Goal: Information Seeking & Learning: Learn about a topic

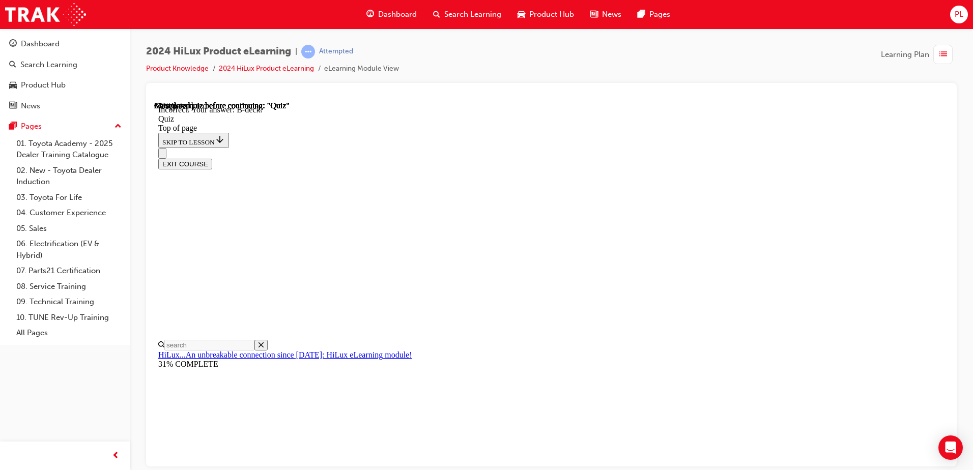
scroll to position [102, 0]
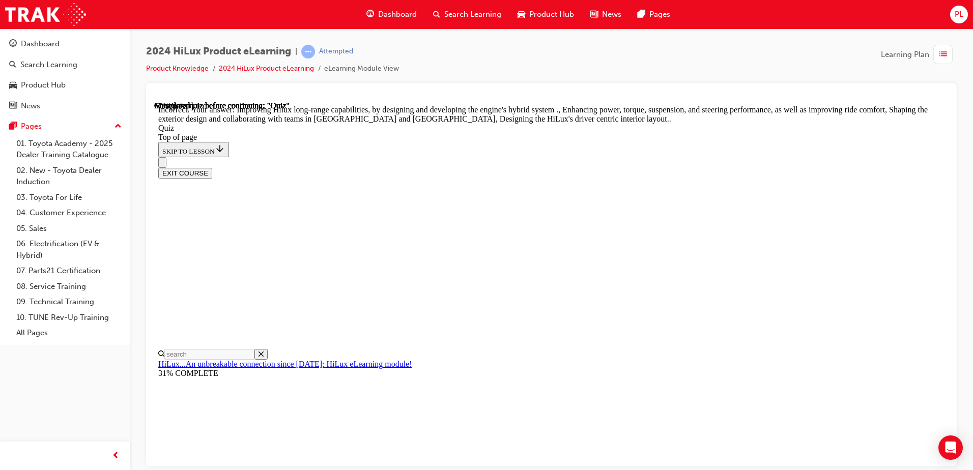
scroll to position [229, 0]
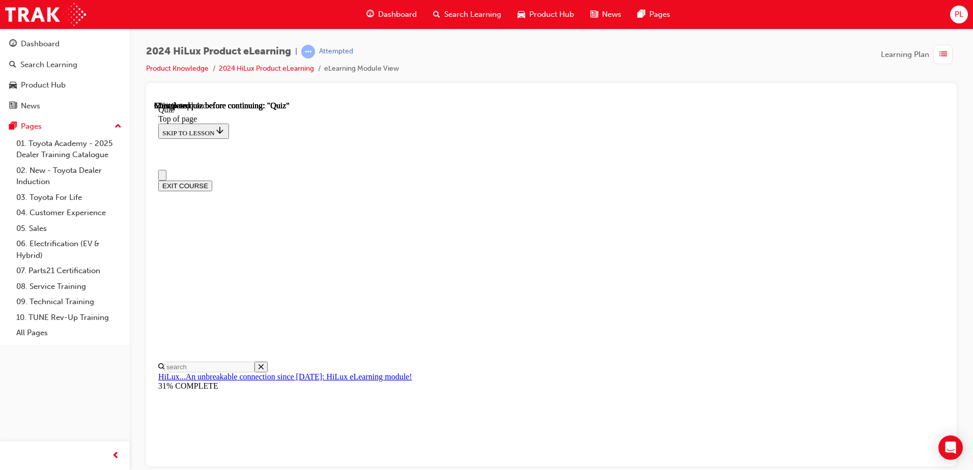
scroll to position [153, 0]
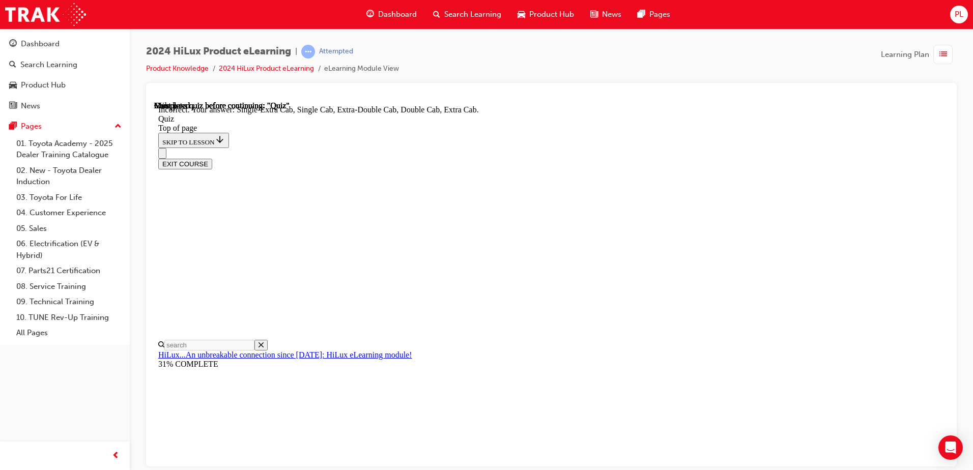
scroll to position [257, 0]
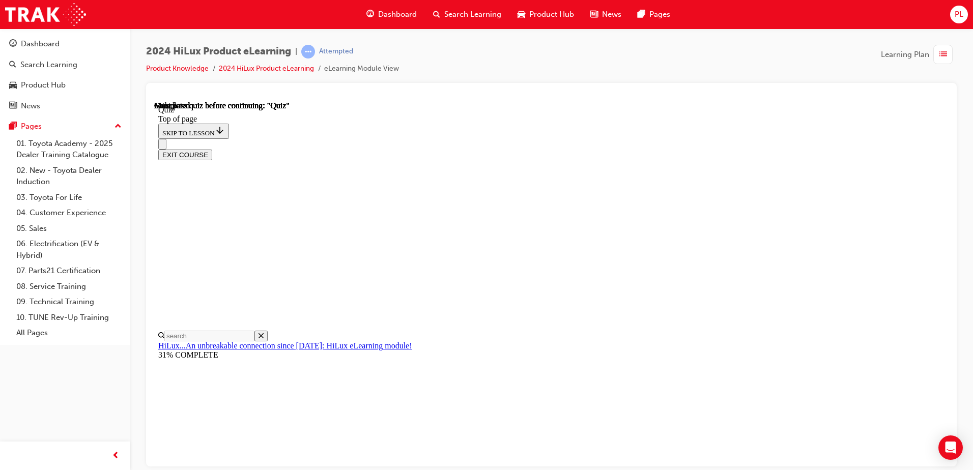
scroll to position [185, 0]
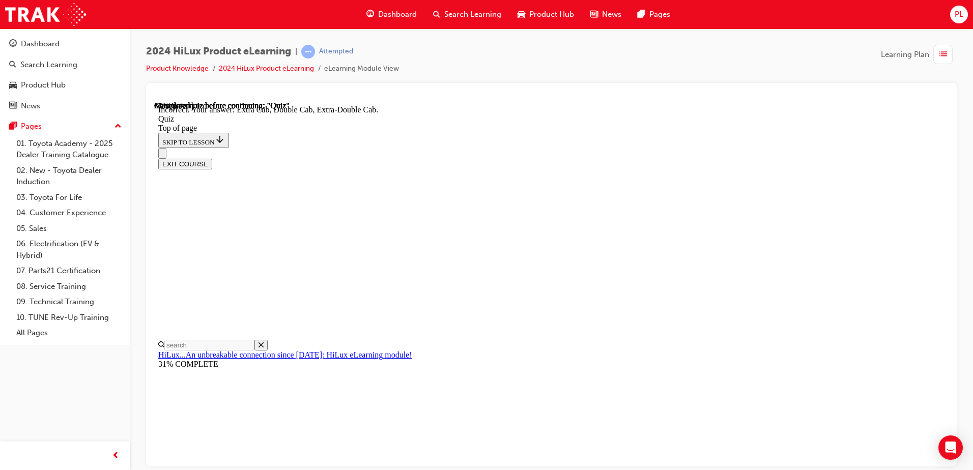
scroll to position [257, 0]
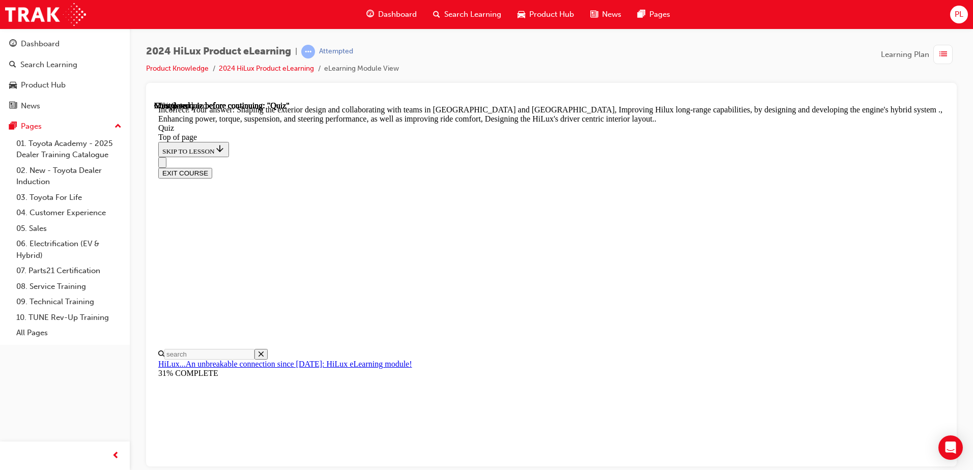
scroll to position [229, 0]
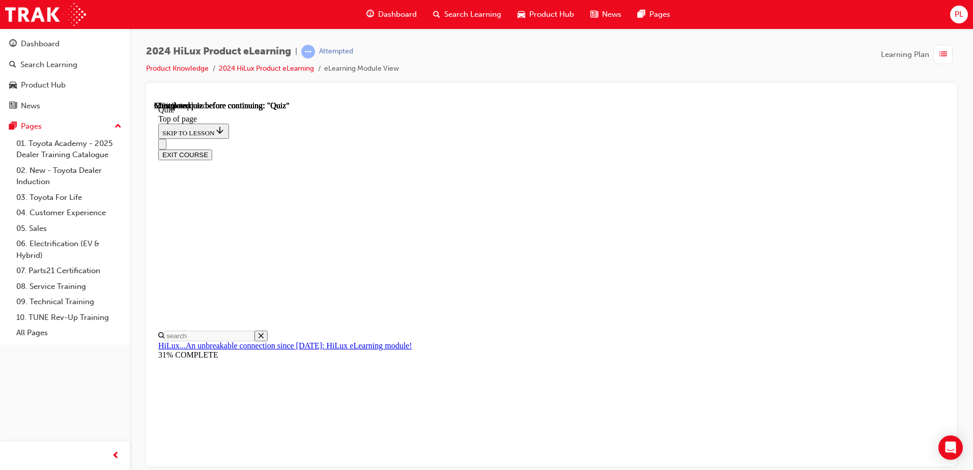
scroll to position [102, 0]
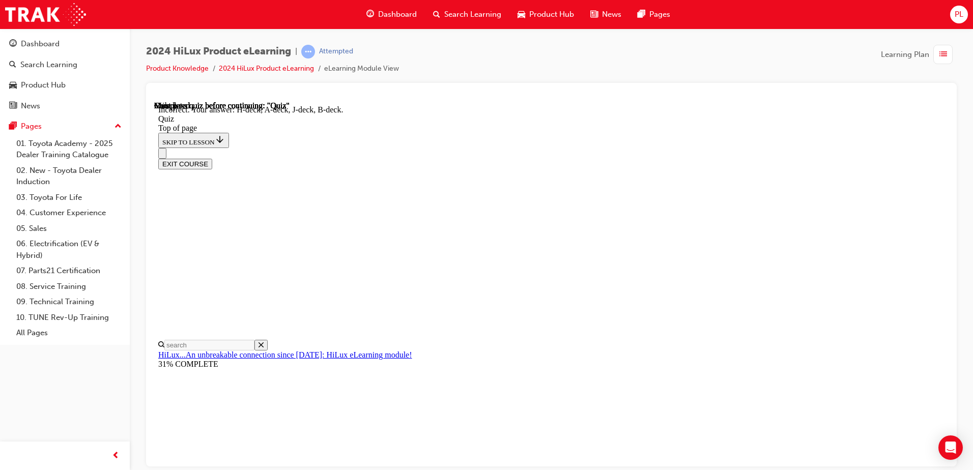
scroll to position [181, 0]
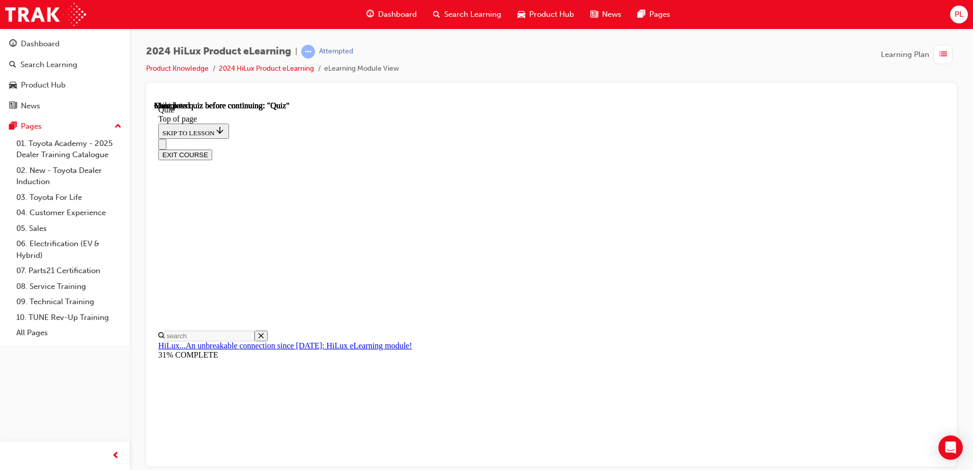
scroll to position [185, 0]
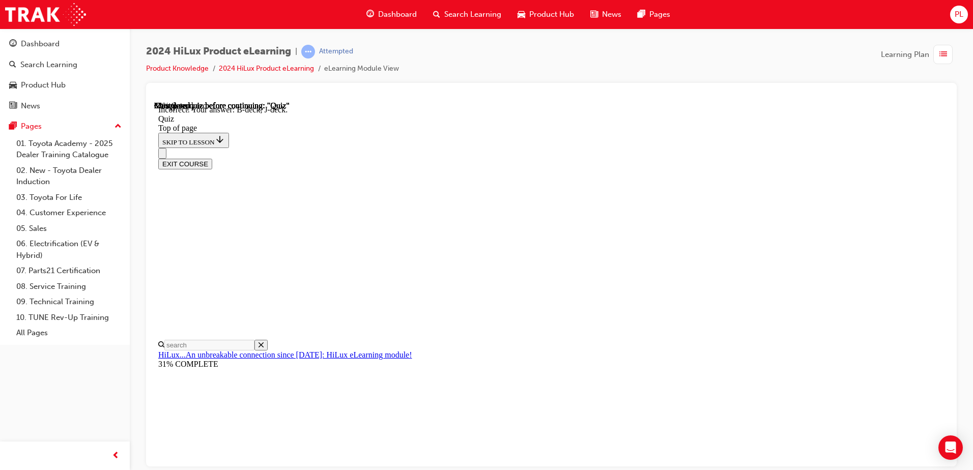
scroll to position [181, 0]
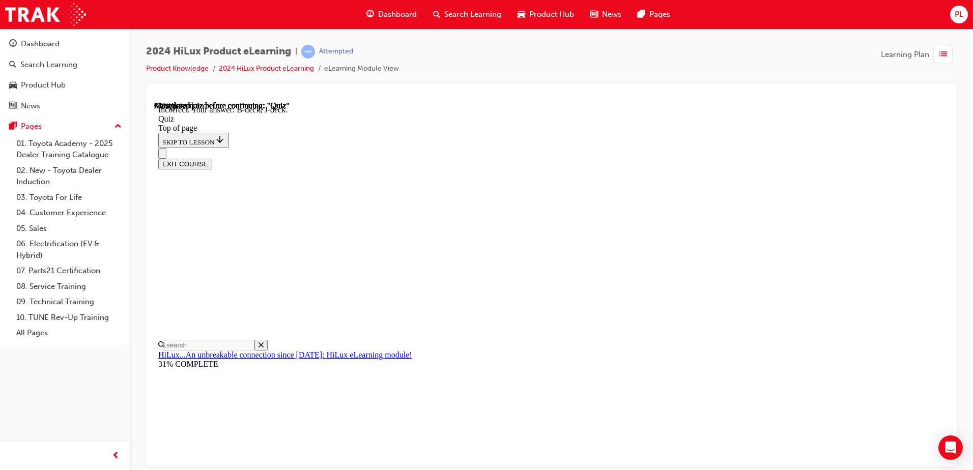
scroll to position [102, 0]
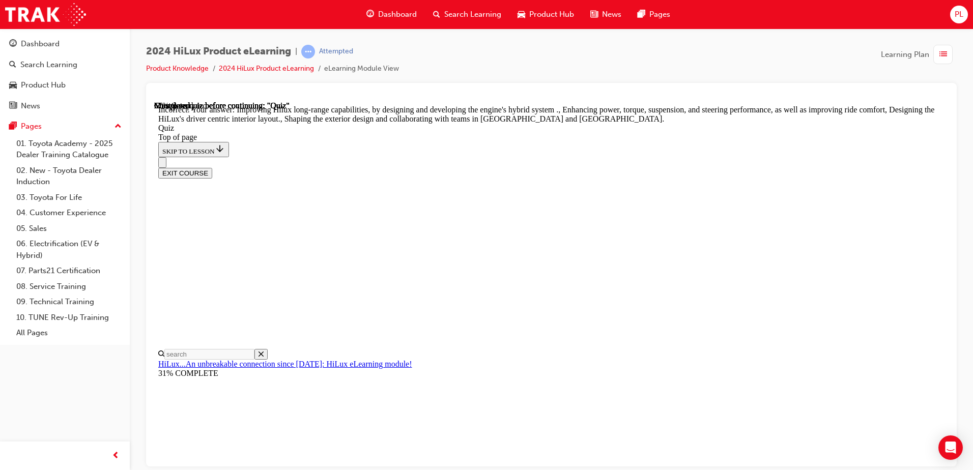
scroll to position [229, 0]
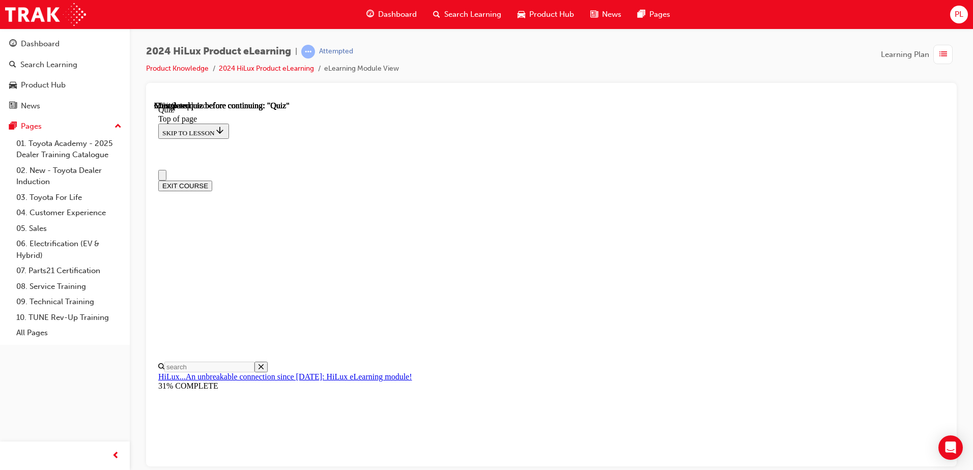
scroll to position [102, 0]
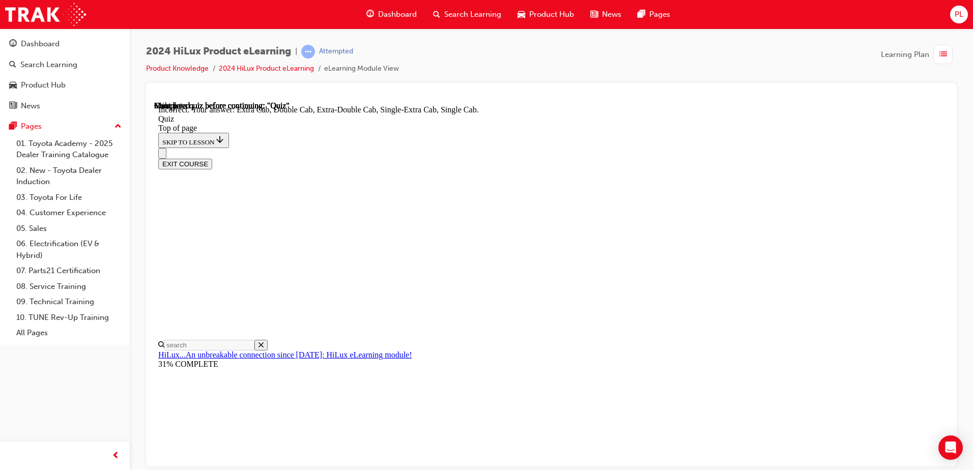
scroll to position [257, 0]
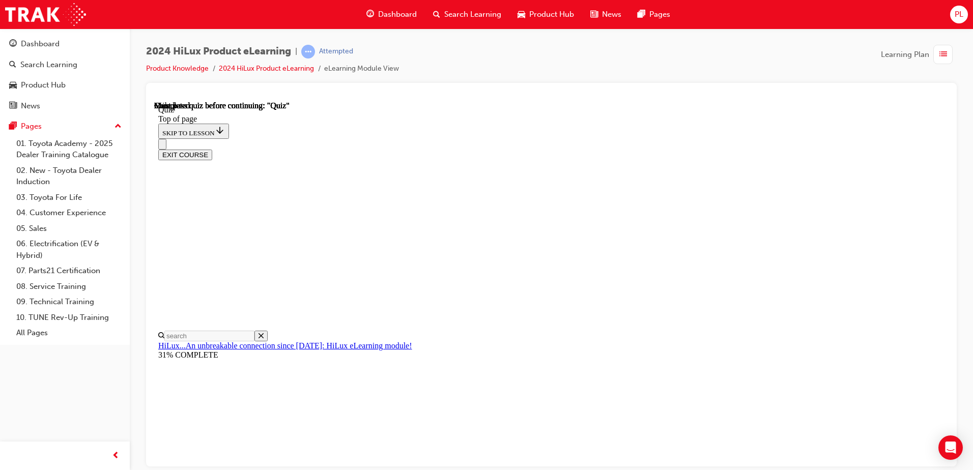
scroll to position [185, 0]
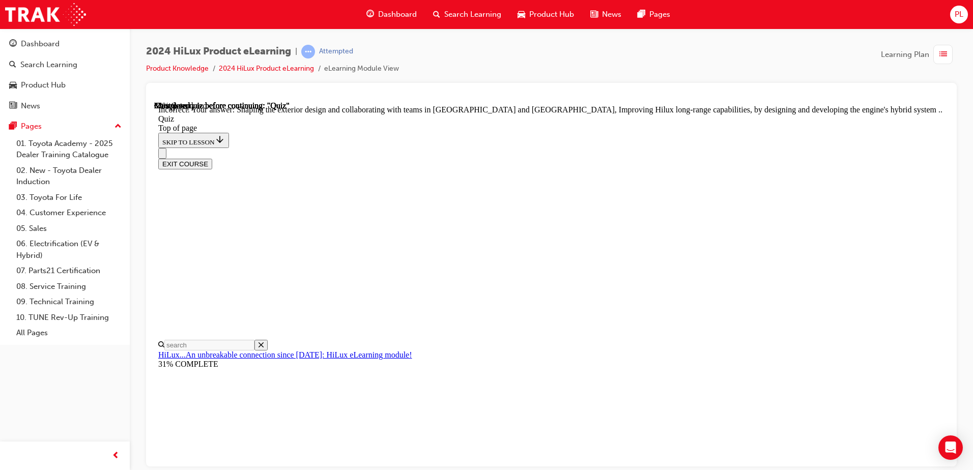
scroll to position [229, 0]
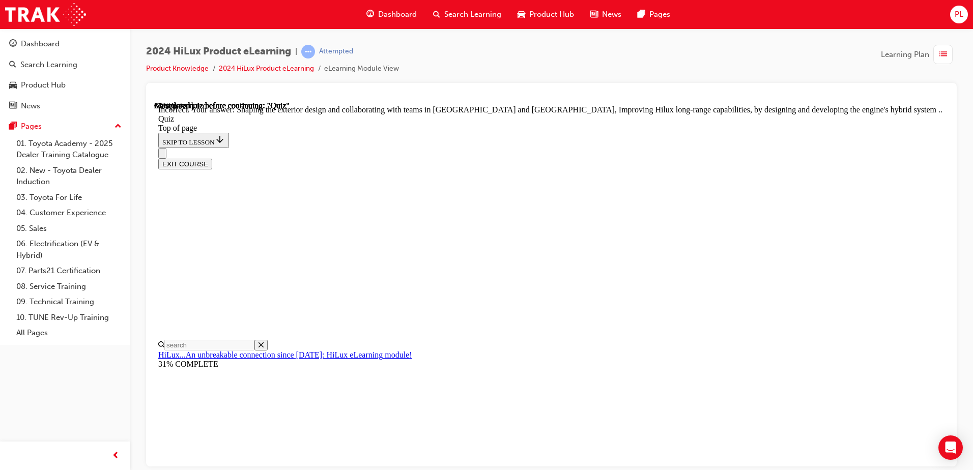
scroll to position [224, 0]
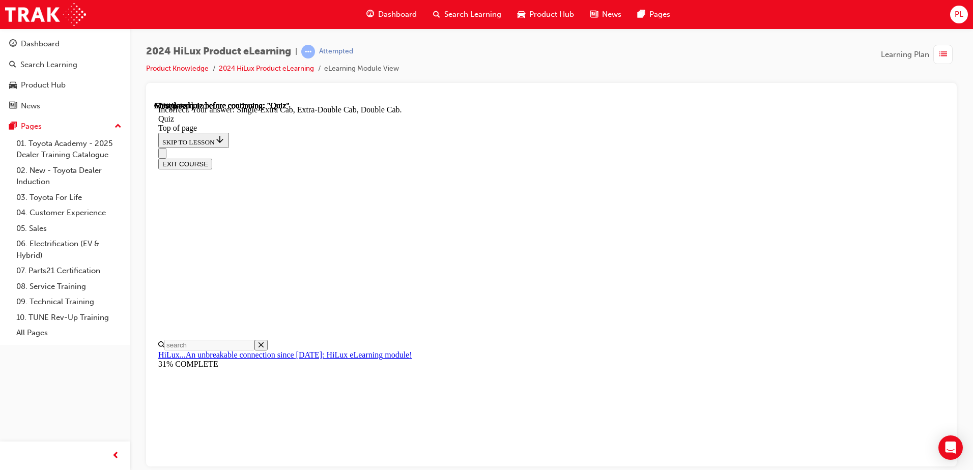
scroll to position [257, 0]
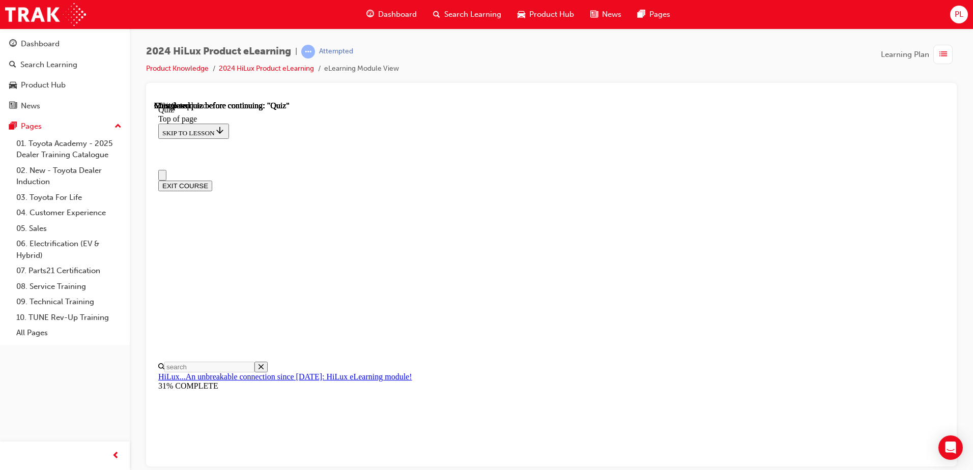
scroll to position [0, 0]
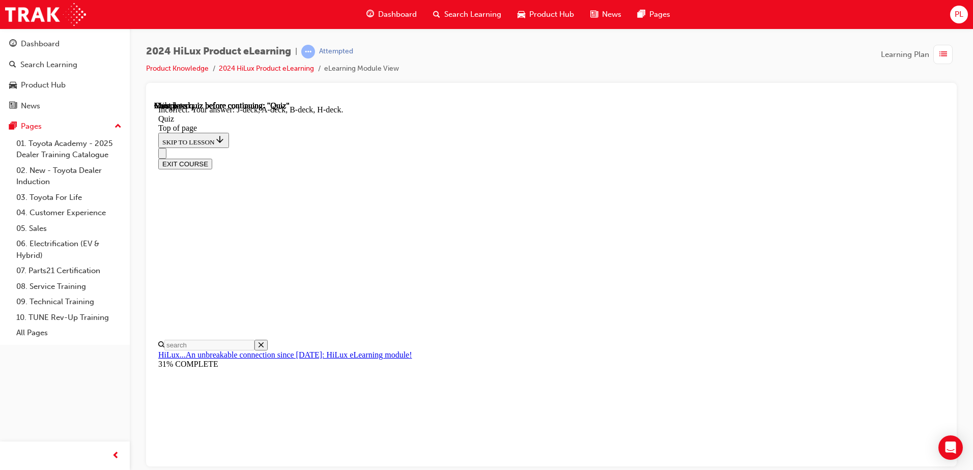
scroll to position [181, 0]
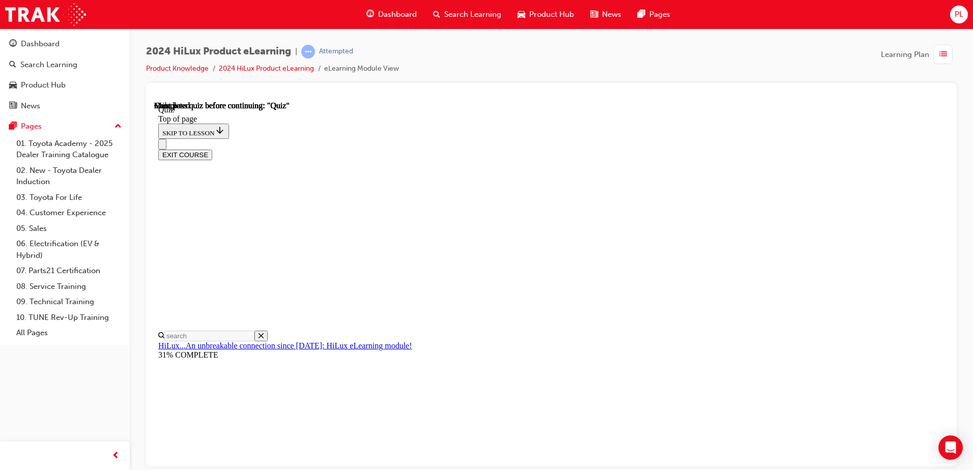
scroll to position [185, 0]
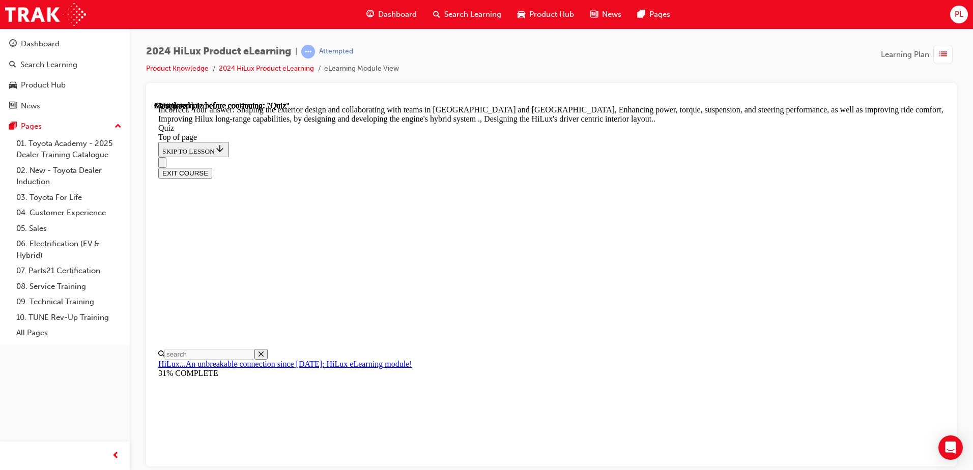
scroll to position [229, 0]
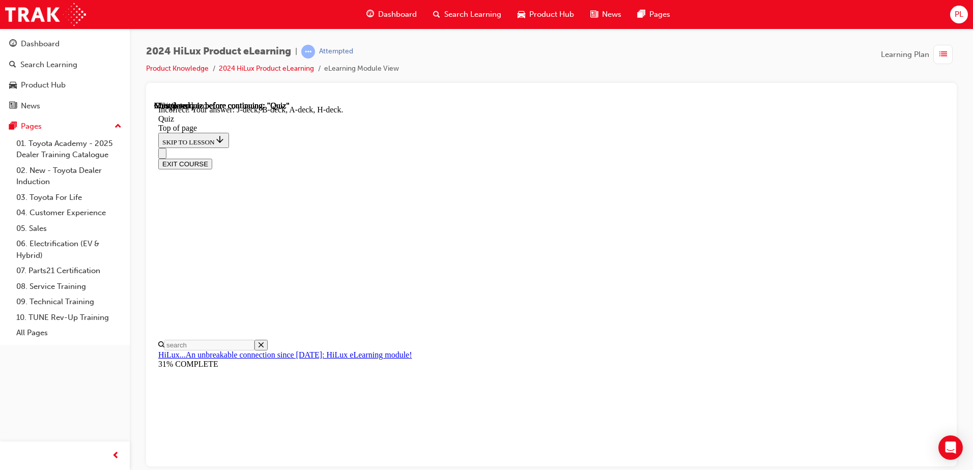
scroll to position [181, 0]
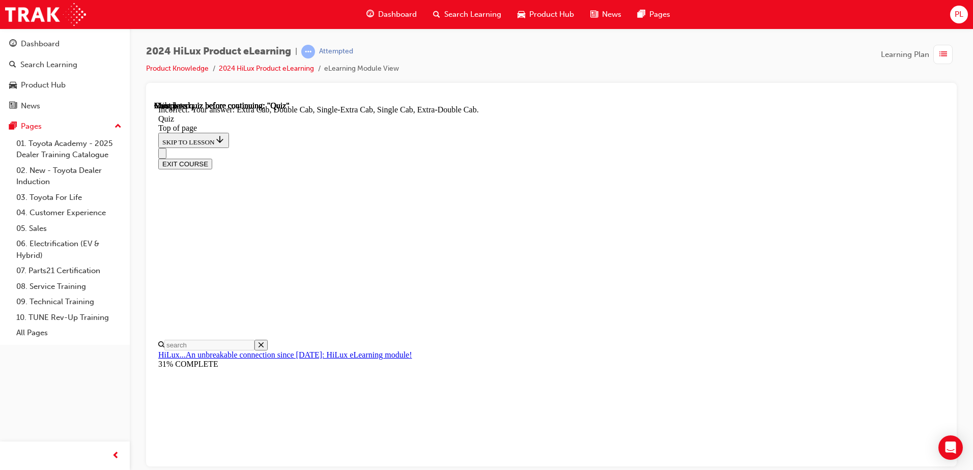
scroll to position [253, 0]
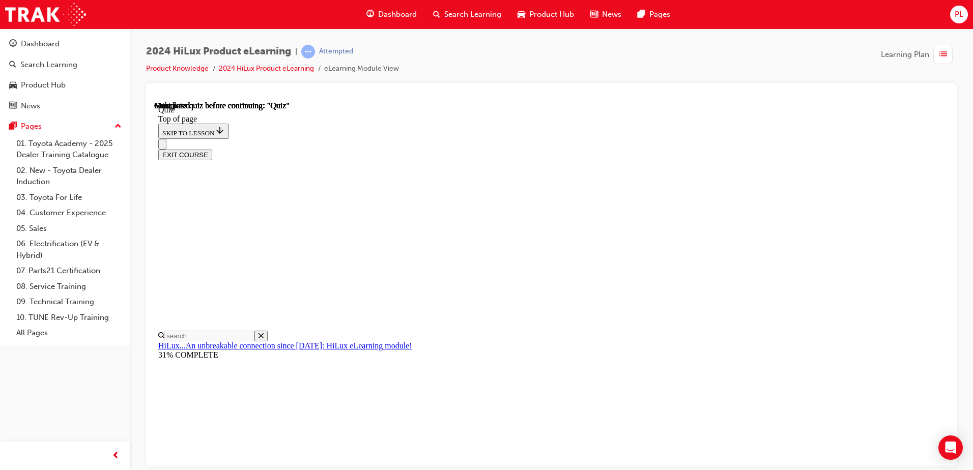
scroll to position [185, 0]
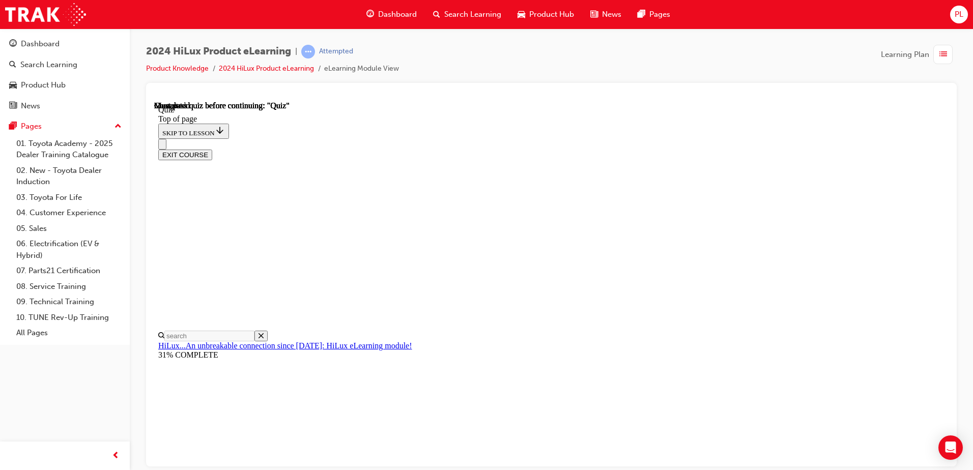
scroll to position [83, 0]
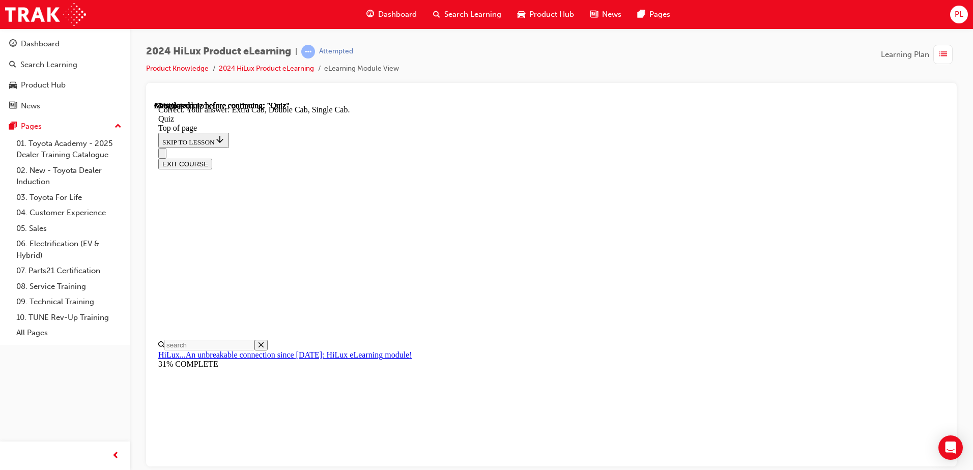
scroll to position [257, 0]
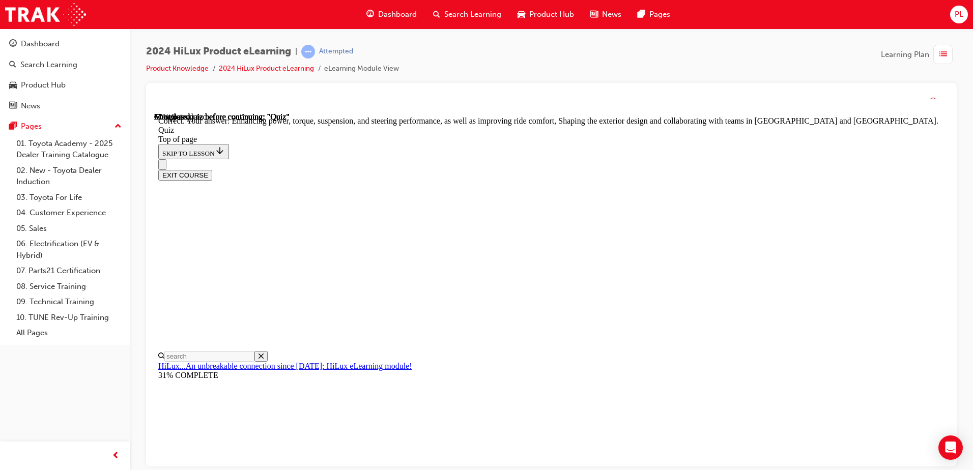
scroll to position [229, 0]
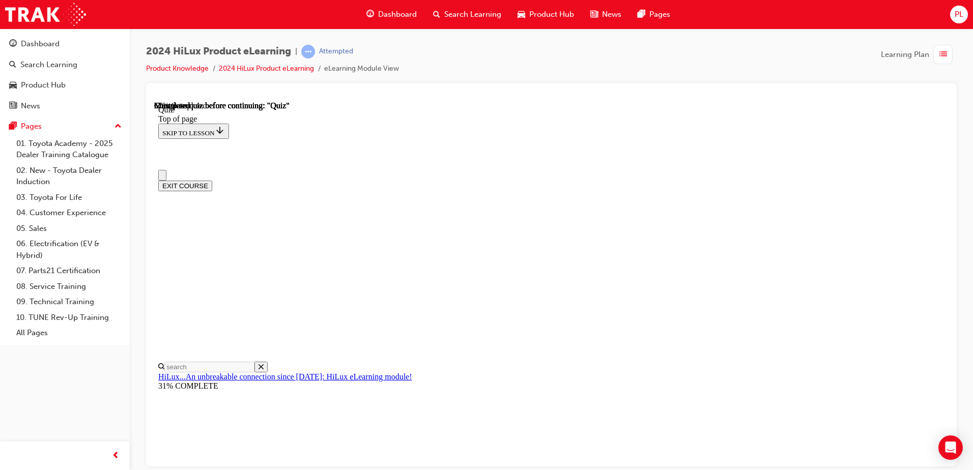
scroll to position [0, 0]
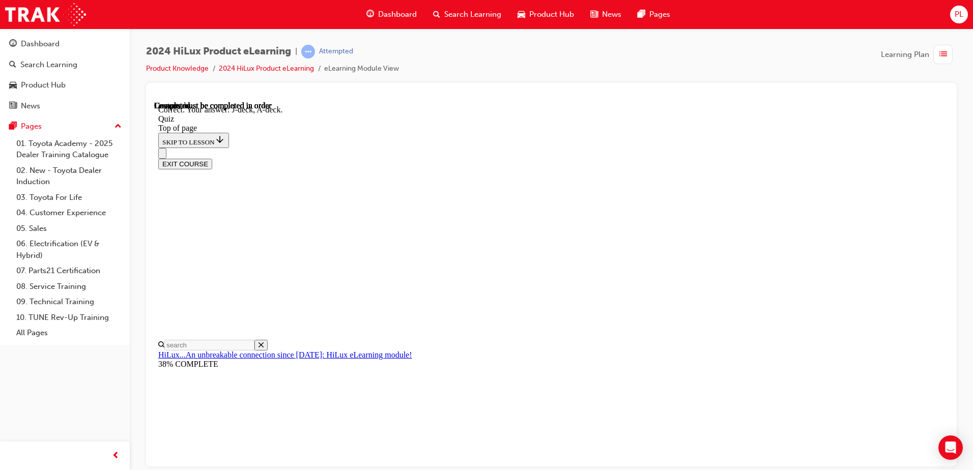
scroll to position [181, 0]
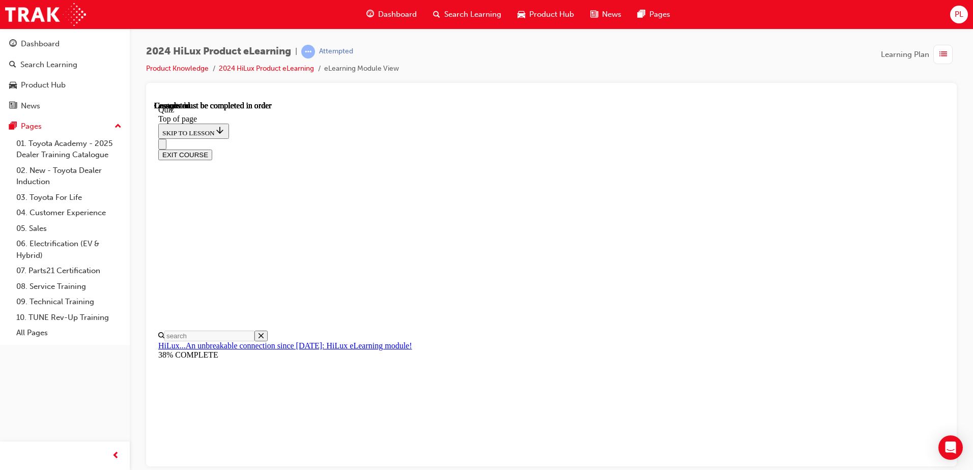
scroll to position [185, 0]
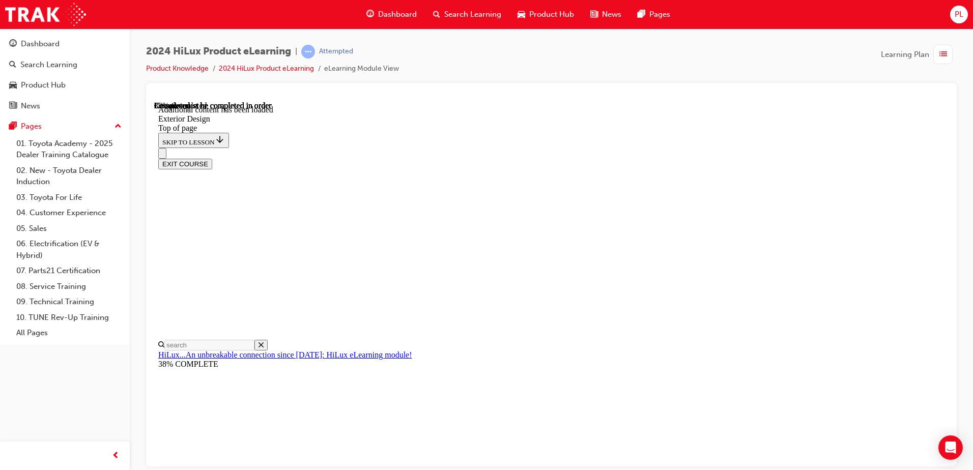
scroll to position [1873, 0]
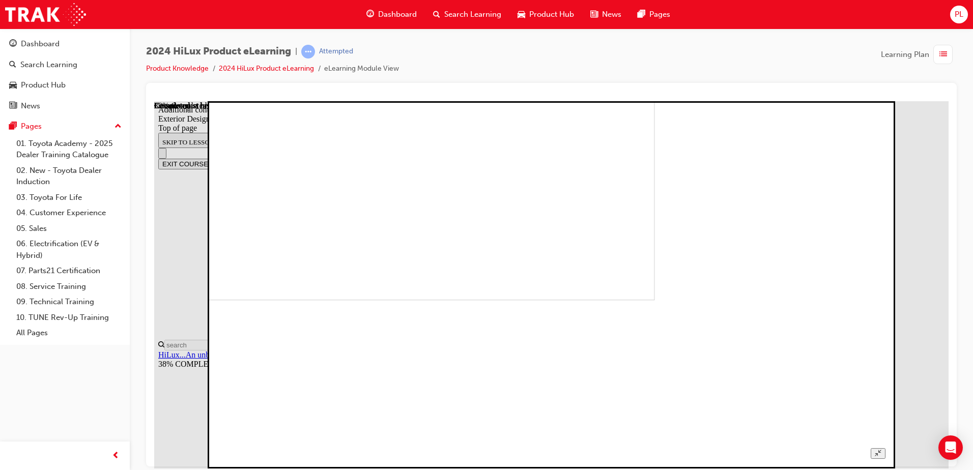
click at [882, 450] on icon "Unzoom image" at bounding box center [878, 453] width 7 height 7
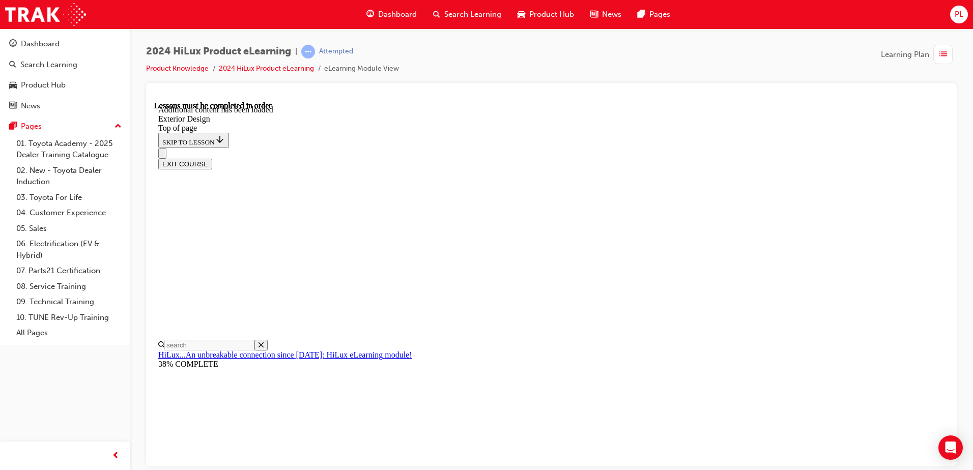
scroll to position [1107, 0]
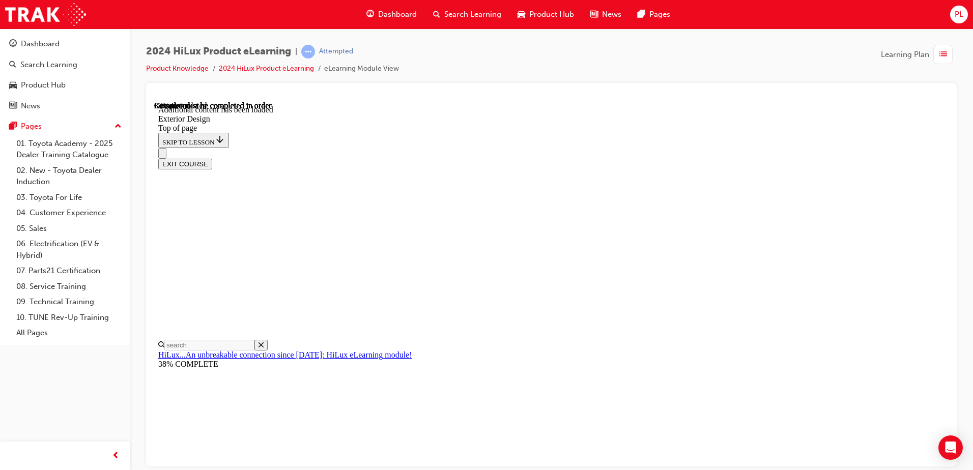
scroll to position [0, 0]
drag, startPoint x: 445, startPoint y: 270, endPoint x: 486, endPoint y: 266, distance: 40.4
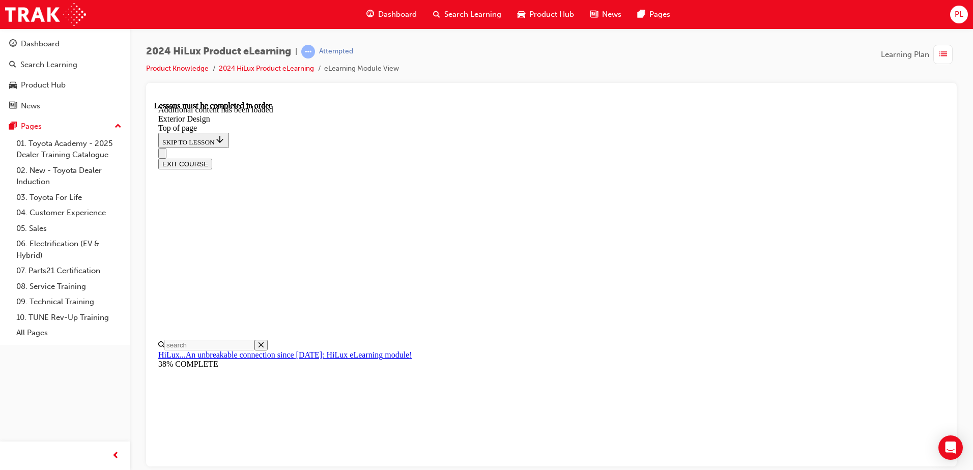
scroll to position [3445, 0]
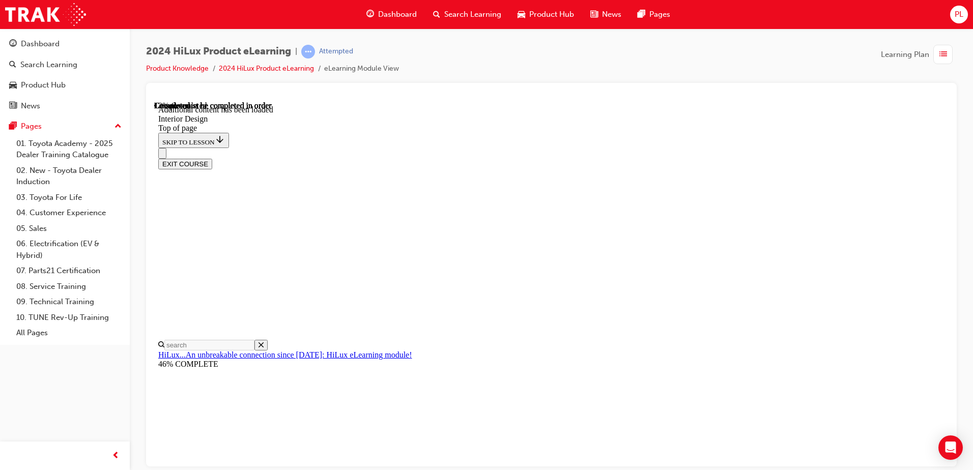
scroll to position [213, 0]
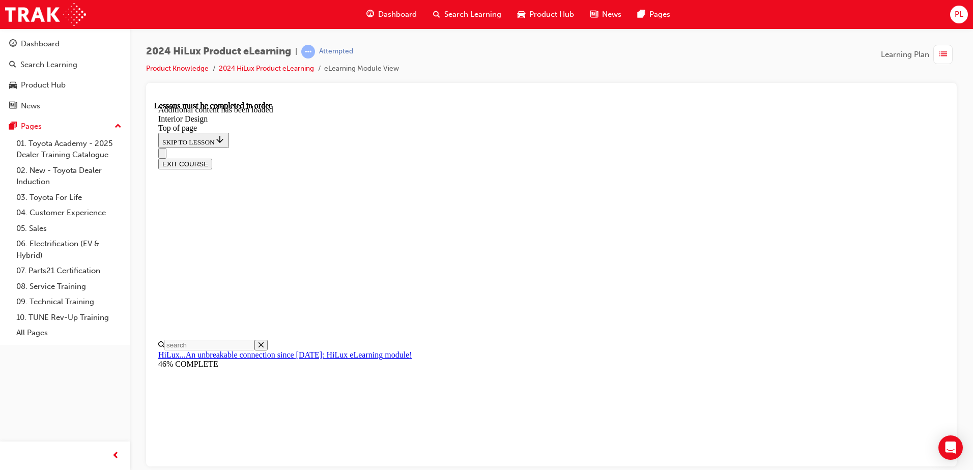
scroll to position [444, 0]
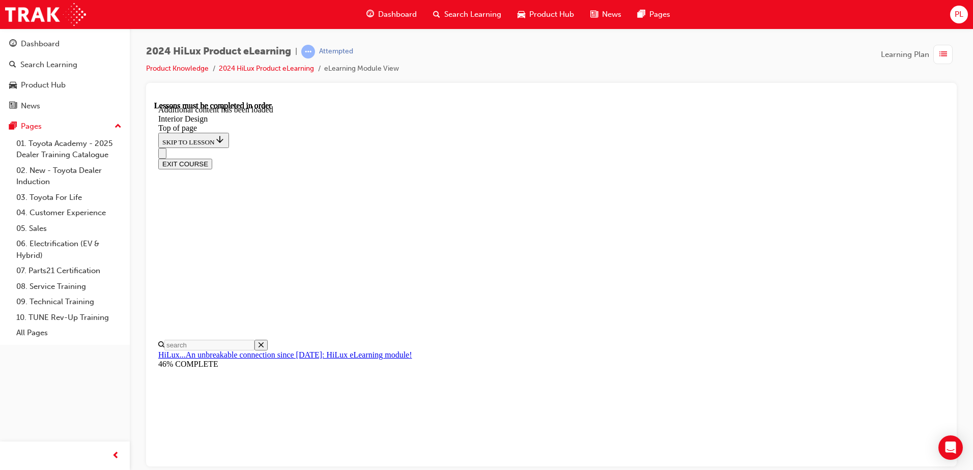
drag, startPoint x: 709, startPoint y: 390, endPoint x: 687, endPoint y: 408, distance: 28.2
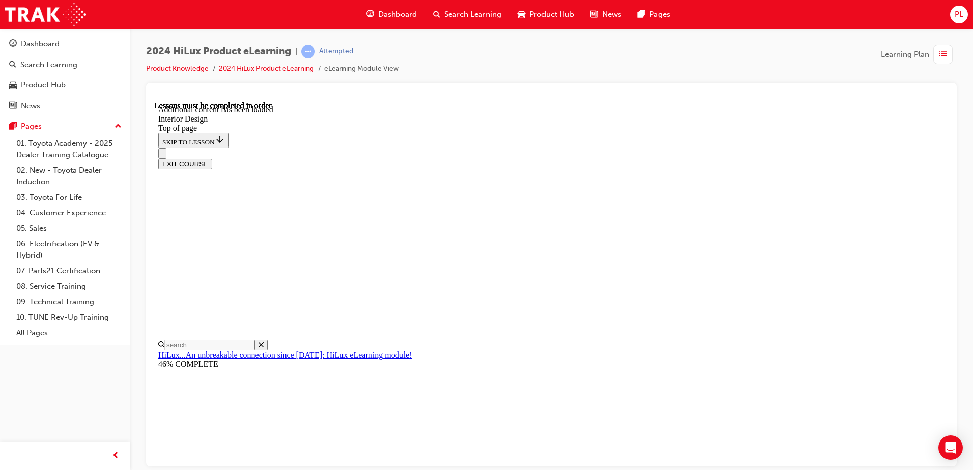
scroll to position [529, 0]
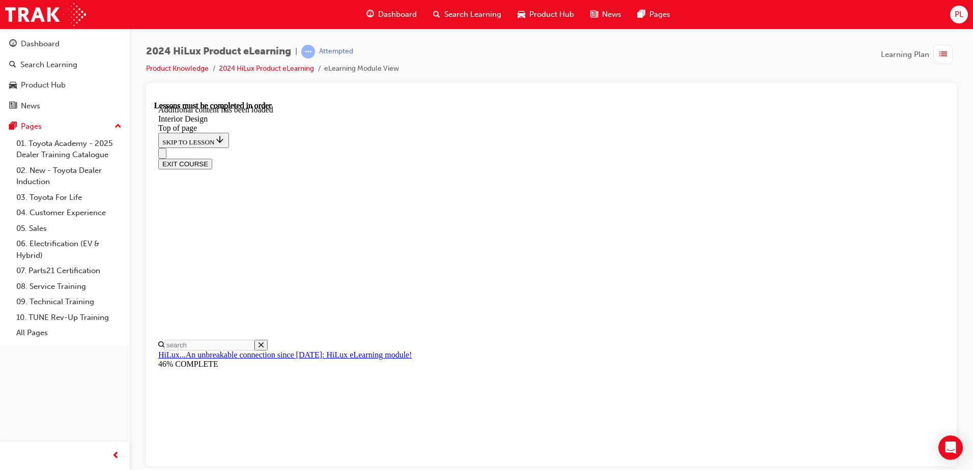
scroll to position [680, 0]
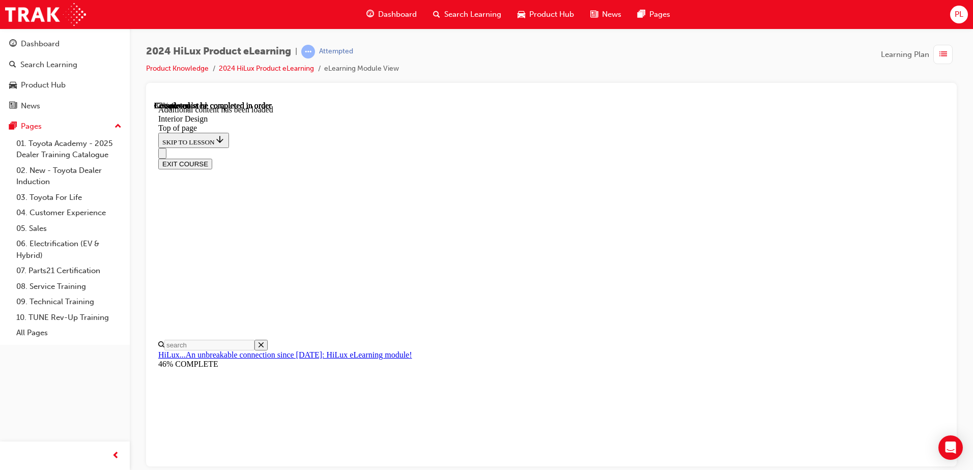
scroll to position [1730, 0]
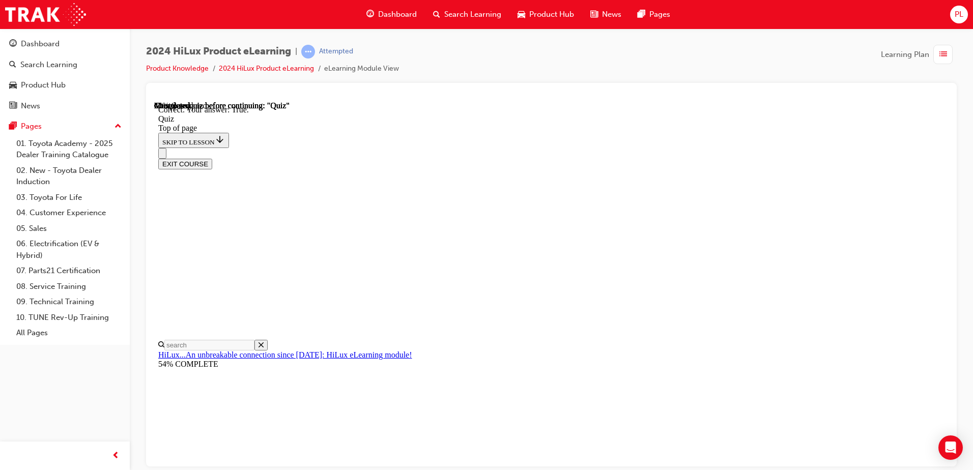
scroll to position [85, 0]
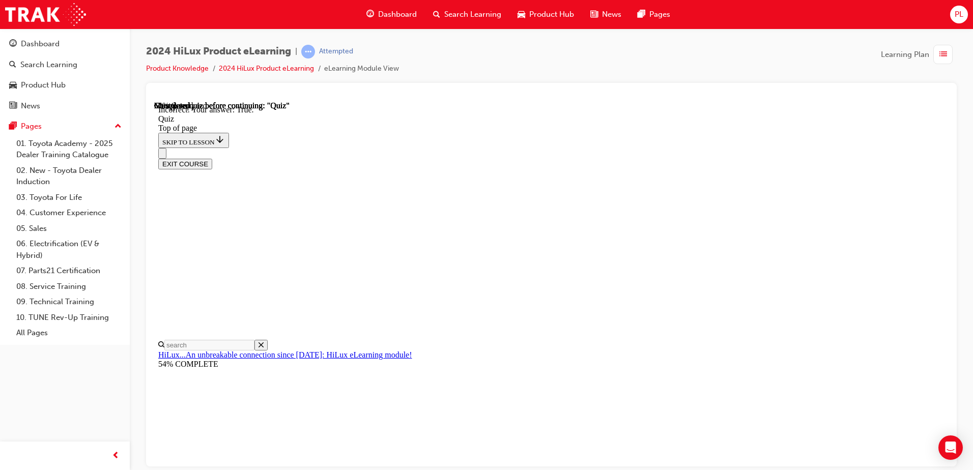
scroll to position [117, 0]
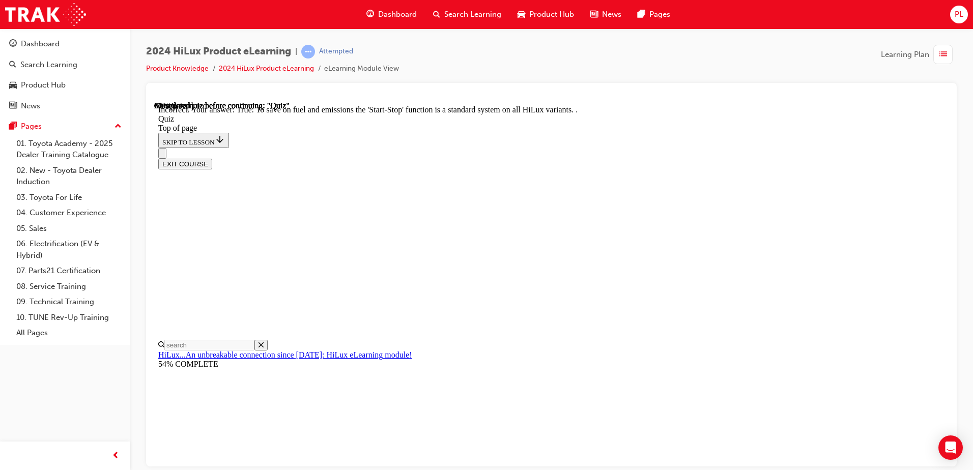
scroll to position [120, 0]
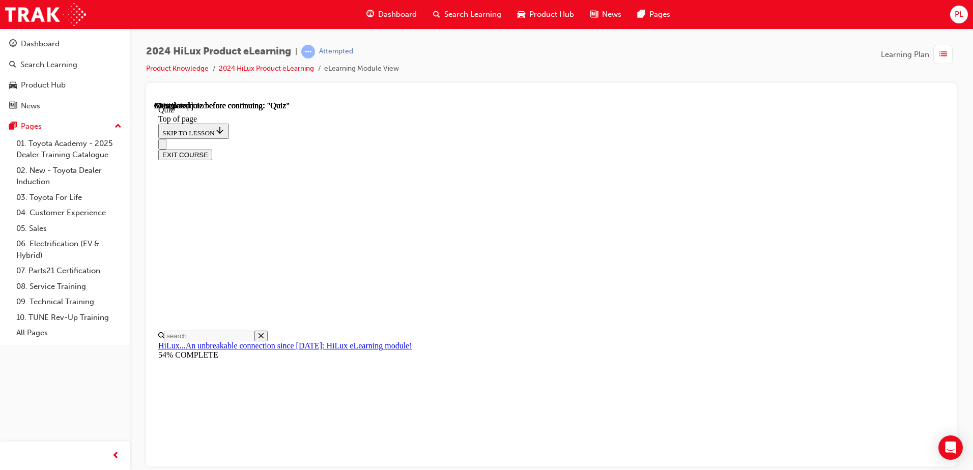
scroll to position [145, 0]
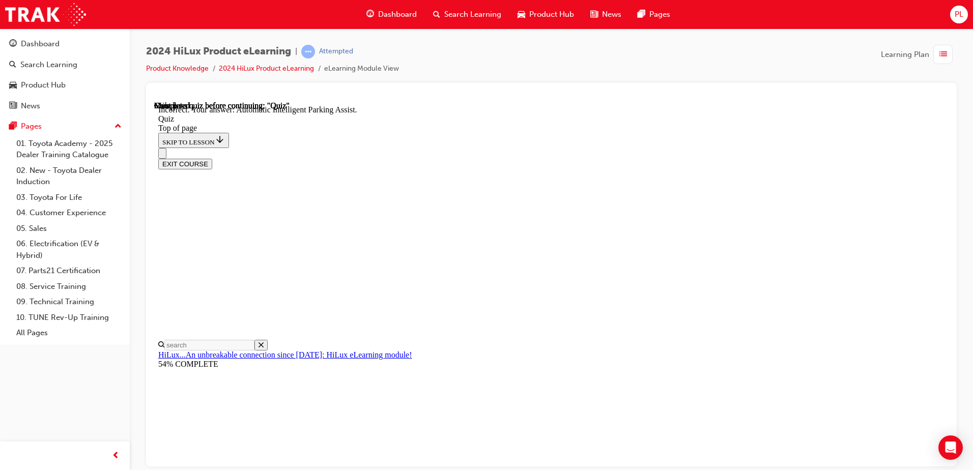
scroll to position [181, 0]
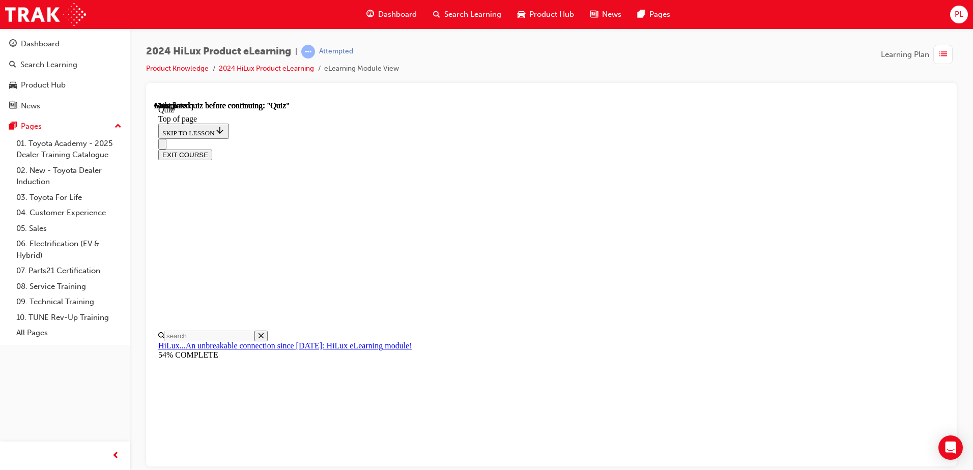
scroll to position [185, 0]
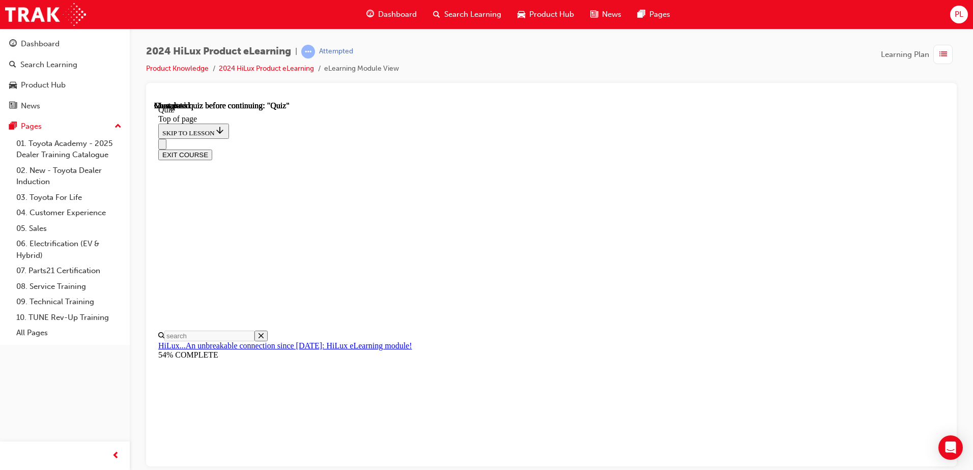
scroll to position [134, 0]
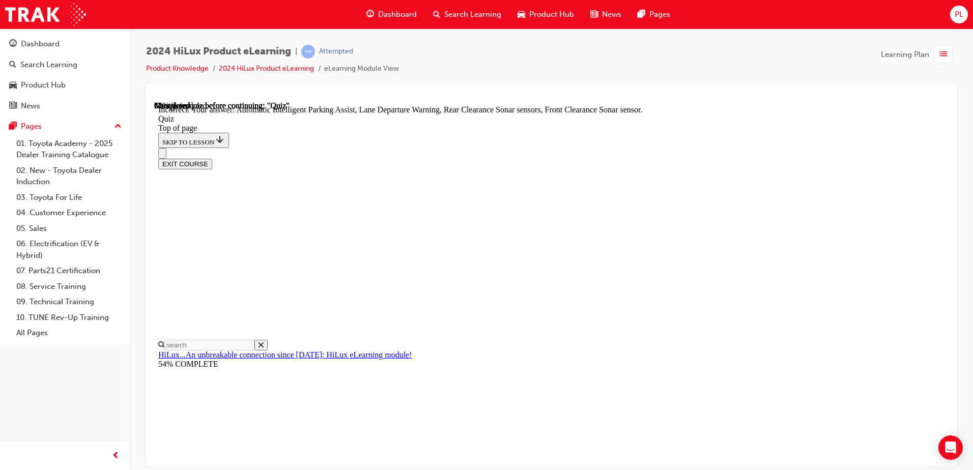
scroll to position [181, 0]
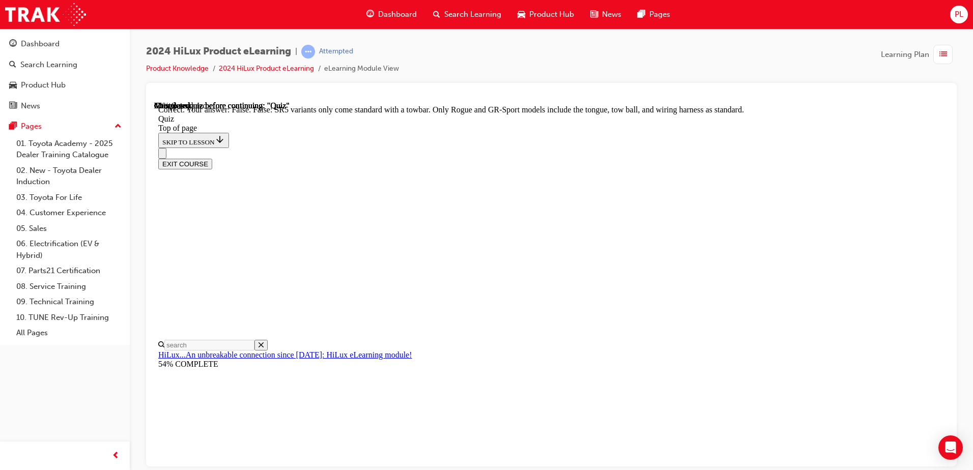
scroll to position [180, 0]
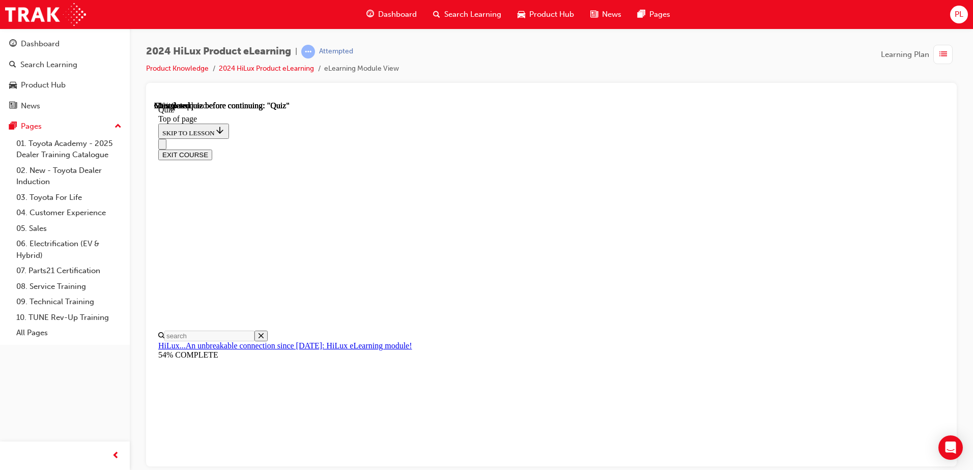
scroll to position [102, 0]
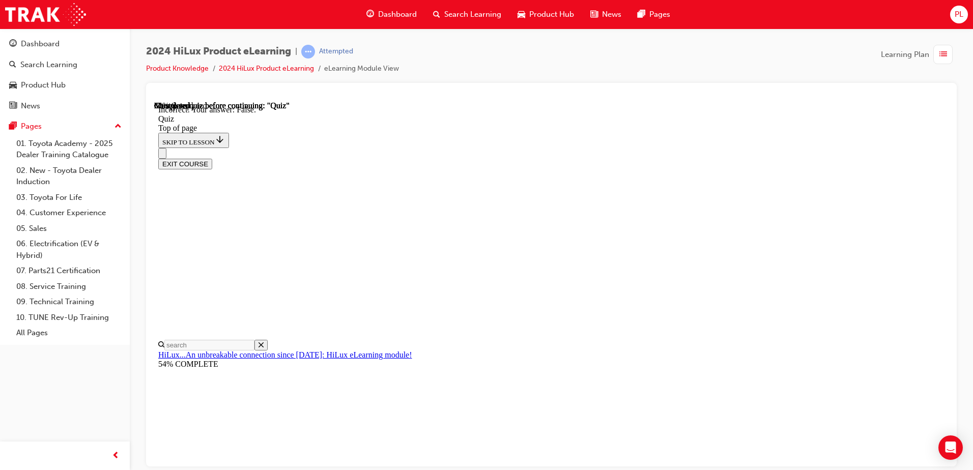
scroll to position [134, 0]
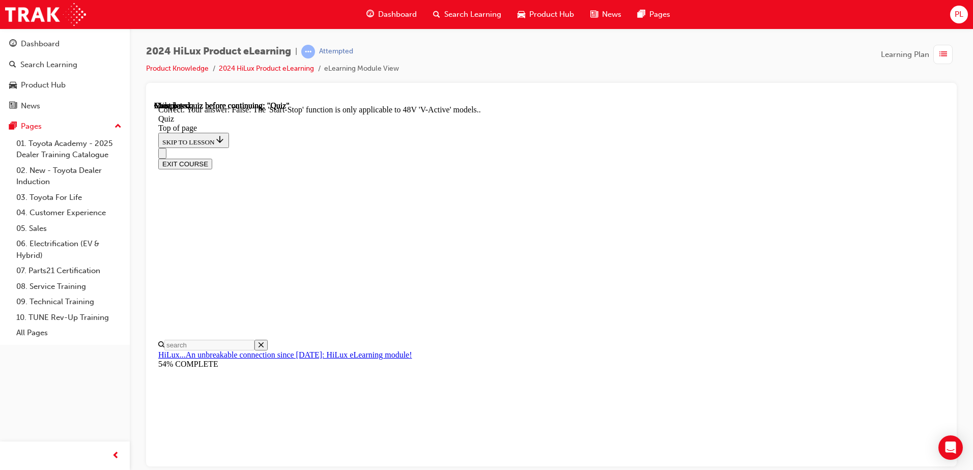
scroll to position [120, 0]
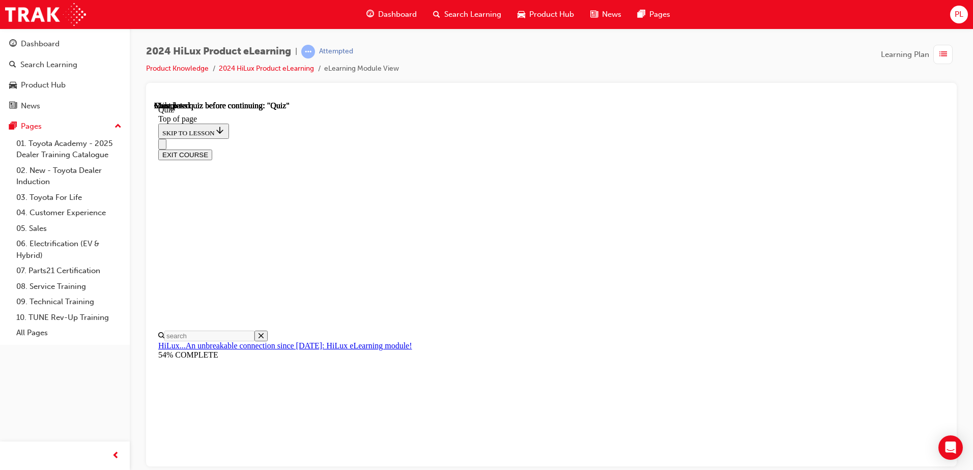
scroll to position [185, 0]
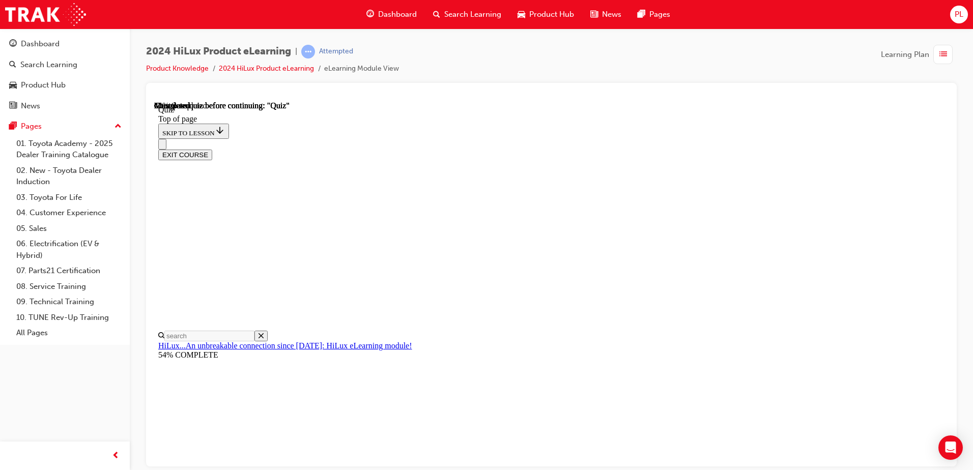
scroll to position [92, 0]
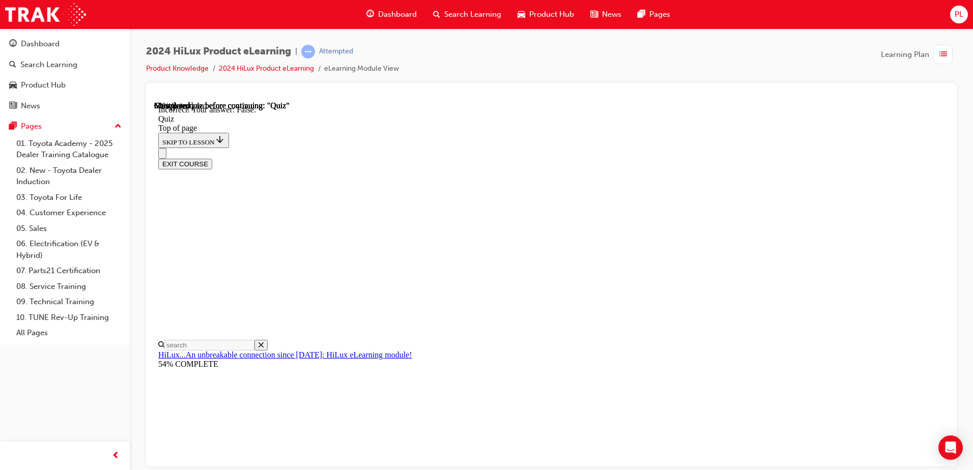
scroll to position [134, 0]
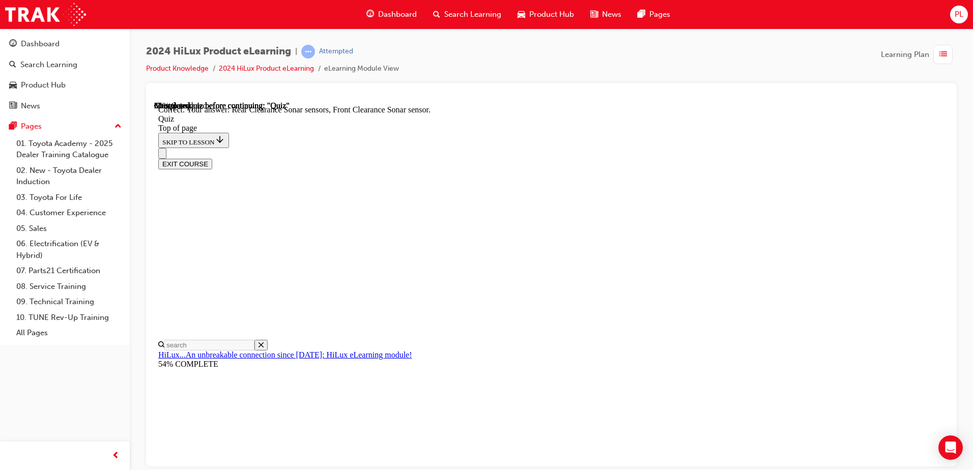
scroll to position [181, 0]
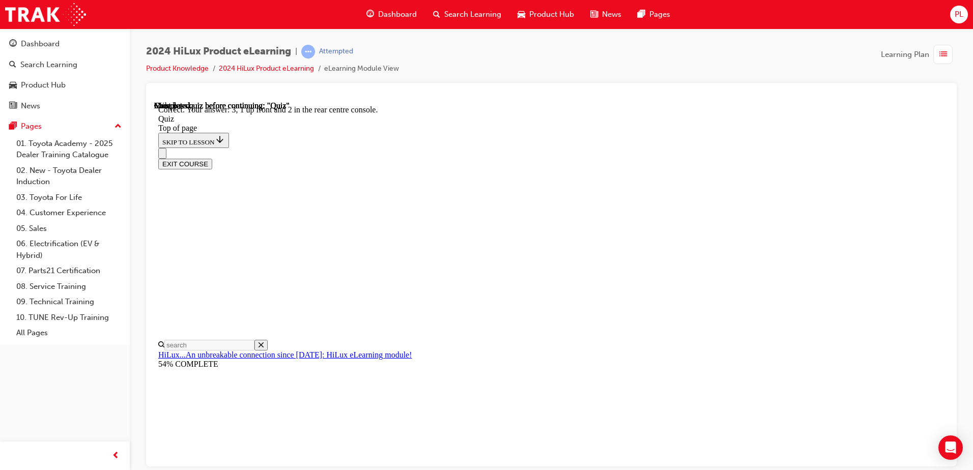
scroll to position [158, 0]
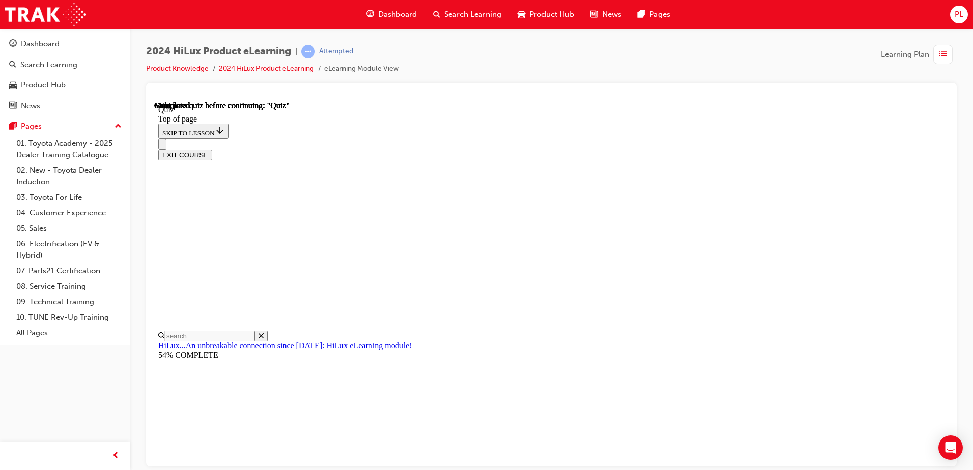
scroll to position [185, 0]
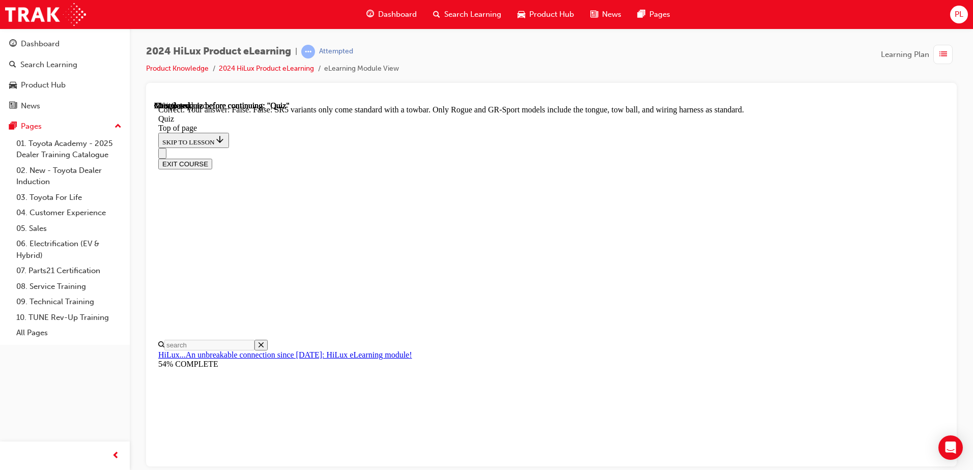
scroll to position [180, 0]
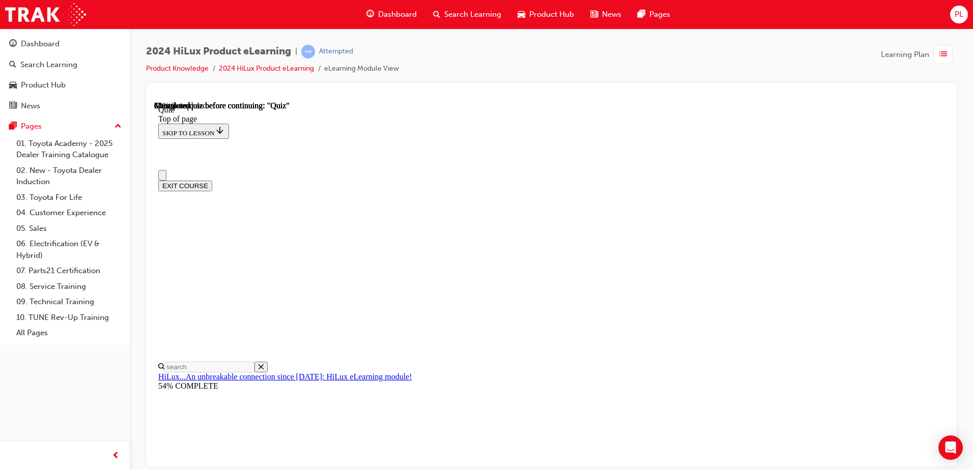
scroll to position [0, 0]
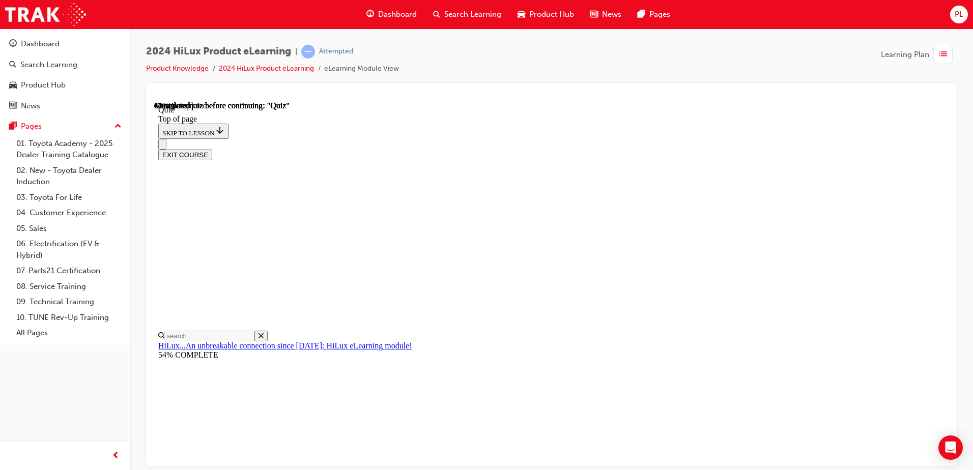
scroll to position [51, 0]
drag, startPoint x: 551, startPoint y: 397, endPoint x: 557, endPoint y: 403, distance: 8.7
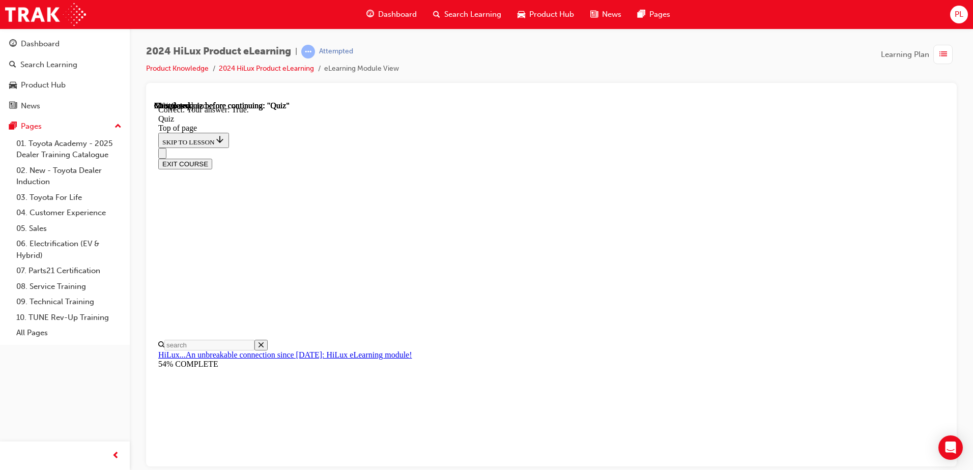
scroll to position [134, 0]
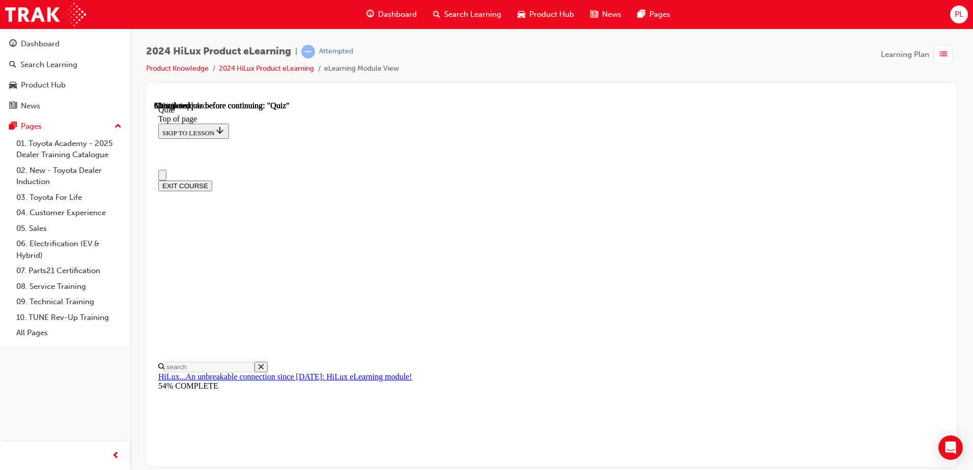
scroll to position [0, 0]
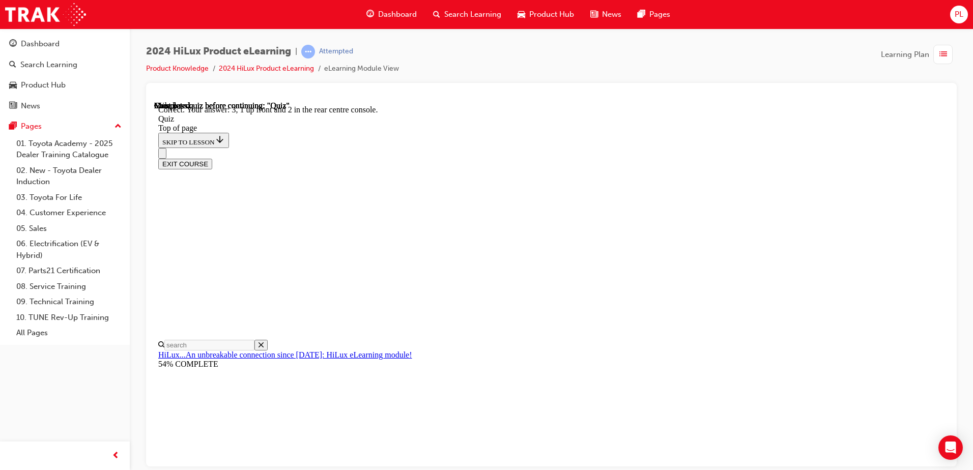
scroll to position [158, 0]
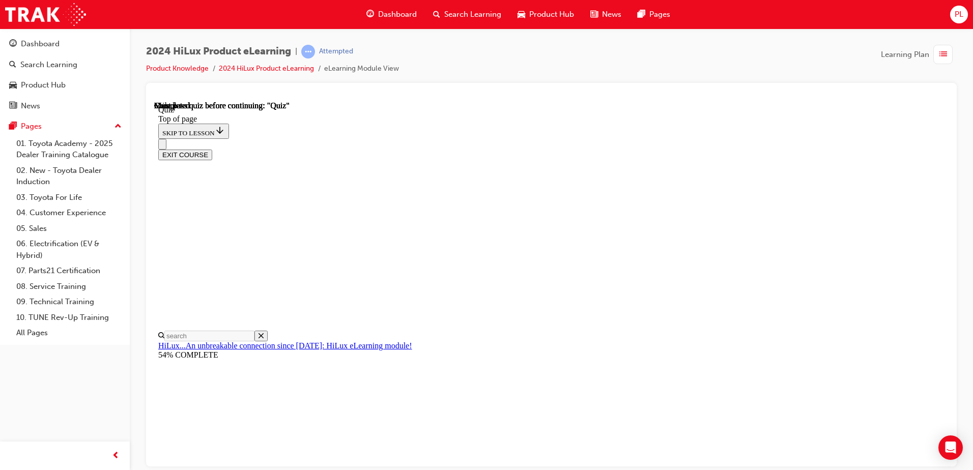
scroll to position [185, 0]
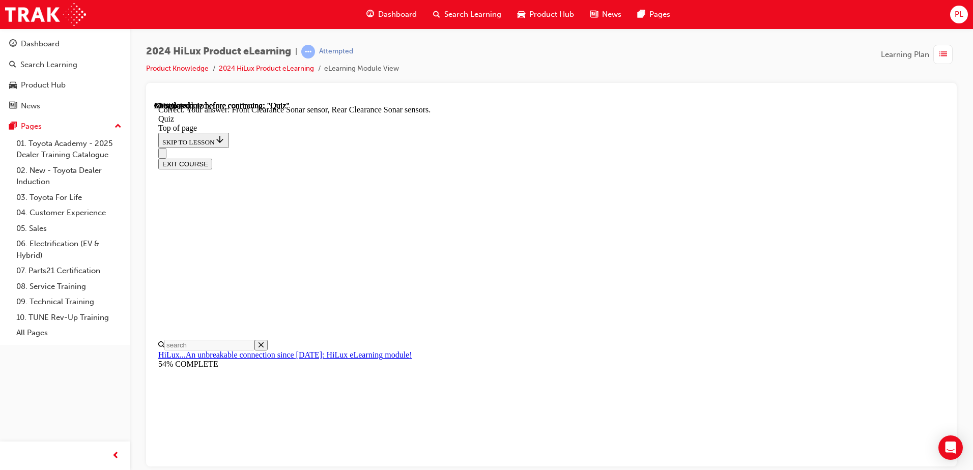
scroll to position [181, 0]
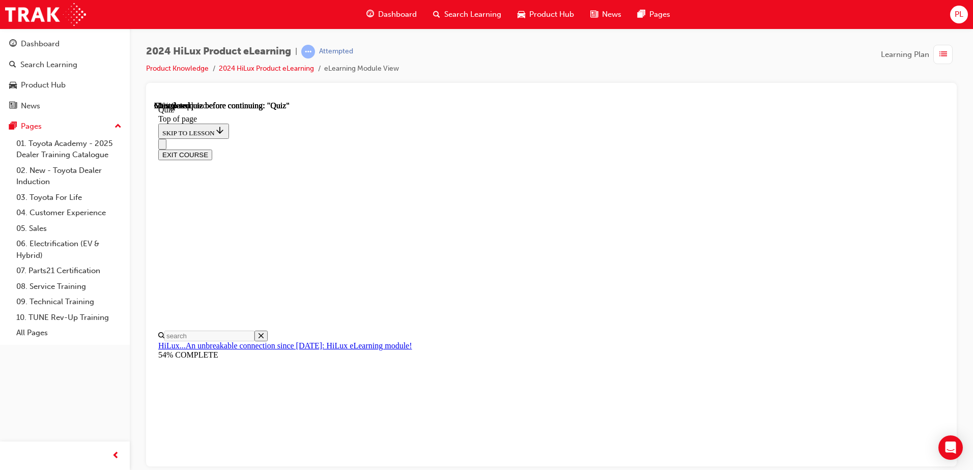
scroll to position [85, 0]
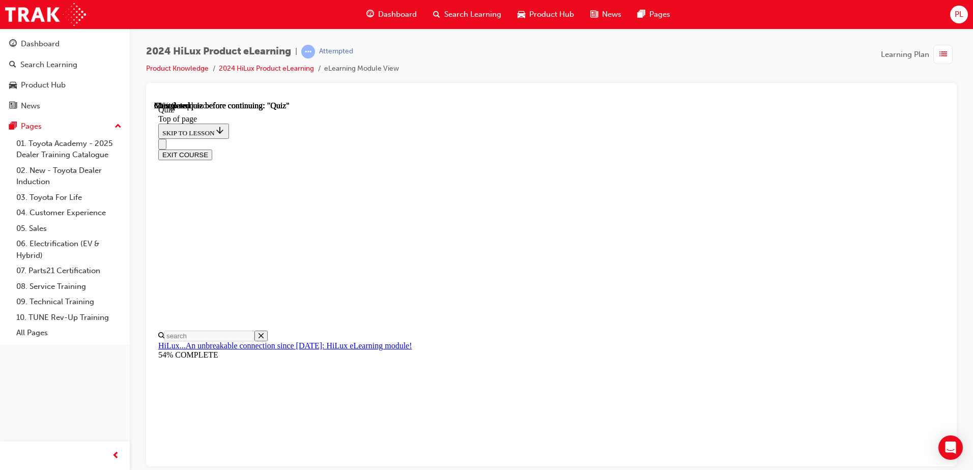
scroll to position [88, 0]
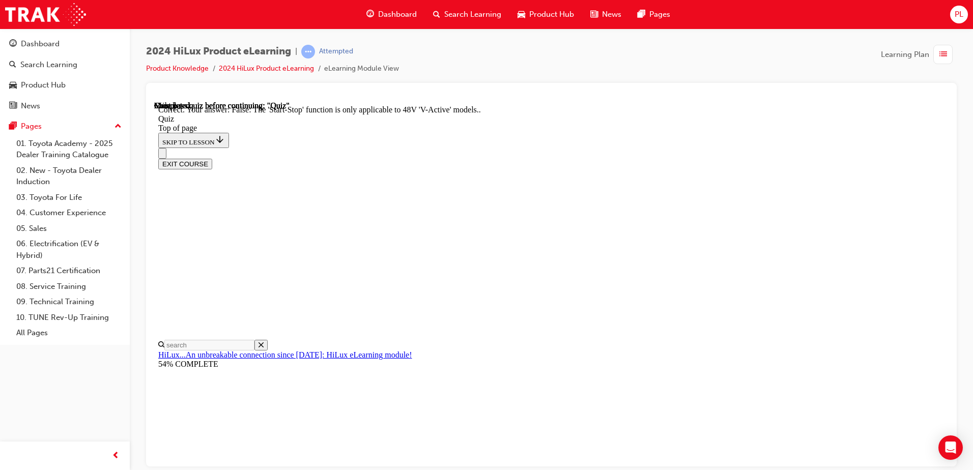
scroll to position [120, 0]
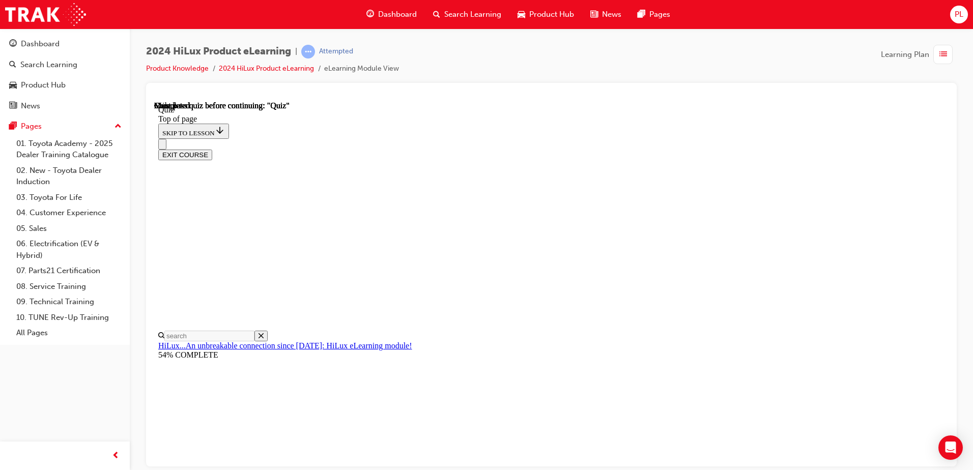
scroll to position [185, 0]
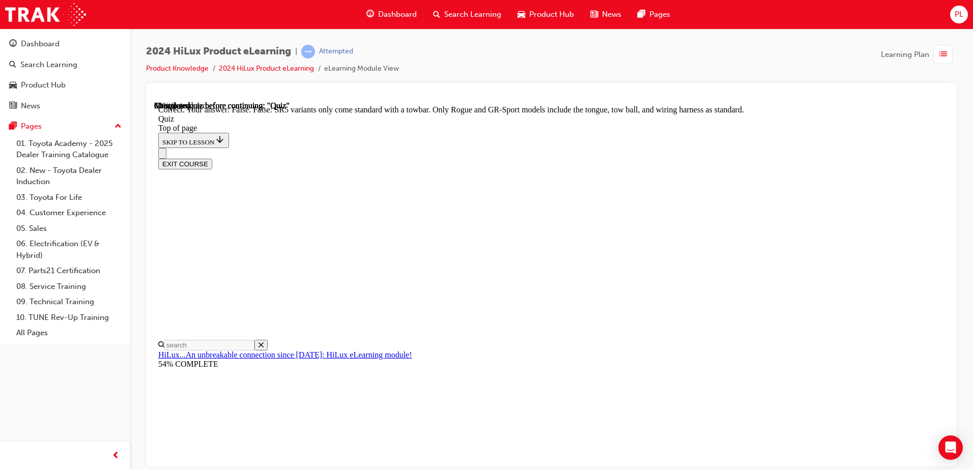
scroll to position [180, 0]
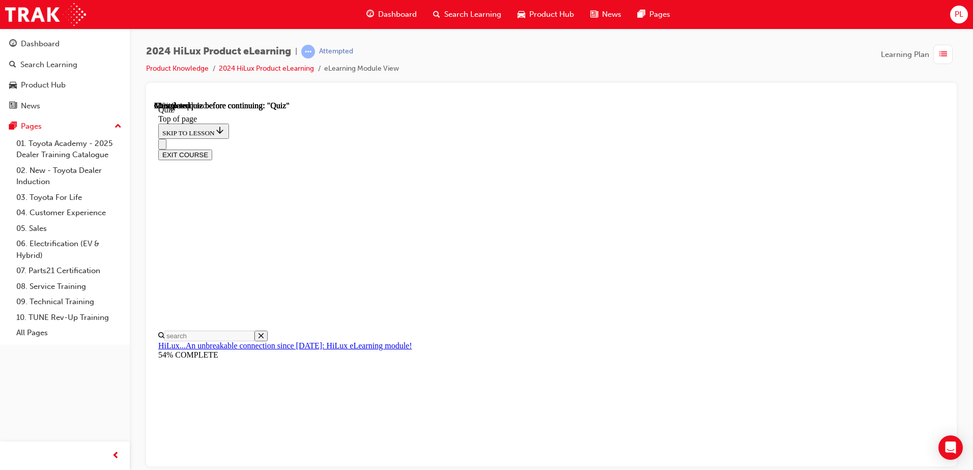
scroll to position [102, 0]
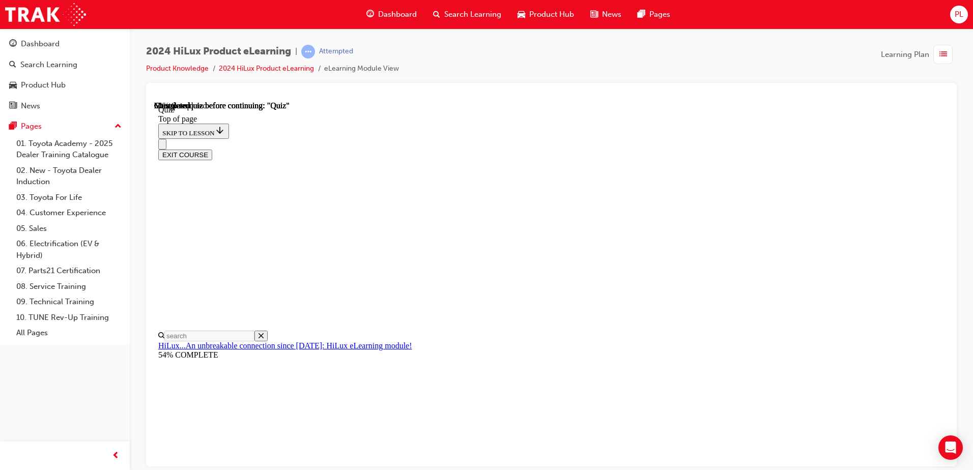
scroll to position [88, 0]
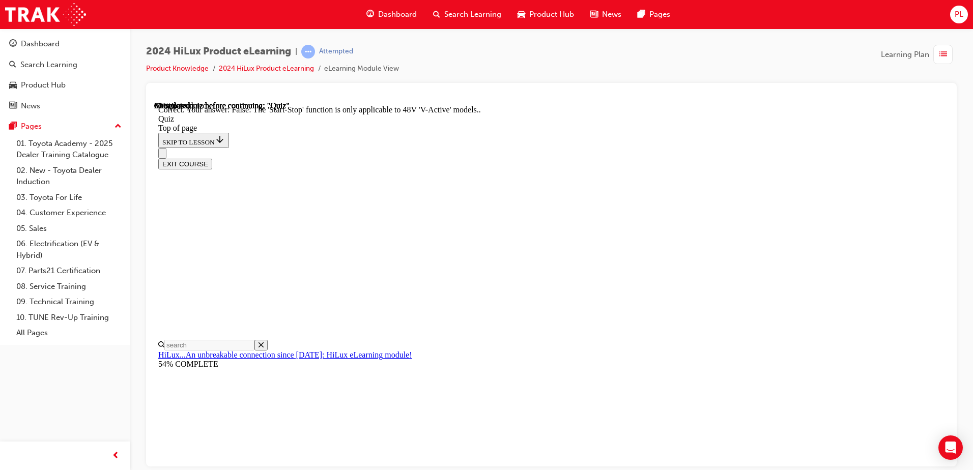
scroll to position [120, 0]
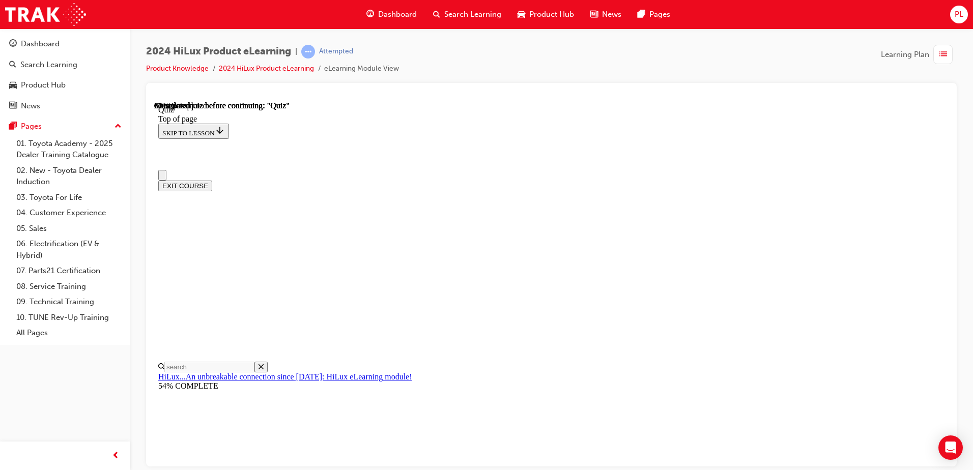
scroll to position [0, 0]
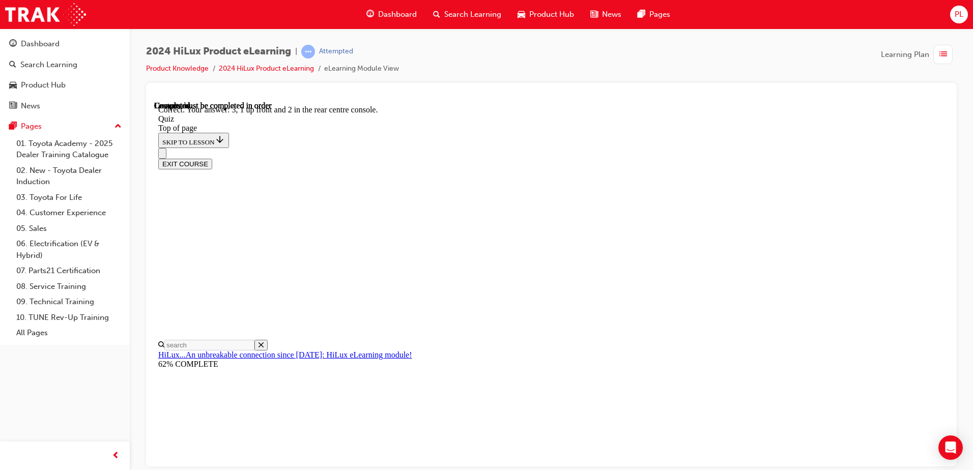
scroll to position [158, 0]
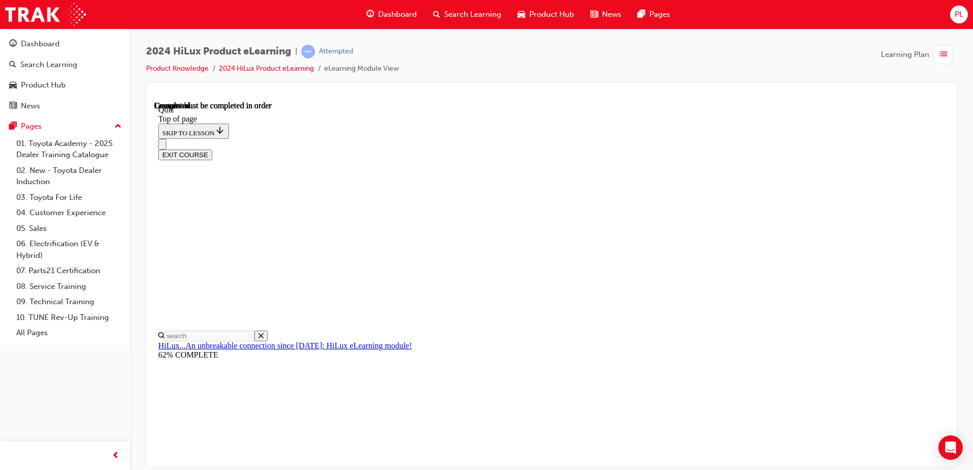
scroll to position [185, 0]
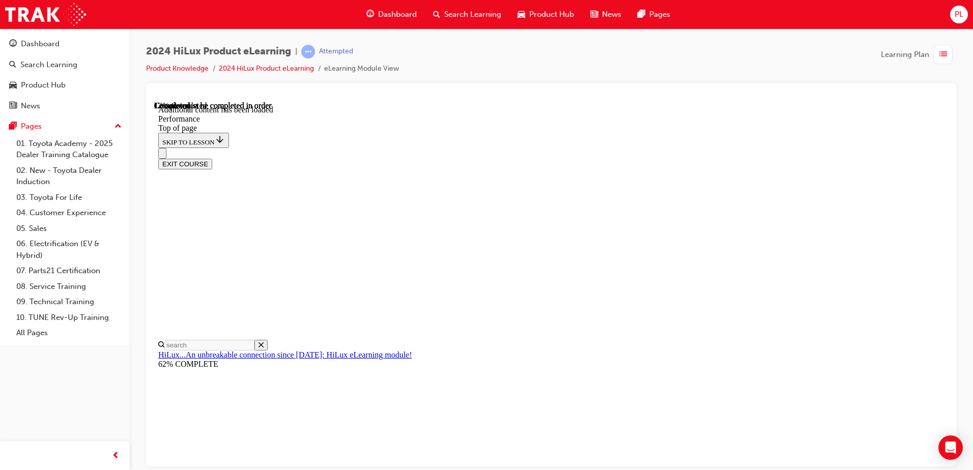
scroll to position [883, 0]
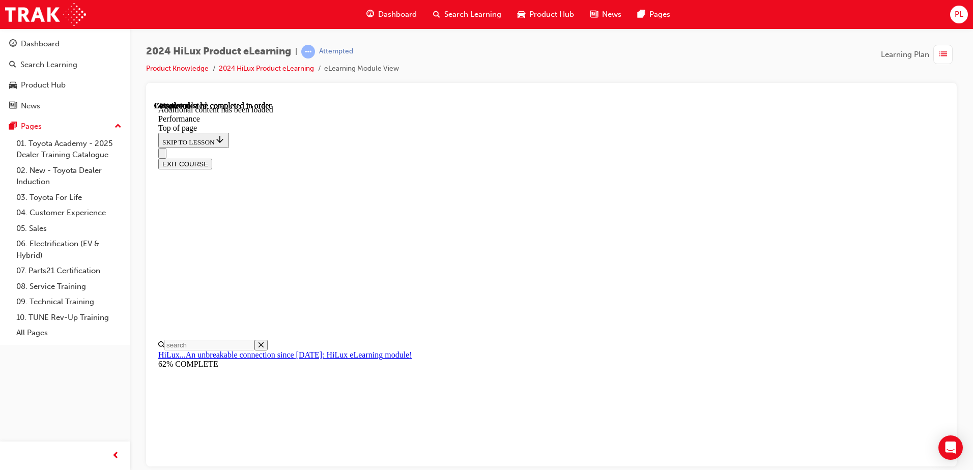
drag, startPoint x: 597, startPoint y: 246, endPoint x: 630, endPoint y: 248, distance: 32.6
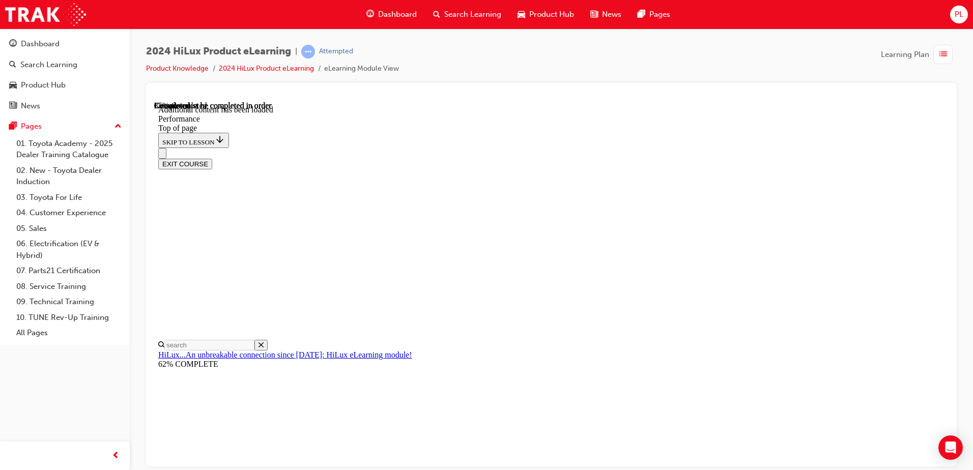
scroll to position [1635, 0]
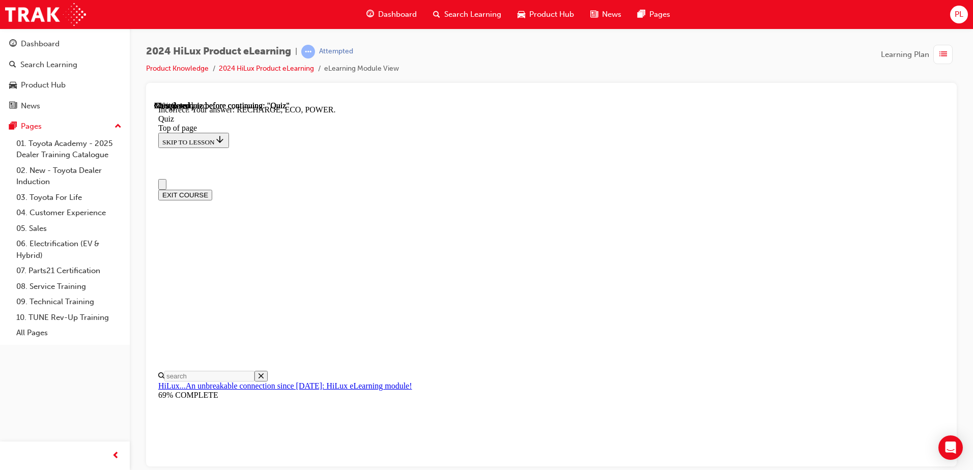
scroll to position [102, 0]
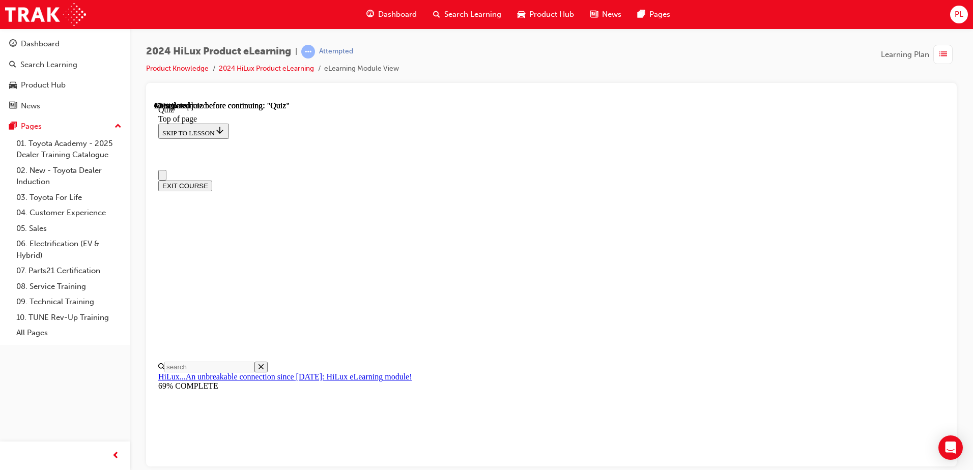
scroll to position [0, 0]
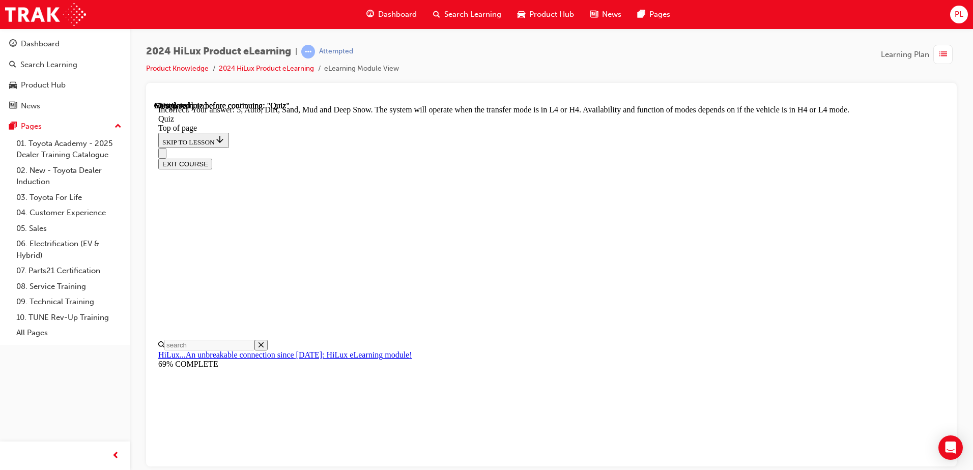
scroll to position [273, 0]
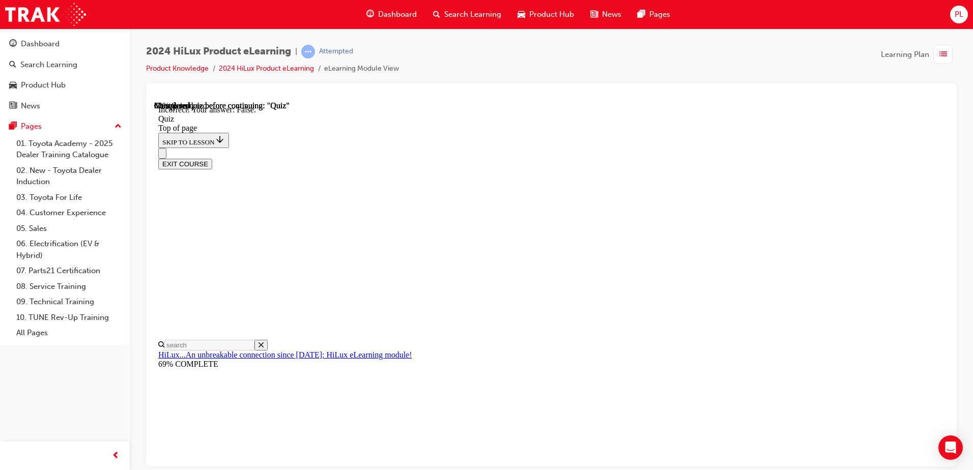
scroll to position [117, 0]
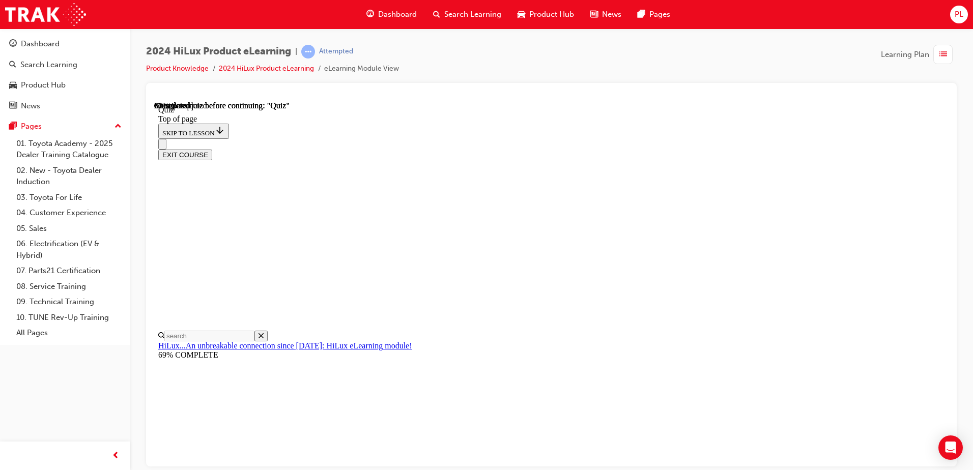
scroll to position [142, 0]
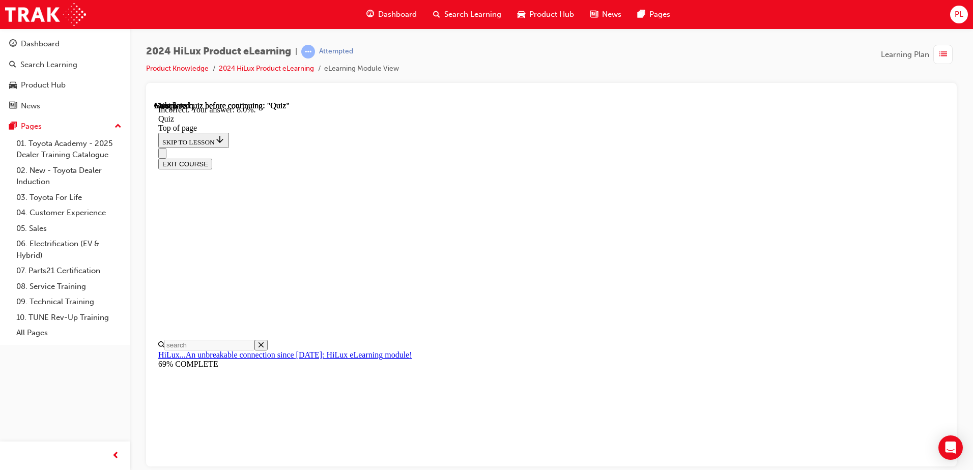
scroll to position [233, 0]
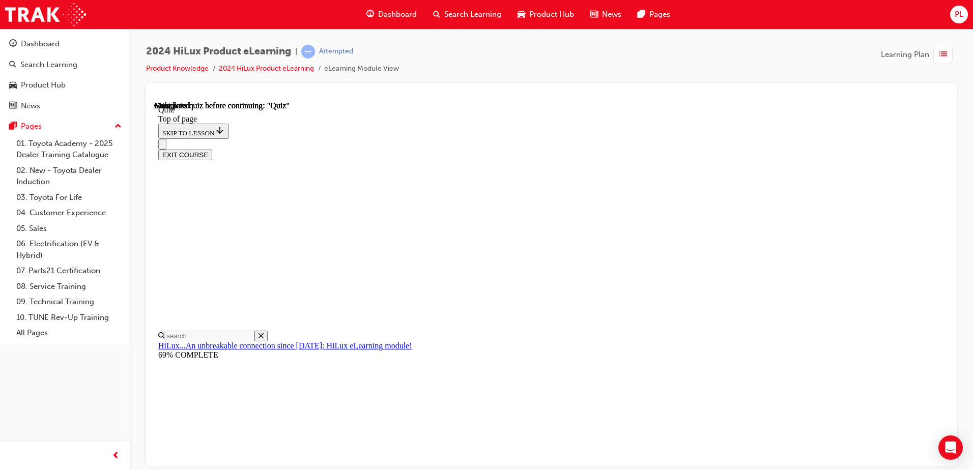
scroll to position [185, 0]
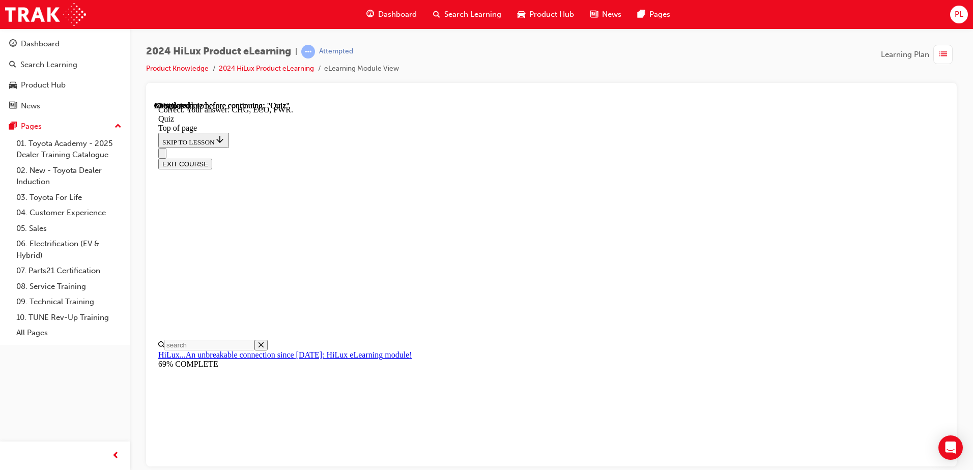
scroll to position [328, 0]
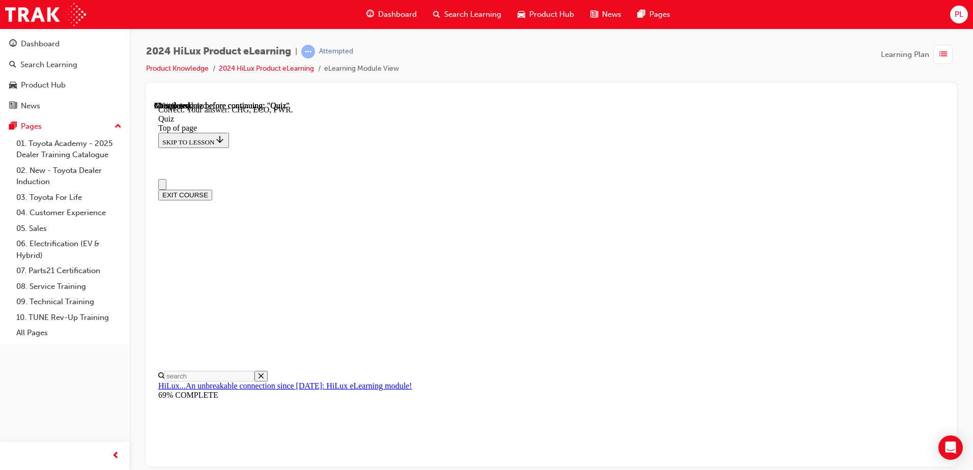
scroll to position [153, 0]
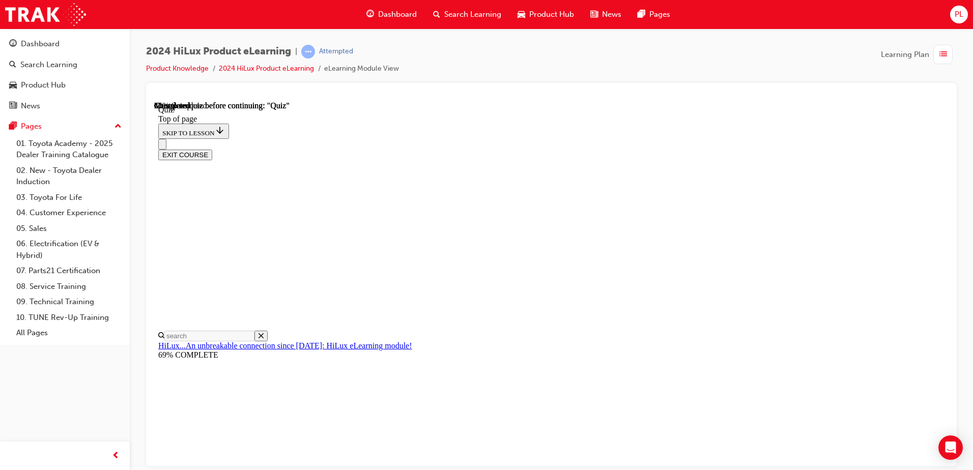
scroll to position [85, 0]
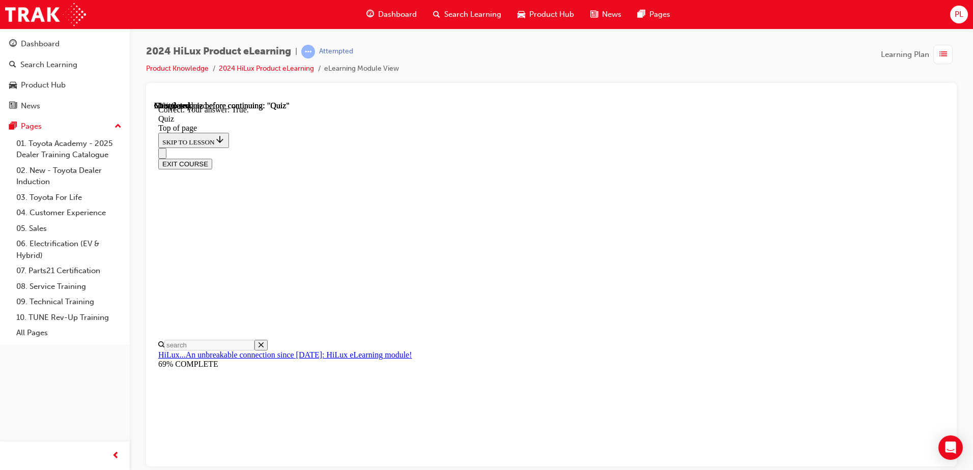
scroll to position [117, 0]
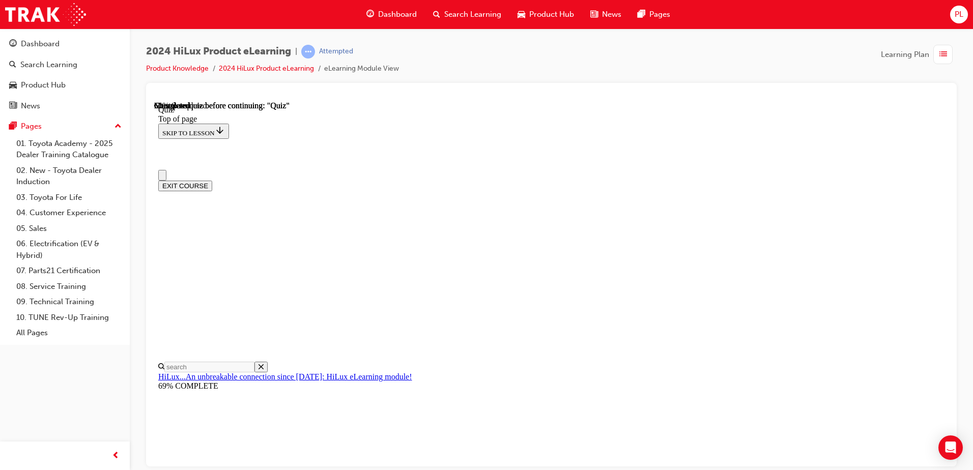
scroll to position [0, 0]
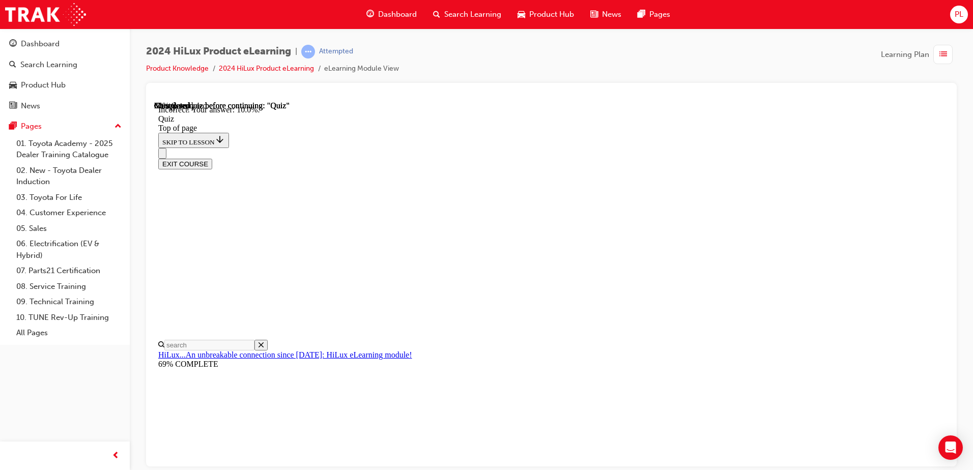
scroll to position [233, 0]
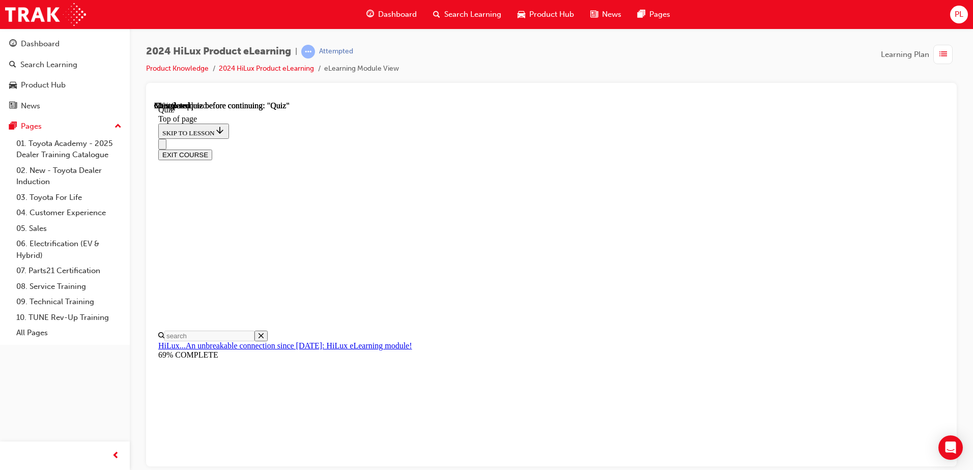
scroll to position [102, 0]
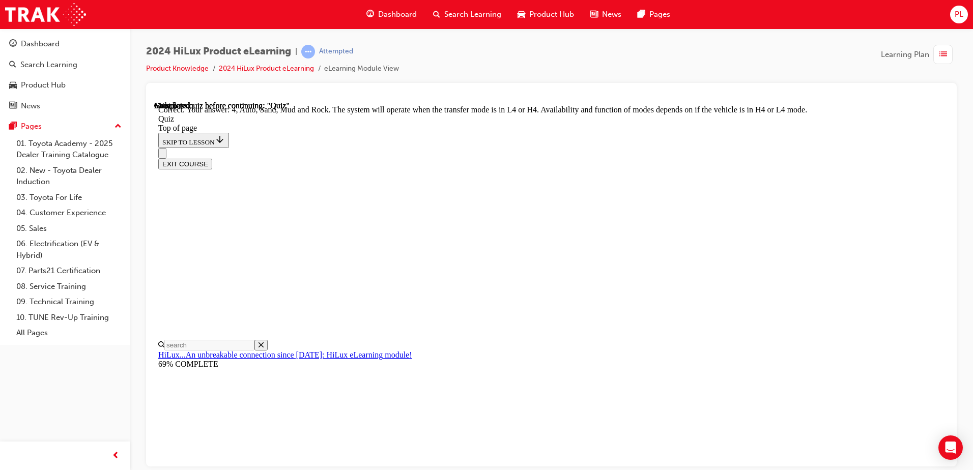
scroll to position [273, 0]
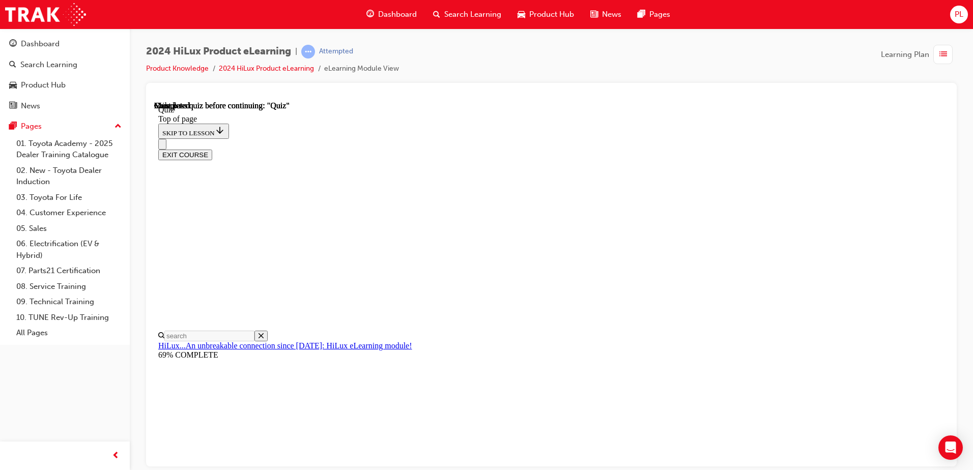
scroll to position [185, 0]
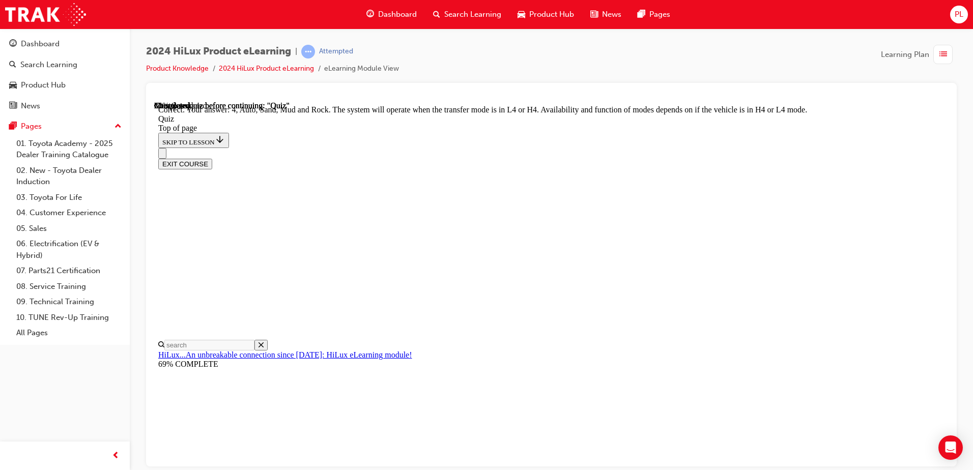
scroll to position [273, 0]
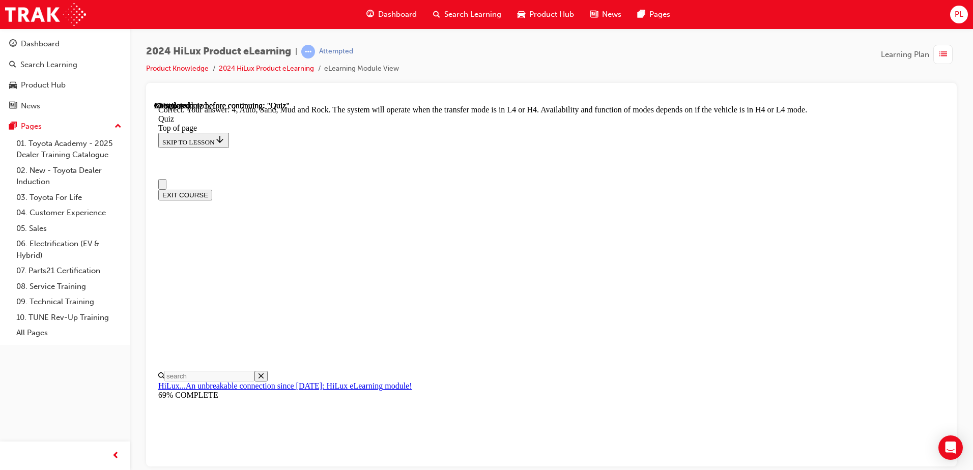
scroll to position [51, 0]
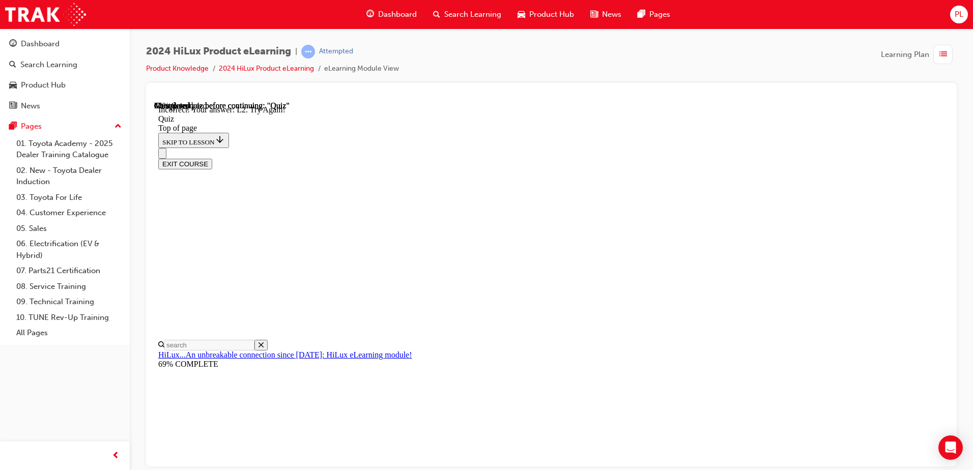
scroll to position [249, 0]
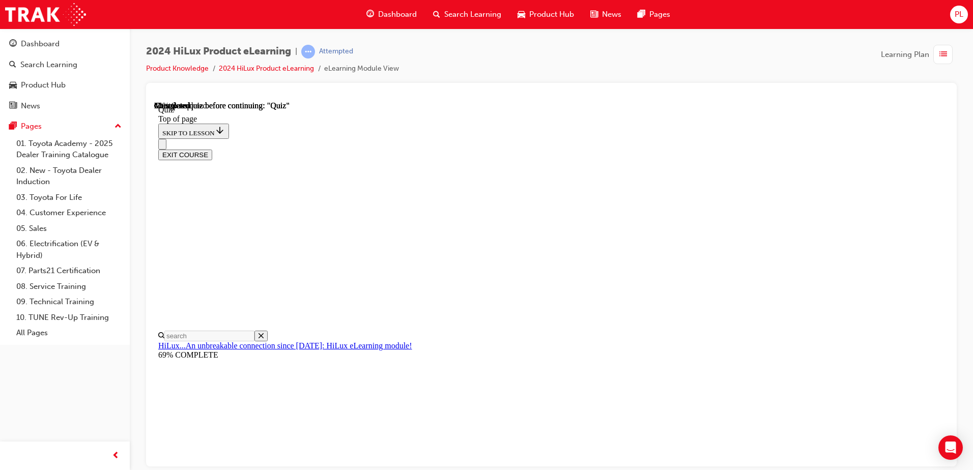
scroll to position [102, 0]
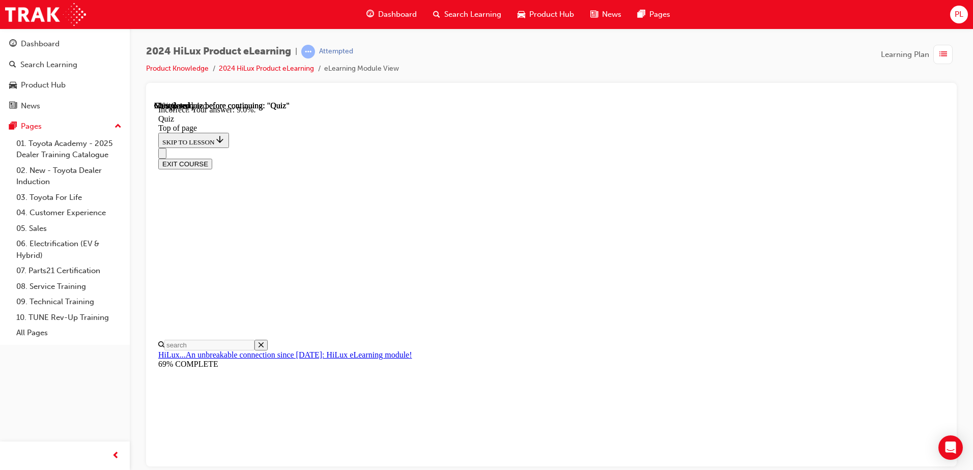
scroll to position [233, 0]
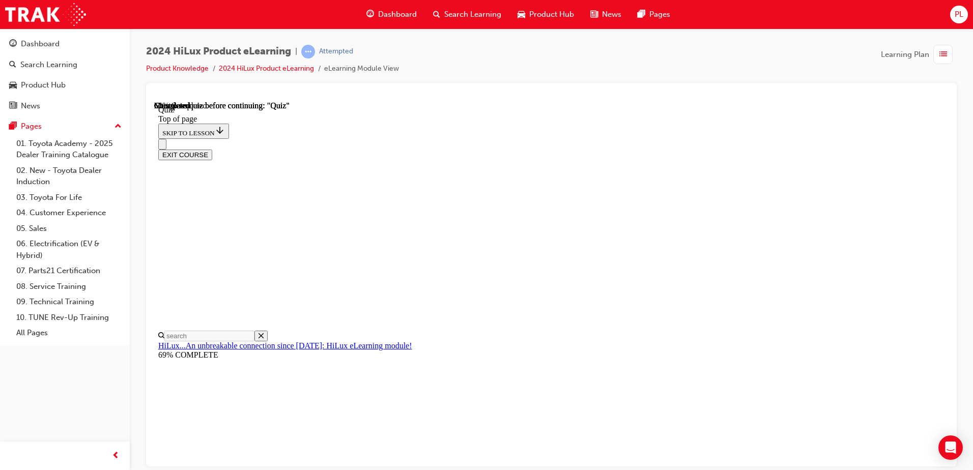
scroll to position [244, 0]
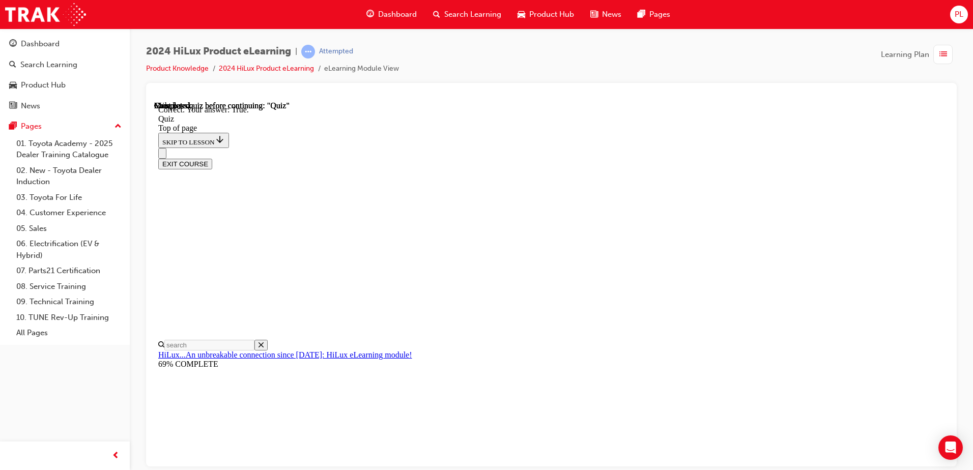
scroll to position [117, 0]
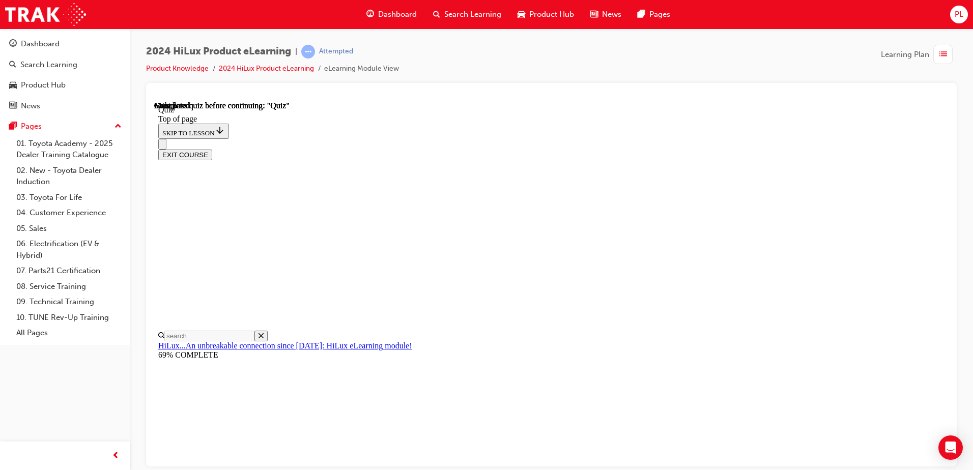
scroll to position [185, 0]
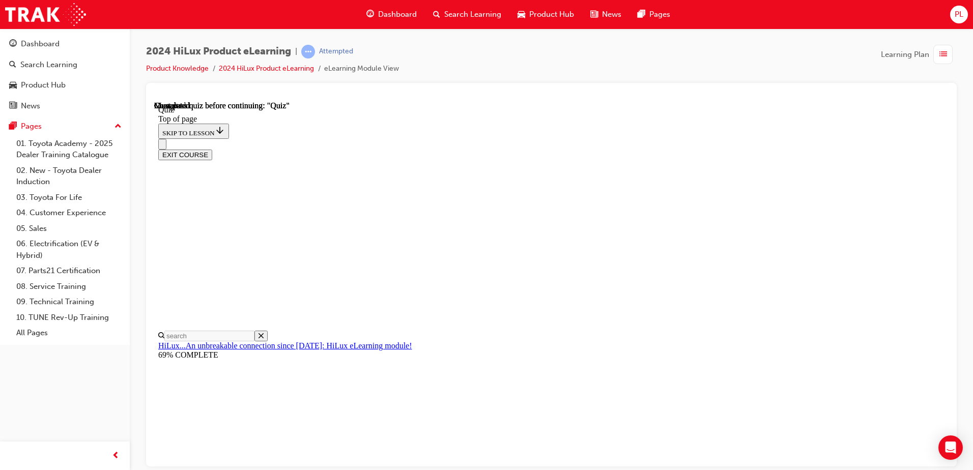
scroll to position [134, 0]
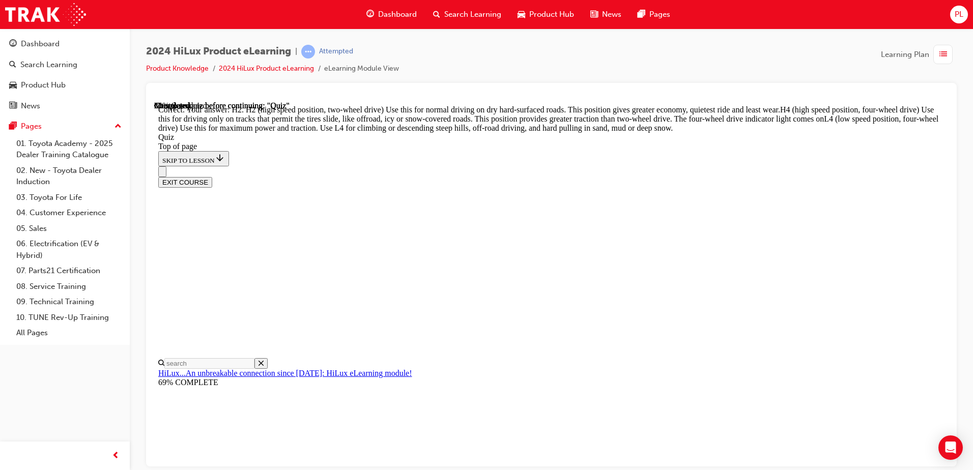
scroll to position [358, 0]
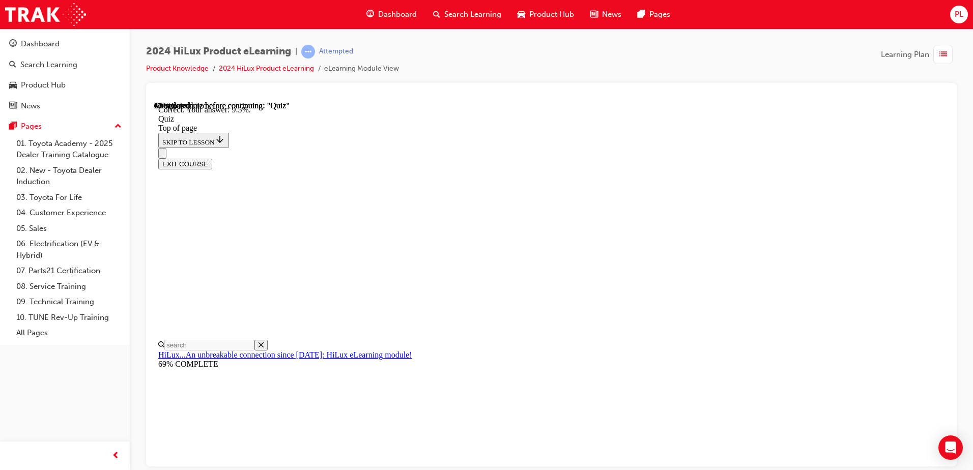
scroll to position [233, 0]
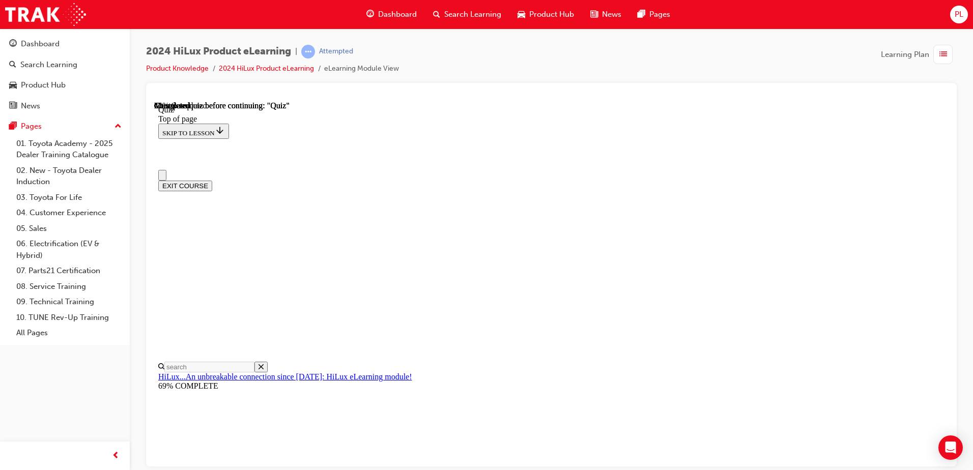
scroll to position [102, 0]
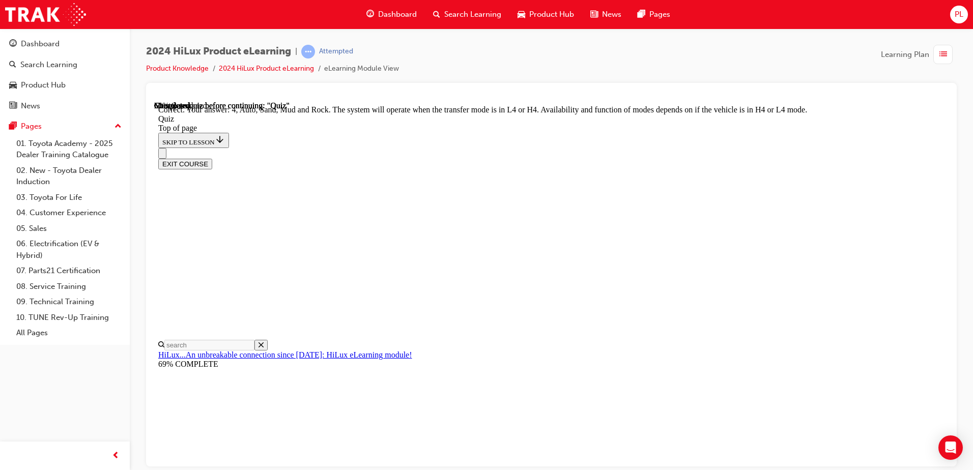
scroll to position [273, 0]
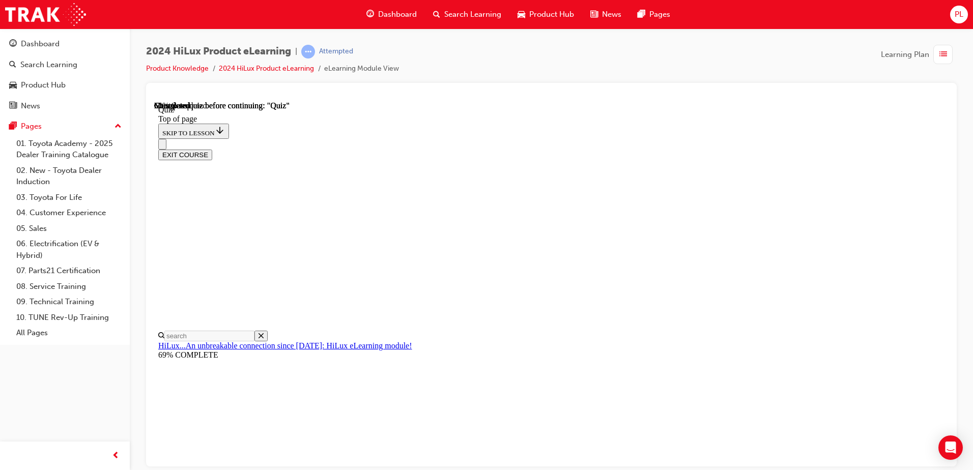
scroll to position [204, 0]
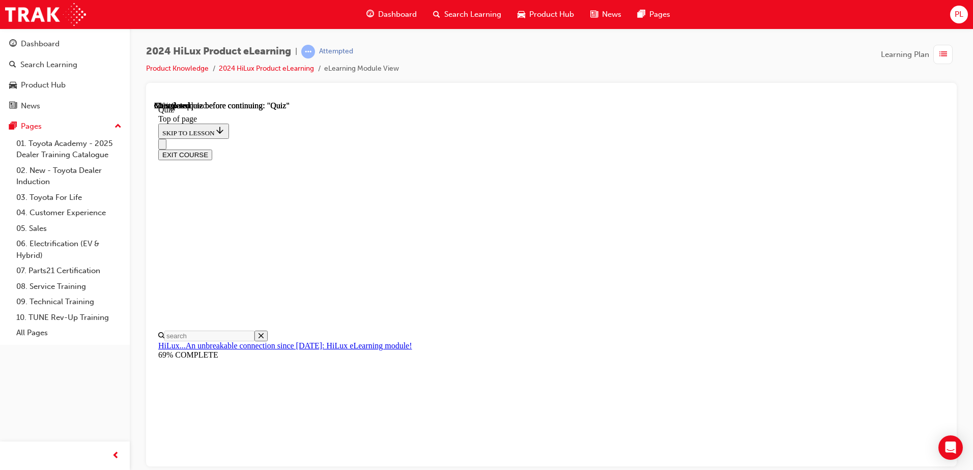
scroll to position [85, 0]
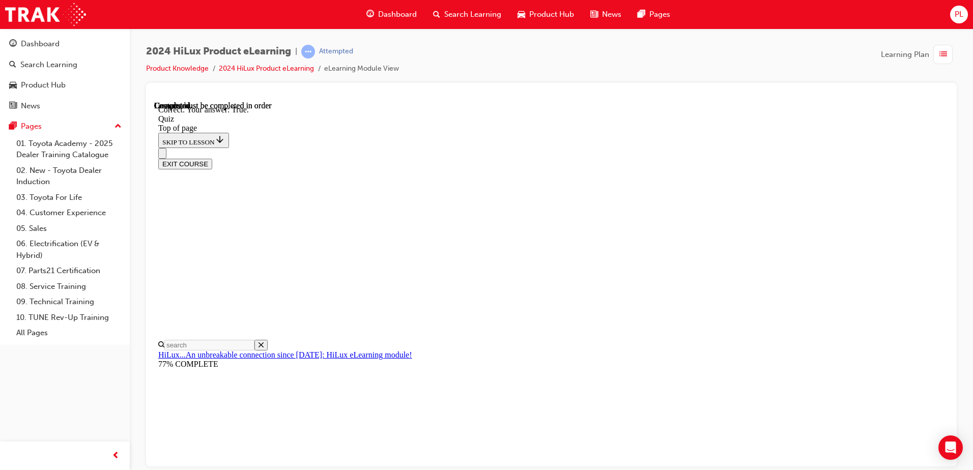
scroll to position [117, 0]
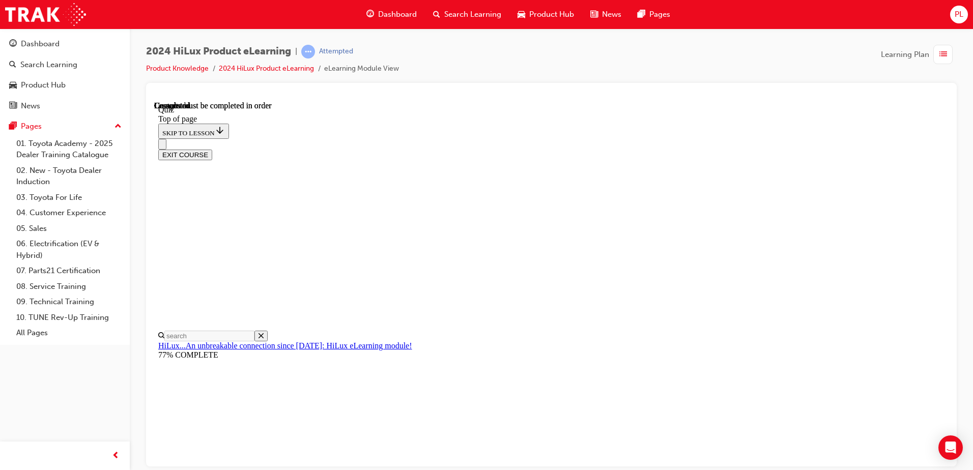
scroll to position [185, 0]
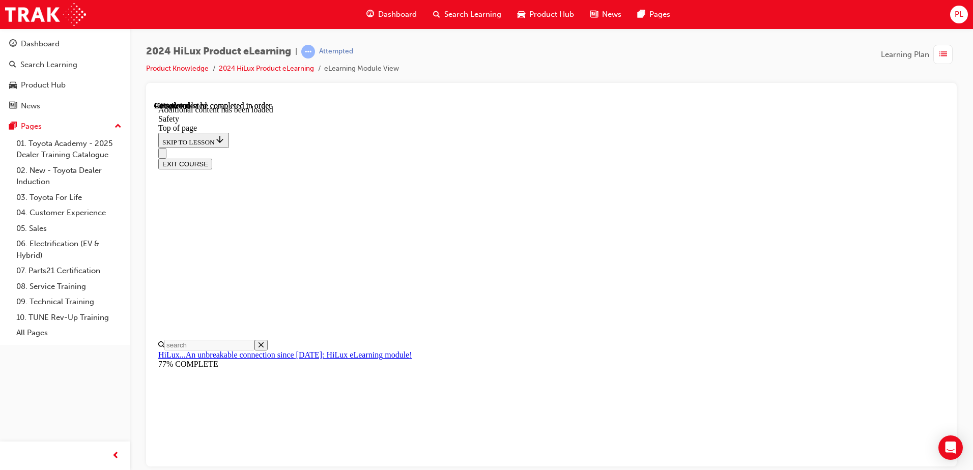
scroll to position [535, 0]
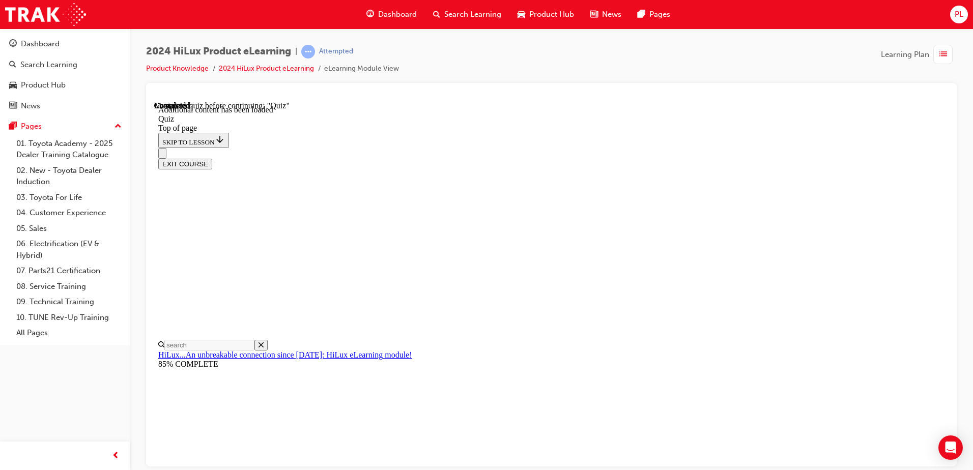
scroll to position [32, 0]
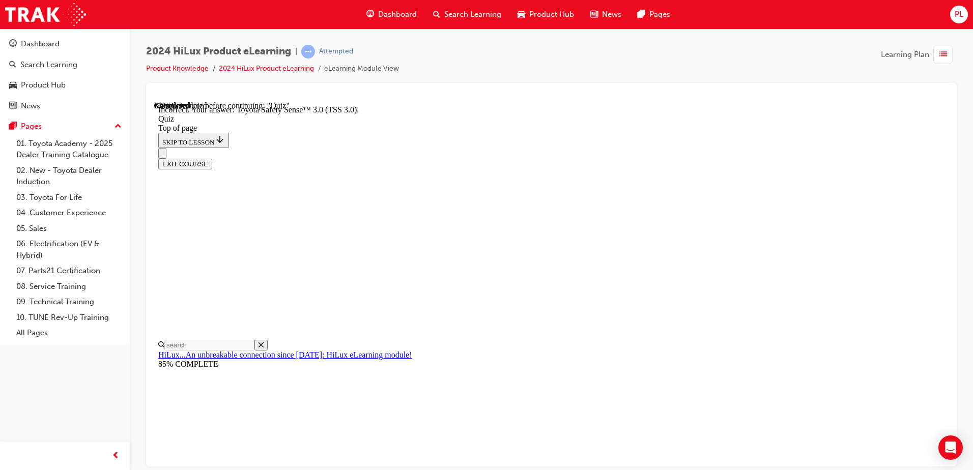
scroll to position [159, 0]
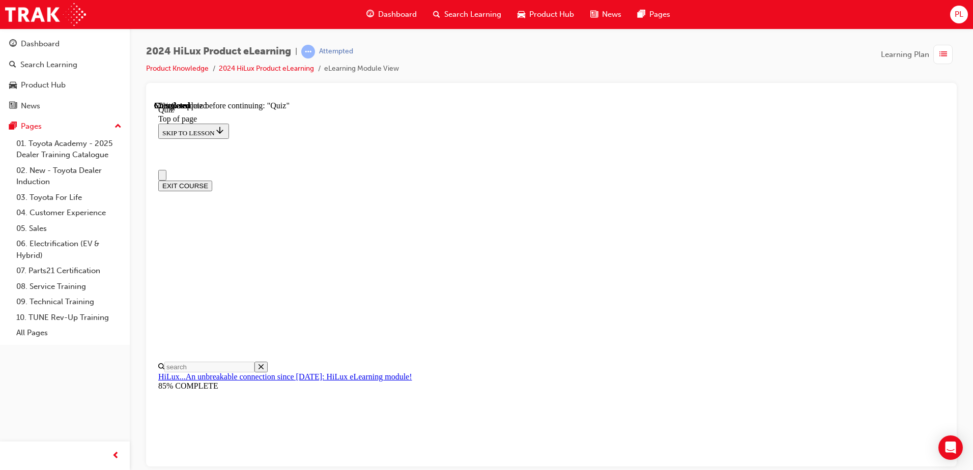
scroll to position [0, 0]
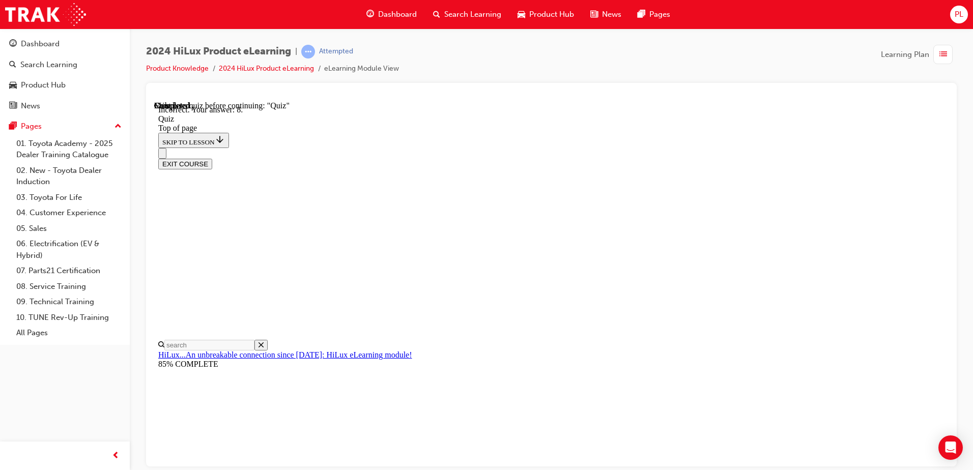
scroll to position [158, 0]
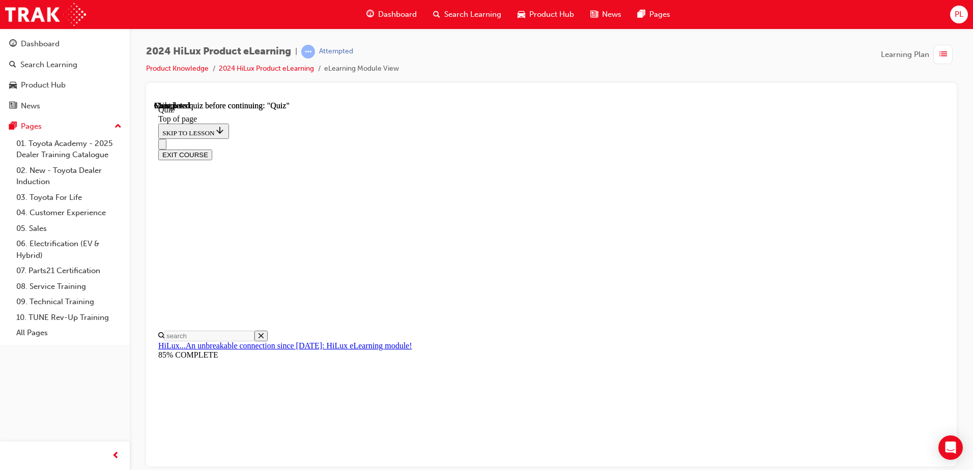
scroll to position [185, 0]
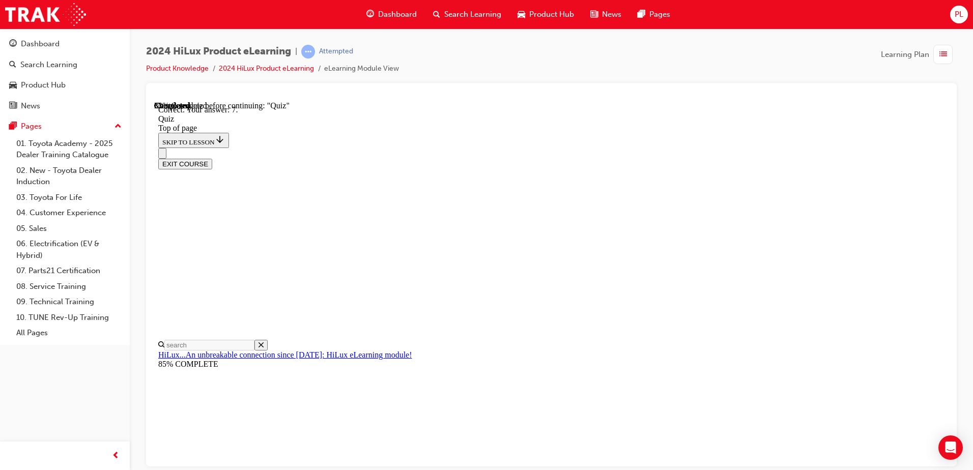
scroll to position [158, 0]
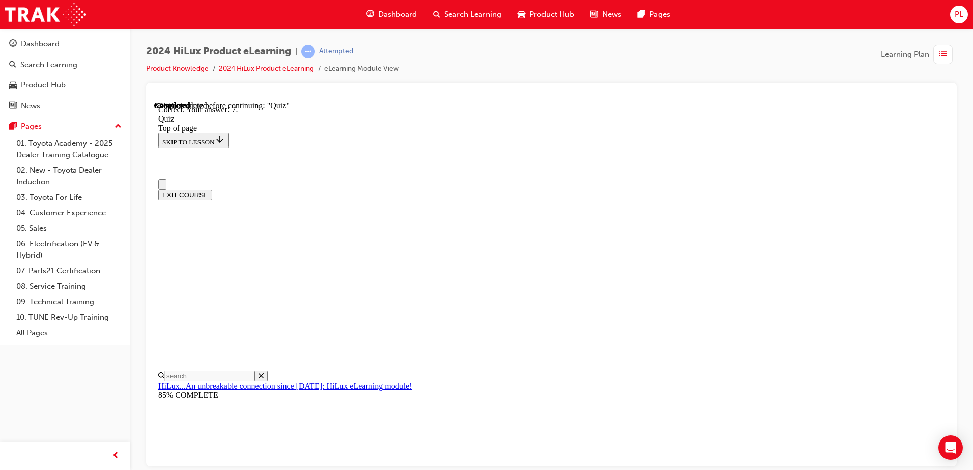
scroll to position [0, 0]
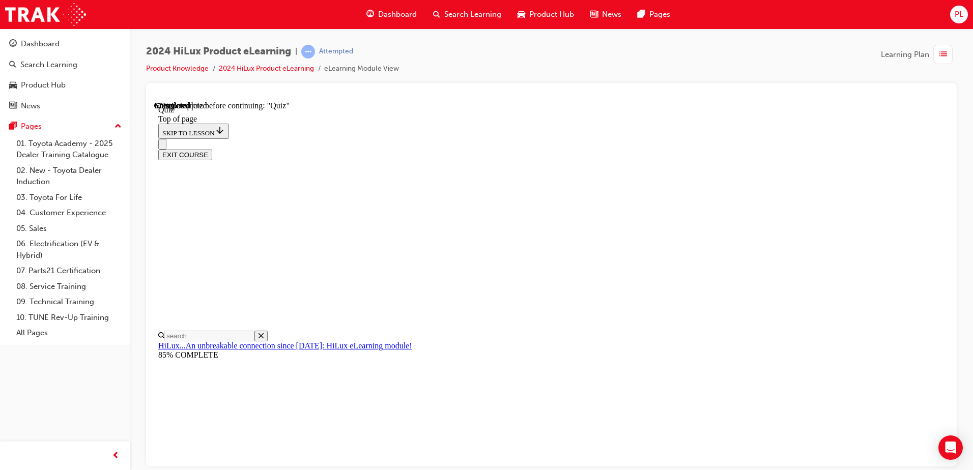
scroll to position [85, 0]
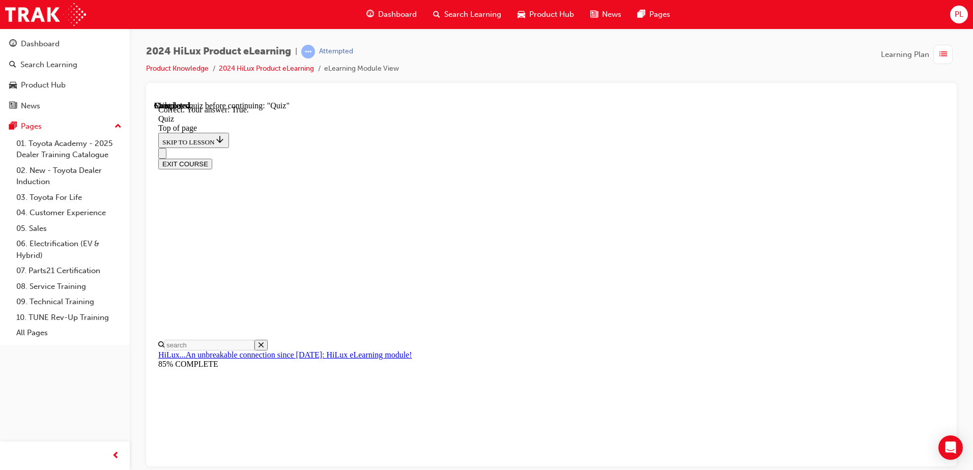
scroll to position [117, 0]
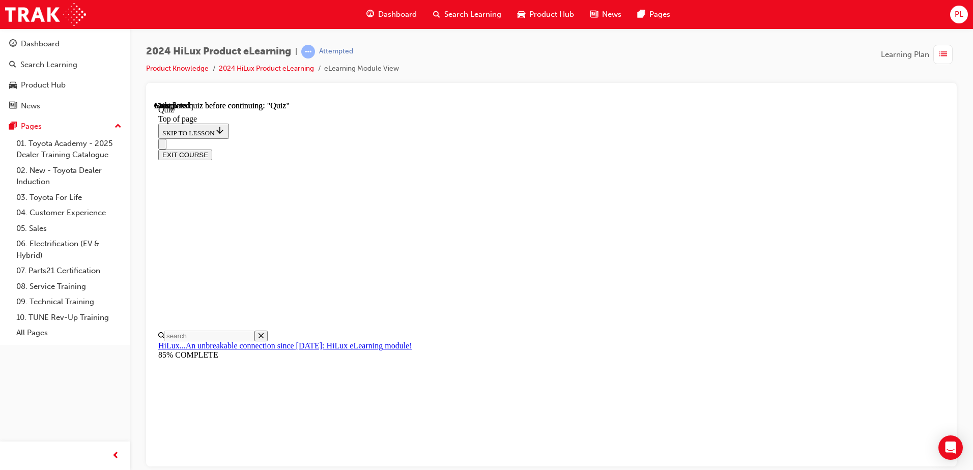
scroll to position [175, 0]
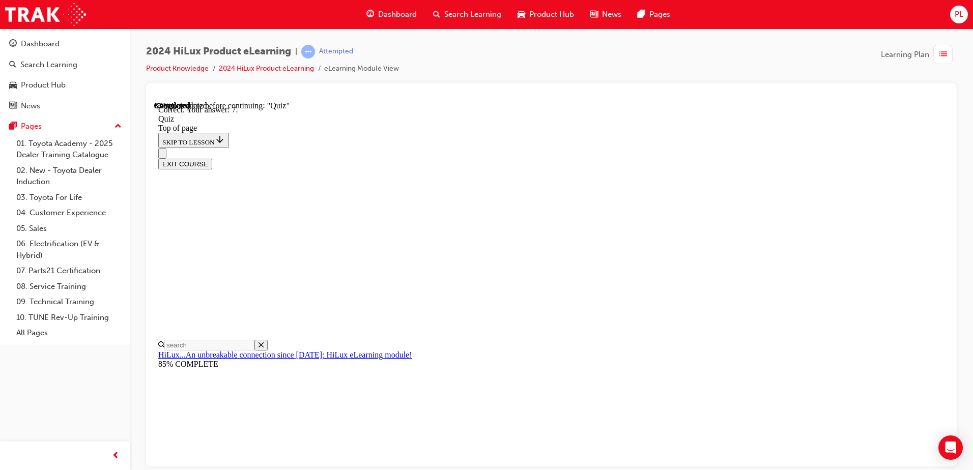
scroll to position [158, 0]
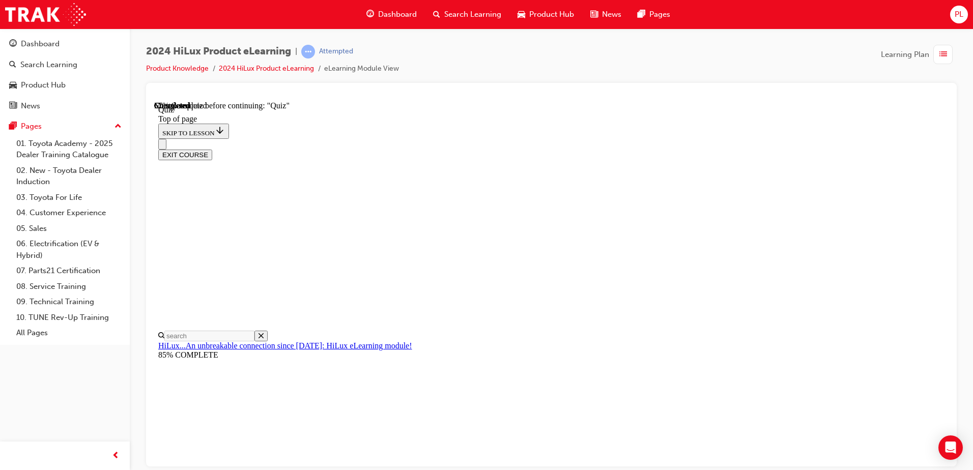
scroll to position [85, 0]
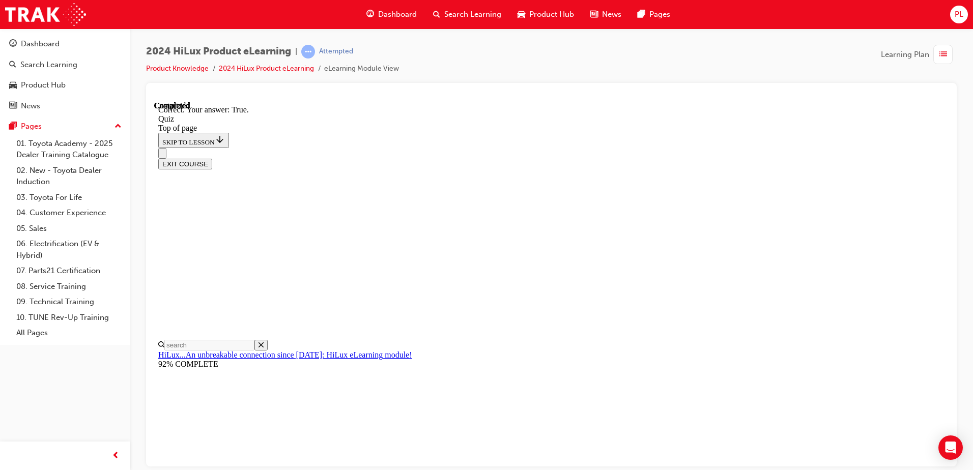
scroll to position [117, 0]
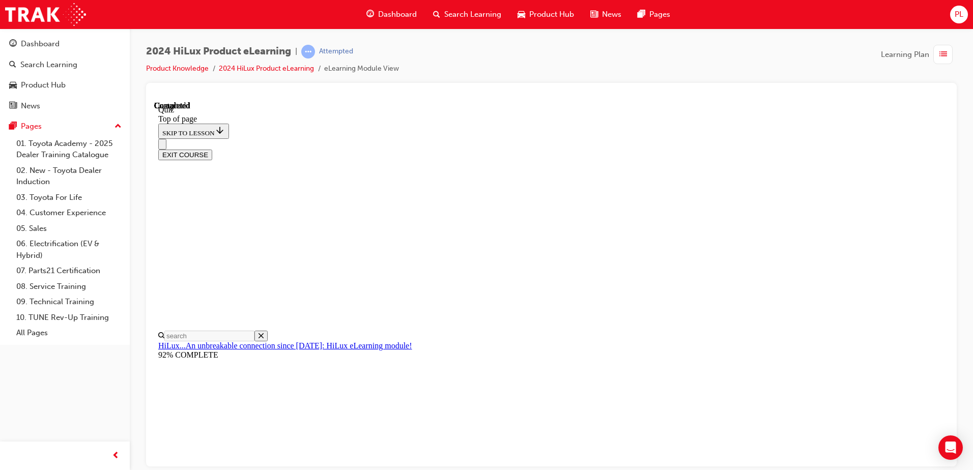
scroll to position [185, 0]
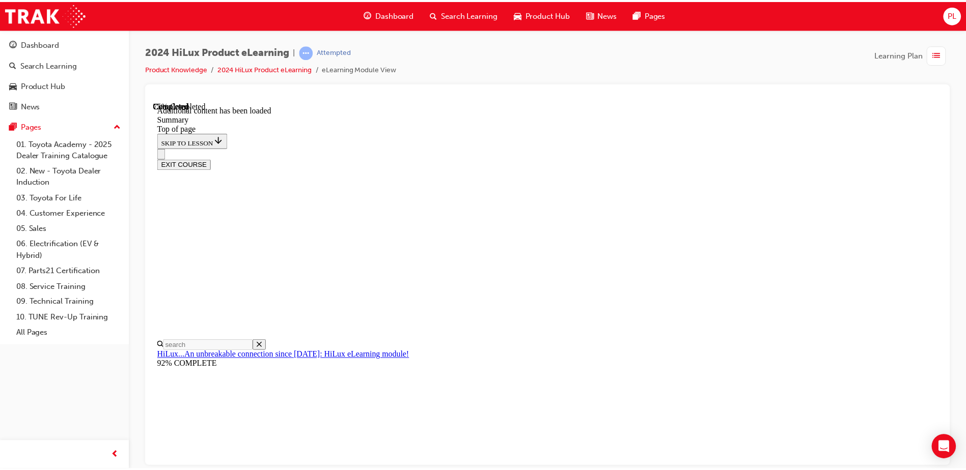
scroll to position [1009, 0]
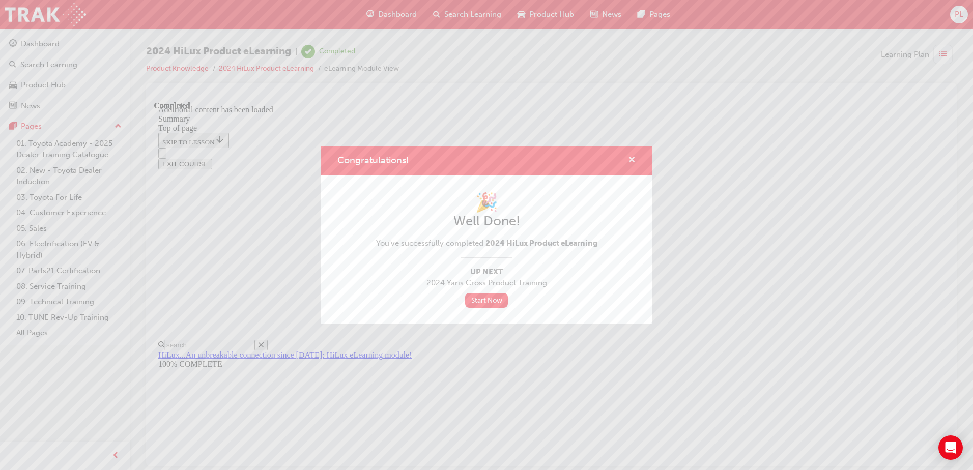
click at [633, 161] on span "cross-icon" at bounding box center [632, 160] width 8 height 9
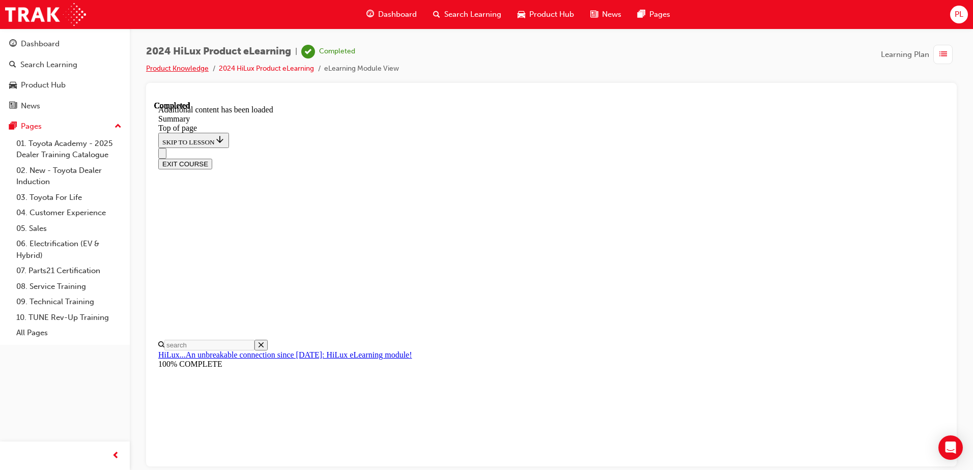
click at [183, 71] on link "Product Knowledge" at bounding box center [177, 68] width 63 height 9
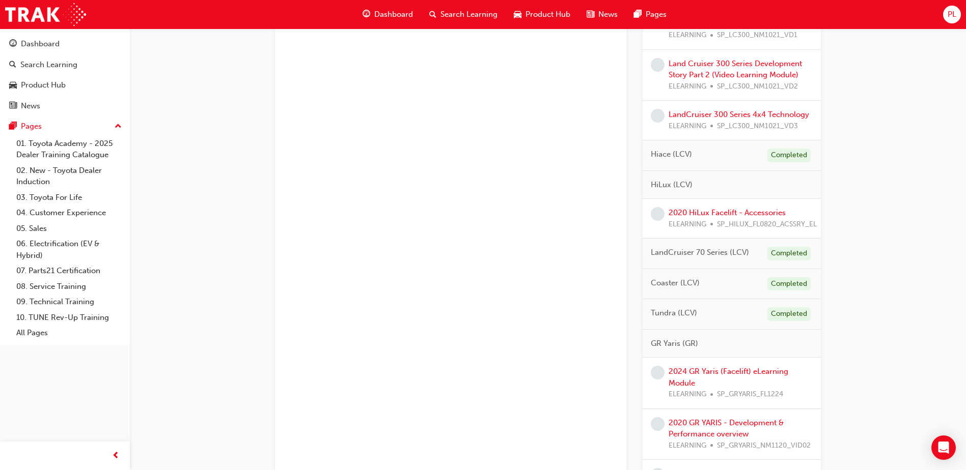
scroll to position [1306, 0]
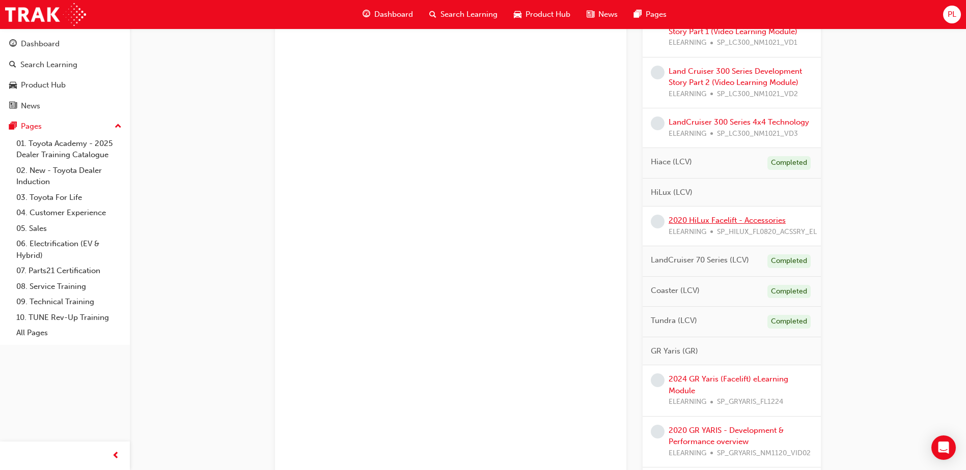
click at [762, 218] on link "2020 HiLux Facelift - Accessories" at bounding box center [726, 220] width 117 height 9
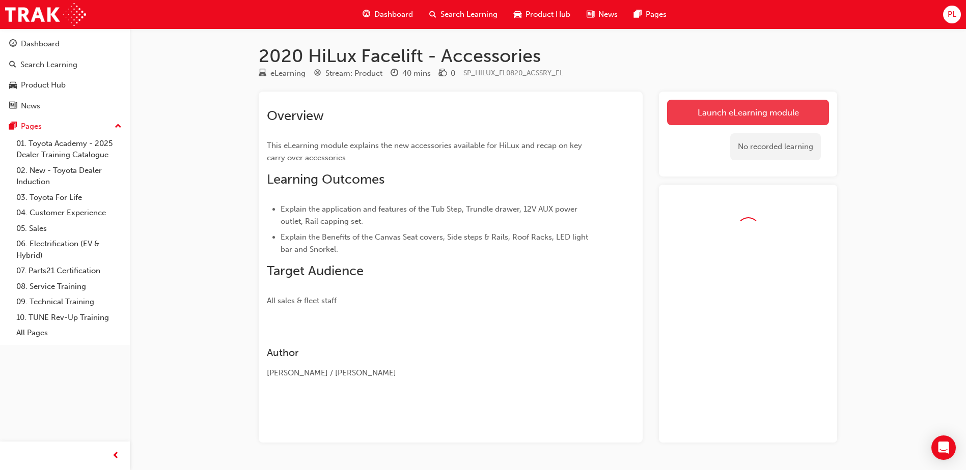
click at [719, 112] on link "Launch eLearning module" at bounding box center [748, 112] width 162 height 25
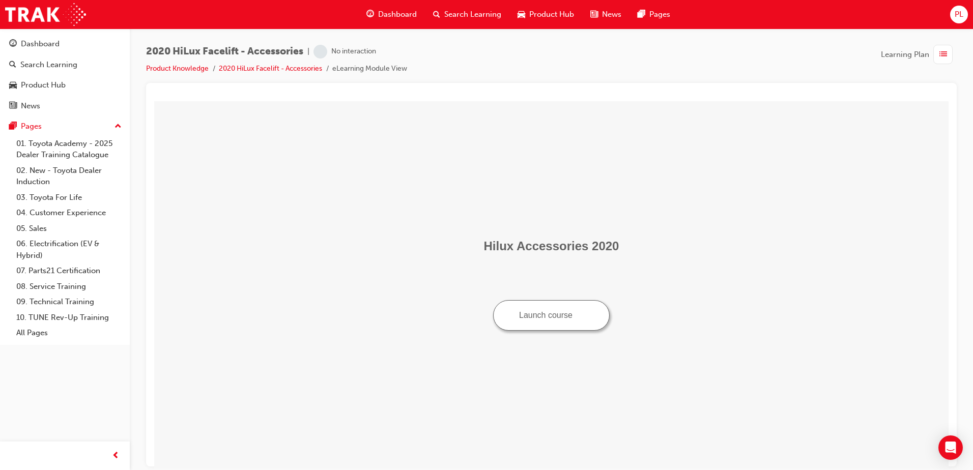
click at [557, 307] on button "Launch course" at bounding box center [551, 315] width 117 height 31
click at [529, 317] on button "Launch course" at bounding box center [551, 315] width 117 height 31
click at [568, 311] on button "Launch course" at bounding box center [551, 315] width 117 height 31
click at [554, 315] on button "Launch course" at bounding box center [551, 315] width 117 height 31
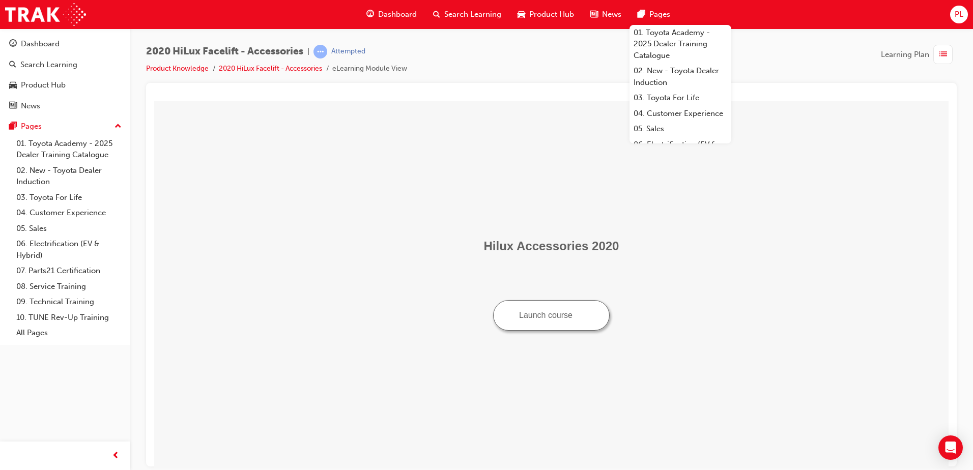
click at [175, 73] on li "Product Knowledge" at bounding box center [182, 69] width 73 height 12
click at [180, 68] on link "Product Knowledge" at bounding box center [177, 68] width 63 height 9
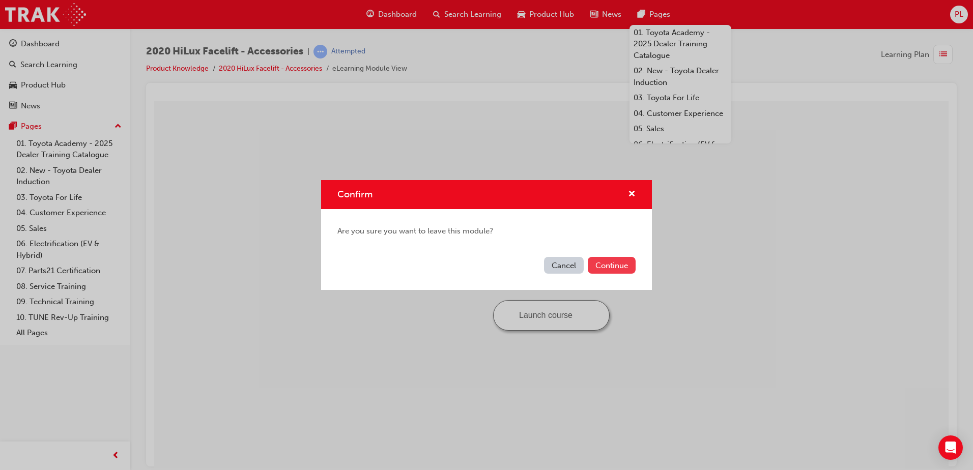
click at [603, 261] on button "Continue" at bounding box center [612, 265] width 48 height 17
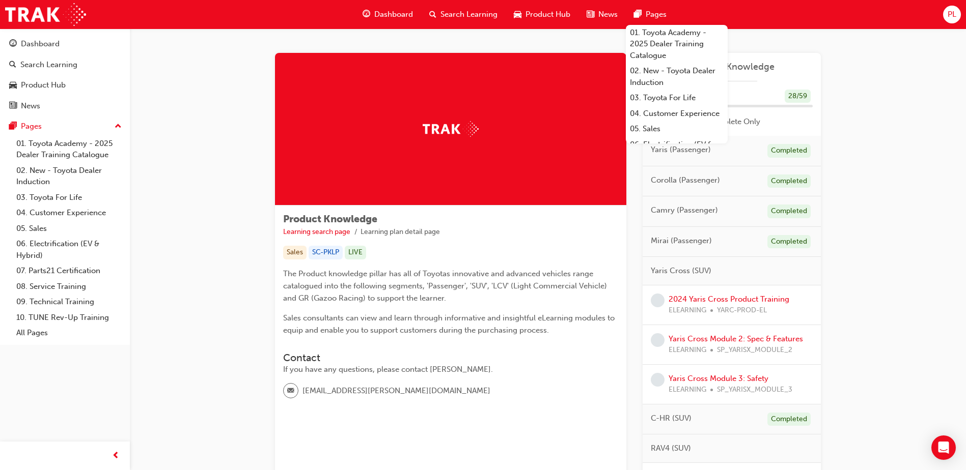
click at [383, 17] on span "Dashboard" at bounding box center [393, 15] width 39 height 12
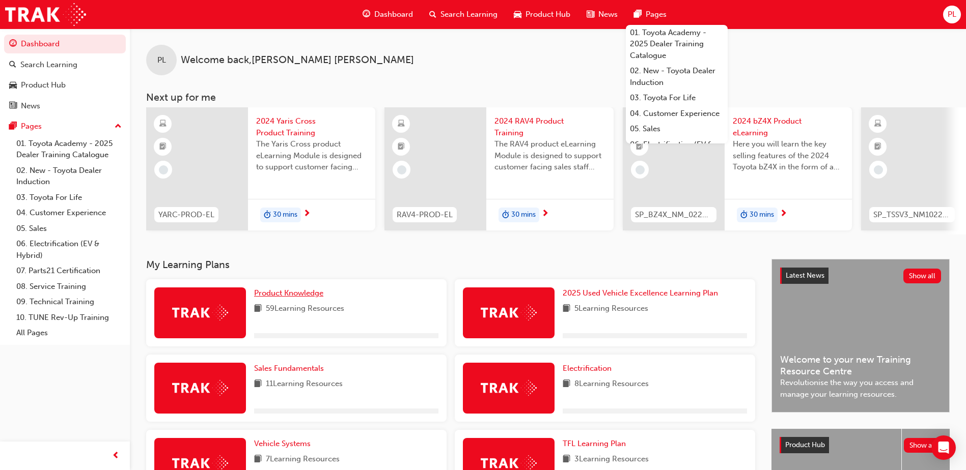
click at [281, 296] on span "Product Knowledge" at bounding box center [288, 293] width 69 height 9
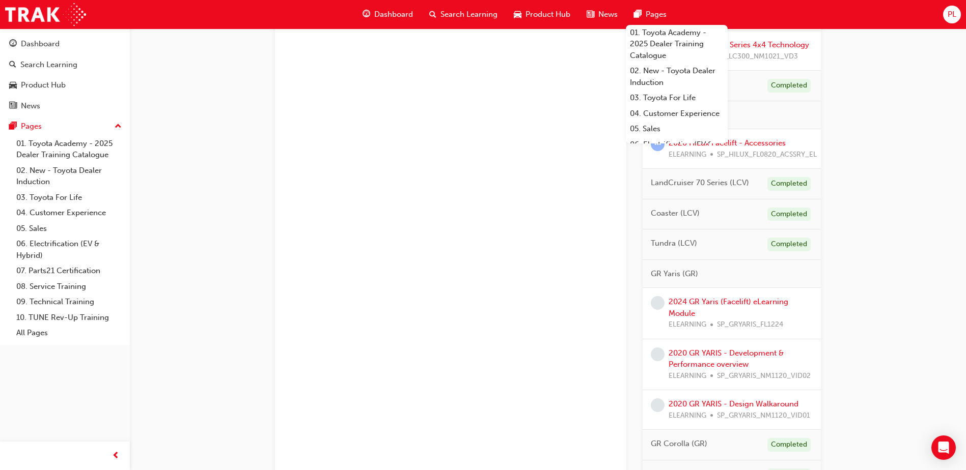
scroll to position [1324, 0]
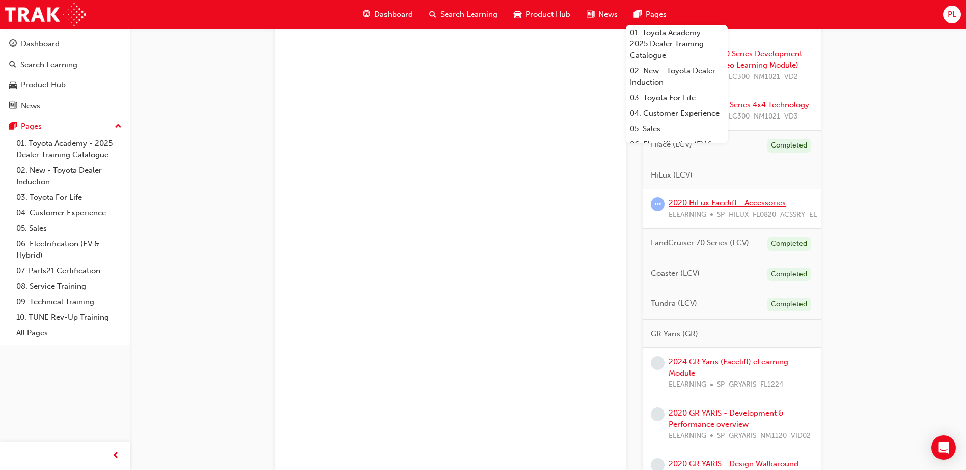
click at [757, 206] on link "2020 HiLux Facelift - Accessories" at bounding box center [726, 203] width 117 height 9
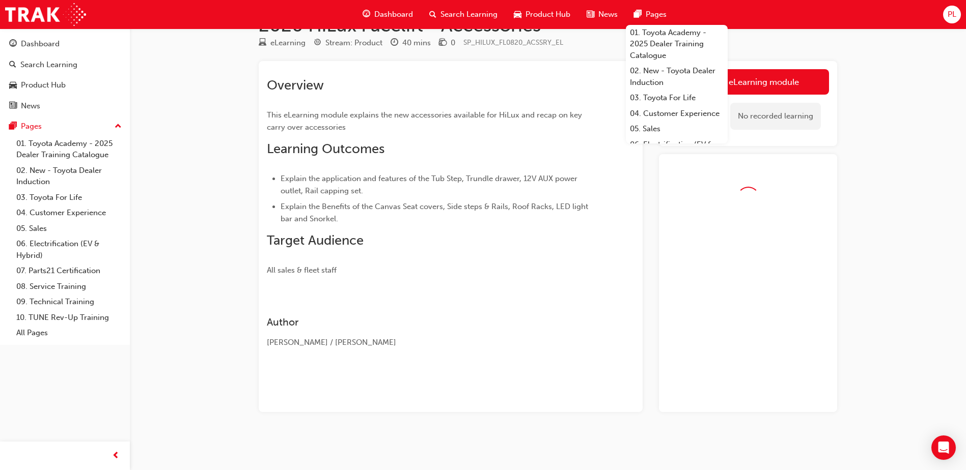
scroll to position [25, 0]
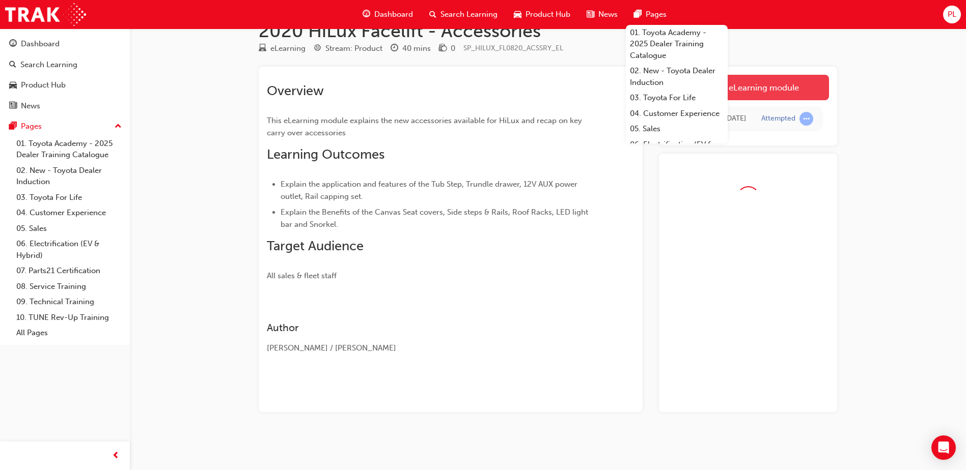
click at [775, 90] on link "Launch eLearning module" at bounding box center [748, 87] width 162 height 25
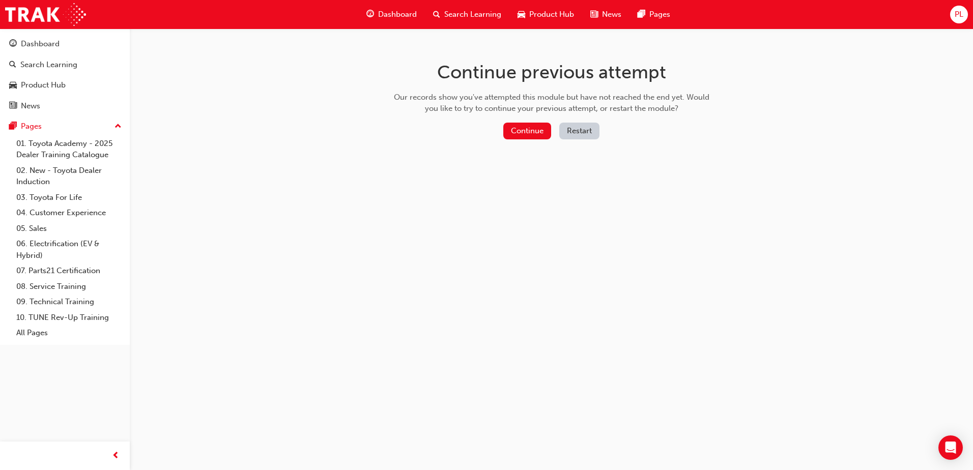
click at [573, 133] on button "Restart" at bounding box center [579, 131] width 40 height 17
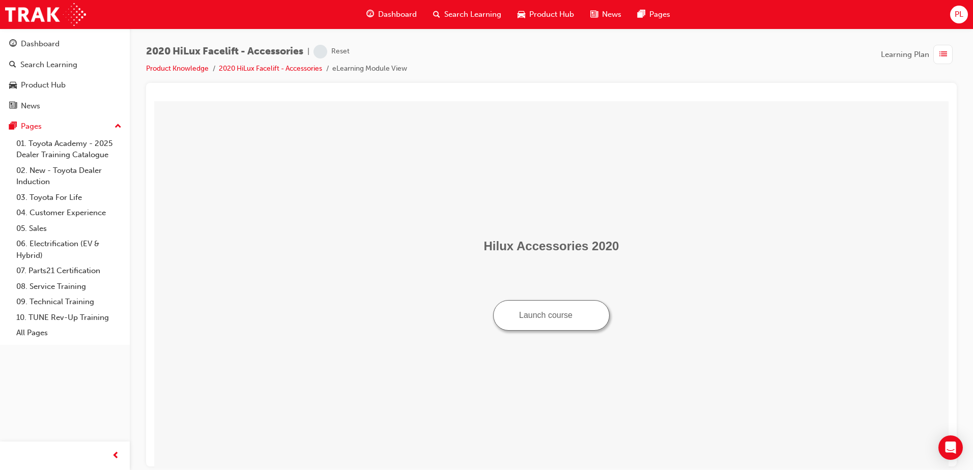
click at [549, 312] on button "Launch course" at bounding box center [551, 315] width 117 height 31
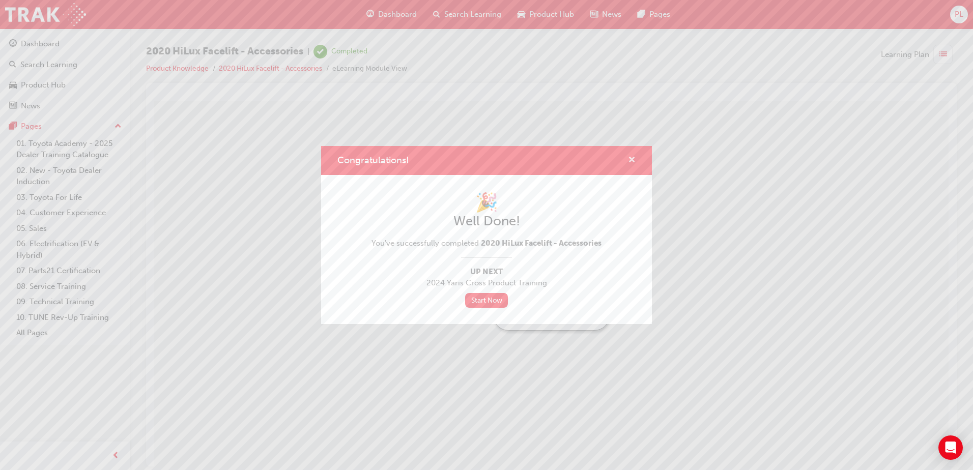
click at [633, 158] on span "cross-icon" at bounding box center [632, 160] width 8 height 9
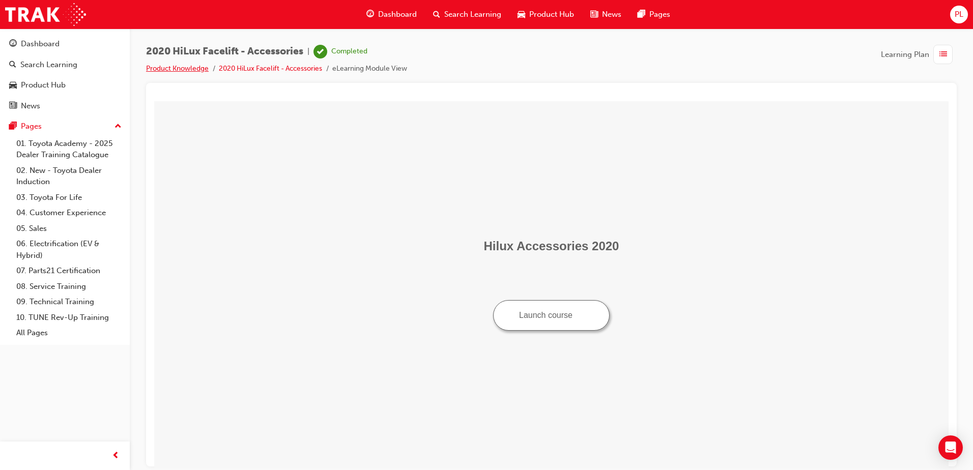
click at [202, 69] on link "Product Knowledge" at bounding box center [177, 68] width 63 height 9
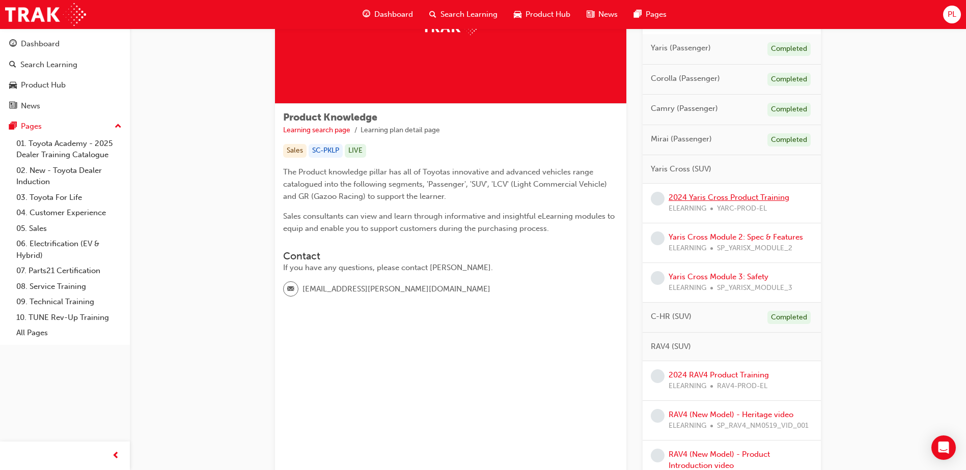
click at [736, 198] on link "2024 Yaris Cross Product Training" at bounding box center [728, 197] width 121 height 9
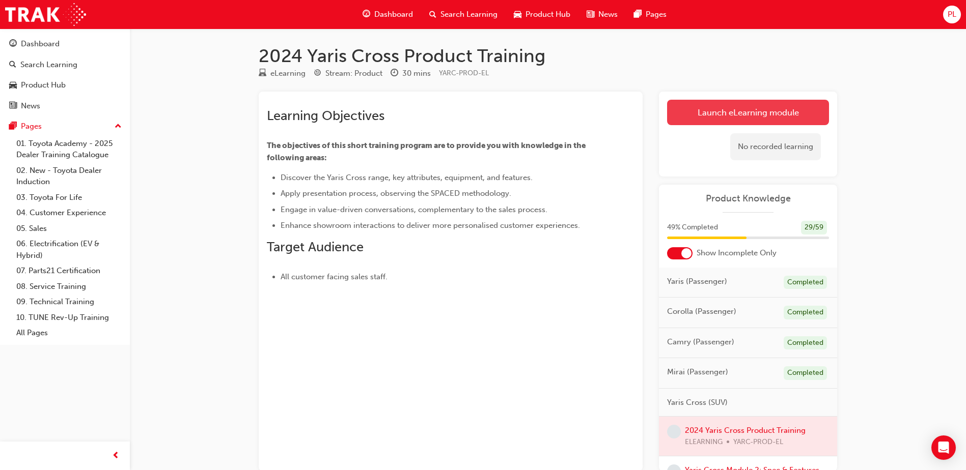
click at [737, 114] on link "Launch eLearning module" at bounding box center [748, 112] width 162 height 25
